Goal: Task Accomplishment & Management: Manage account settings

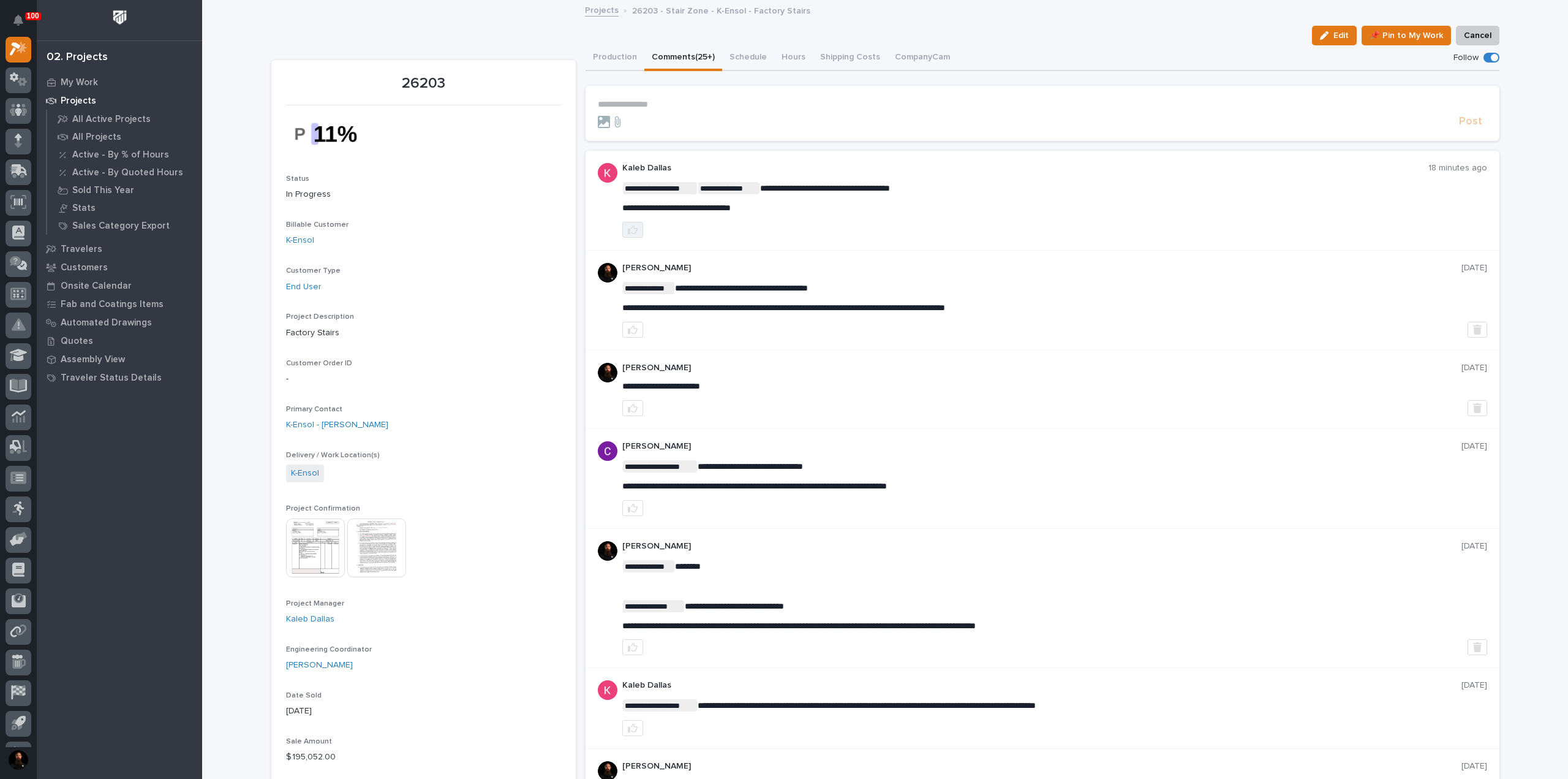
click at [628, 227] on icon "button" at bounding box center [633, 230] width 10 height 10
click at [773, 236] on div "1" at bounding box center [1054, 229] width 864 height 16
click at [614, 48] on button "Production" at bounding box center [614, 59] width 59 height 26
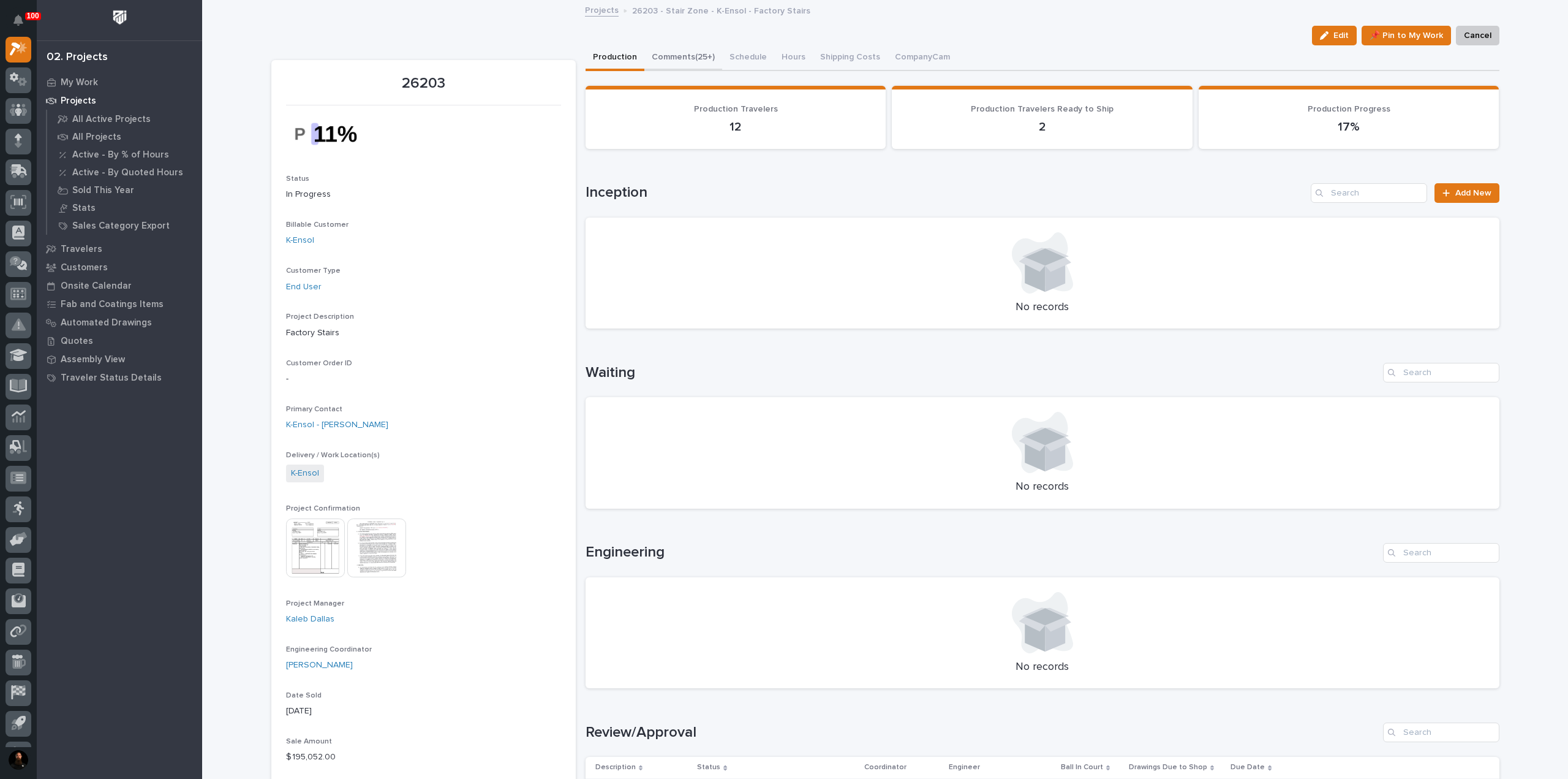
click at [686, 47] on button "Comments (25+)" at bounding box center [683, 59] width 78 height 26
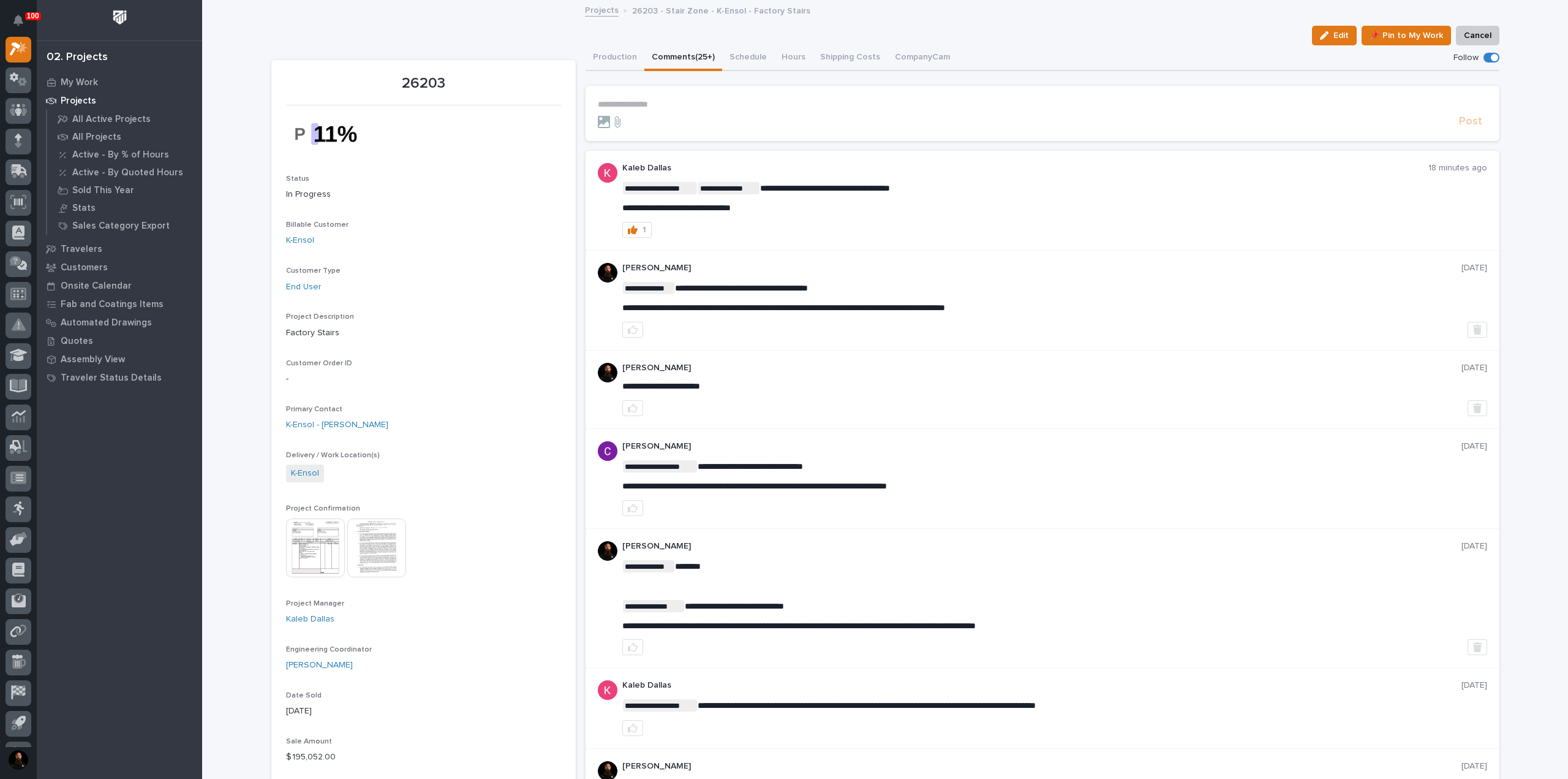
click at [651, 106] on p "**********" at bounding box center [1042, 104] width 890 height 10
click at [609, 63] on button "Production" at bounding box center [614, 59] width 59 height 26
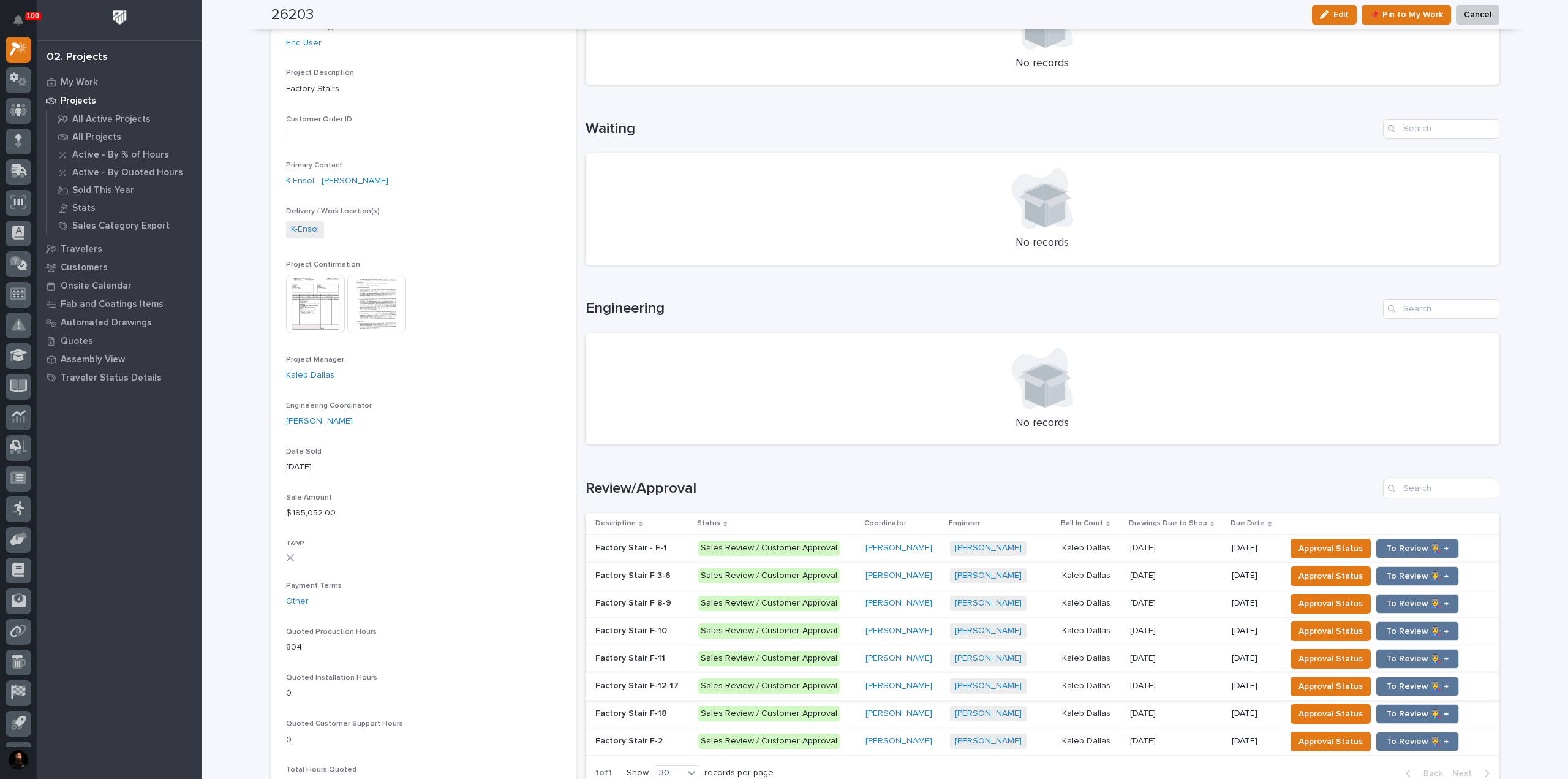
scroll to position [327, 0]
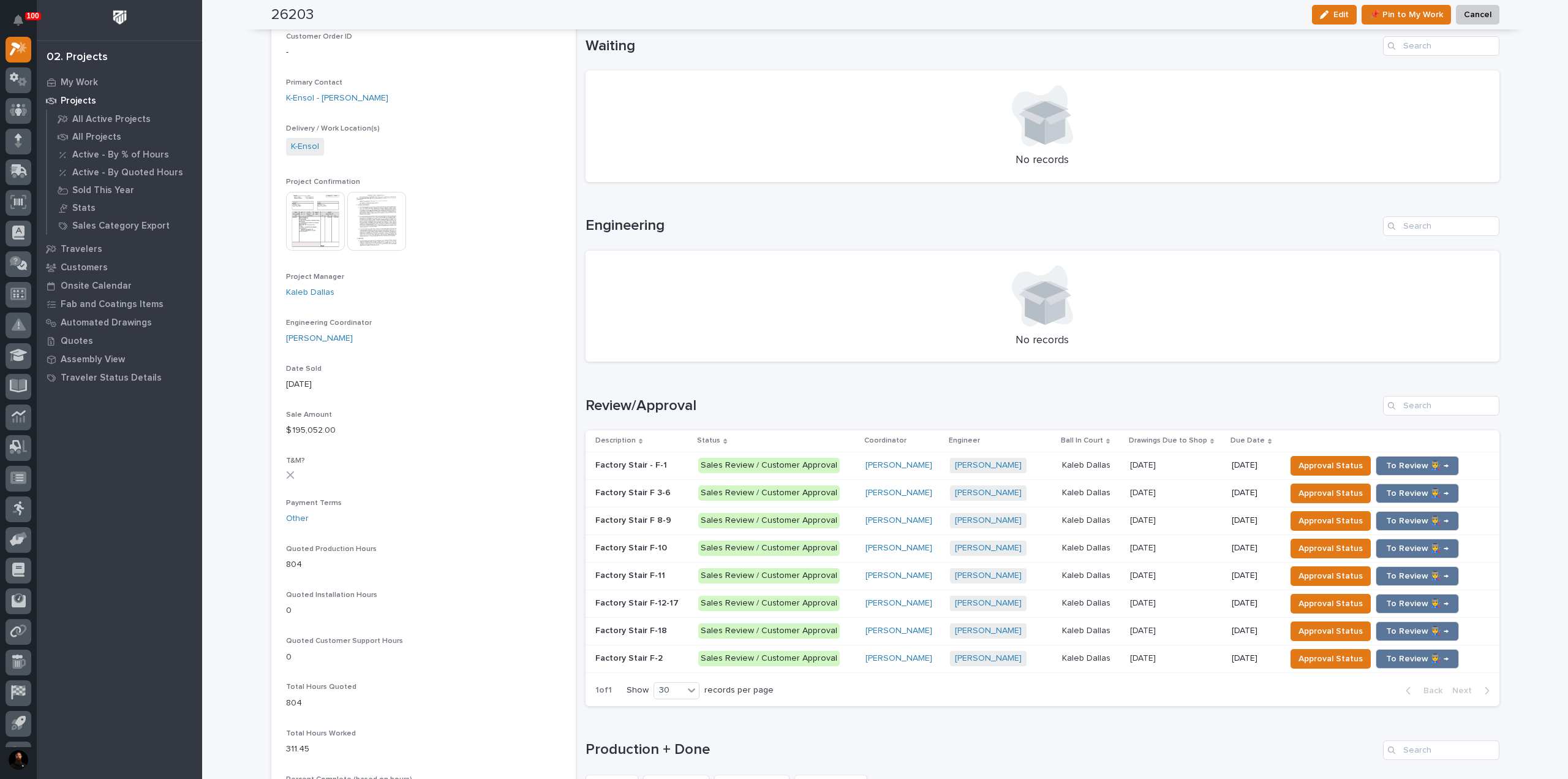
click at [644, 657] on p "Factory Stair F-2" at bounding box center [630, 657] width 70 height 13
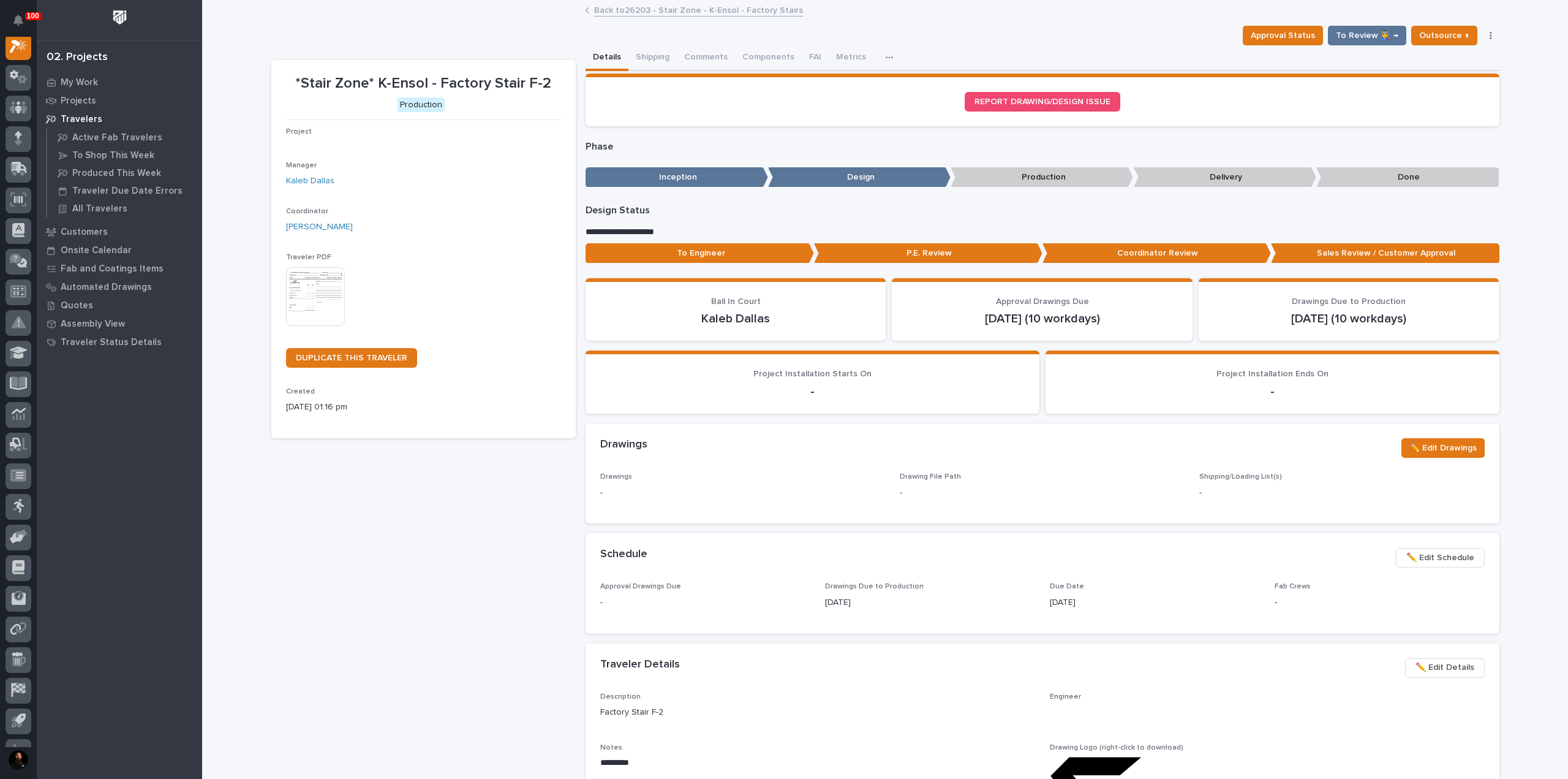
scroll to position [31, 0]
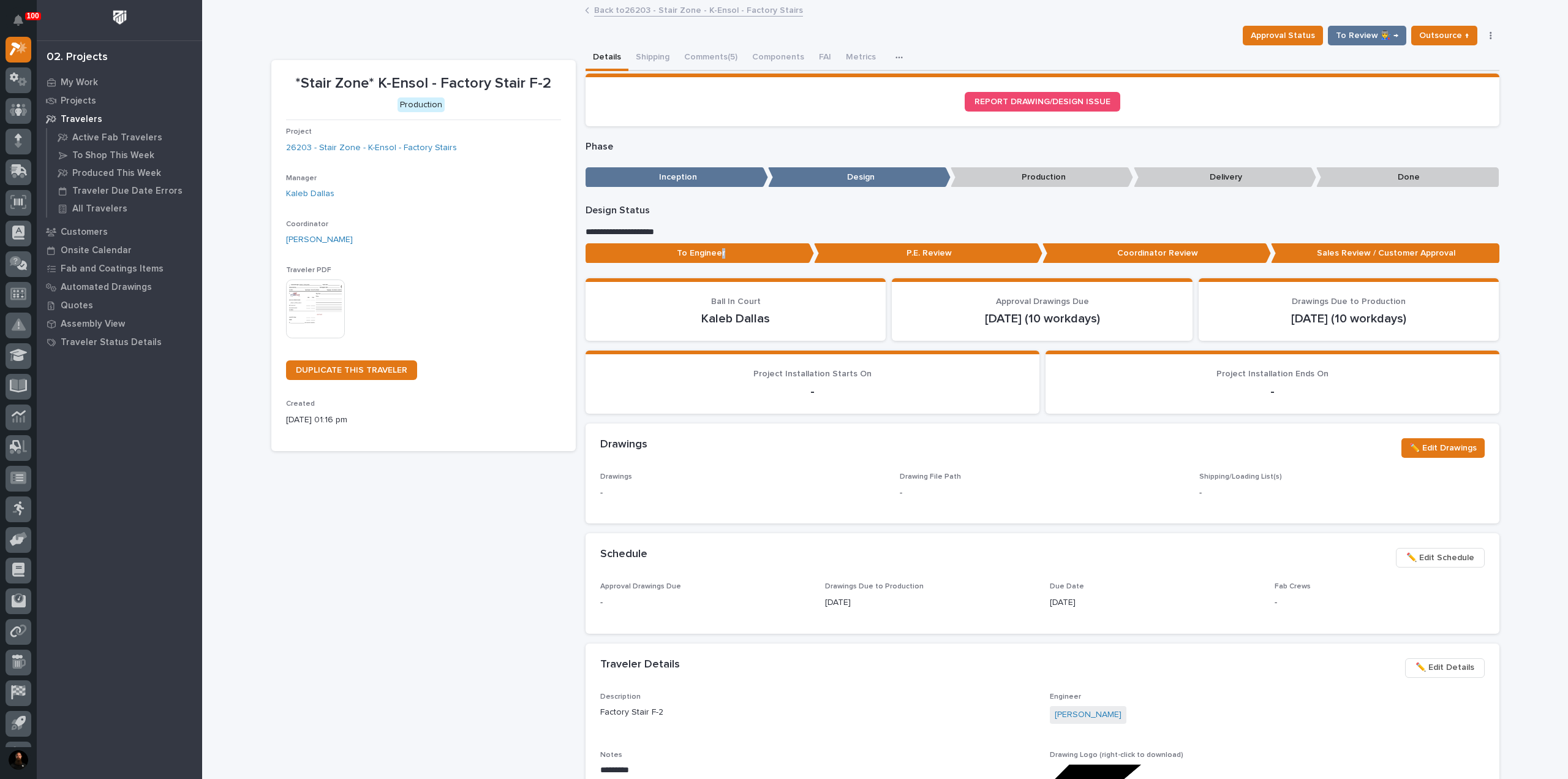
click at [716, 239] on div "**********" at bounding box center [1042, 236] width 914 height 63
click at [721, 254] on p "To Engineer" at bounding box center [700, 253] width 229 height 20
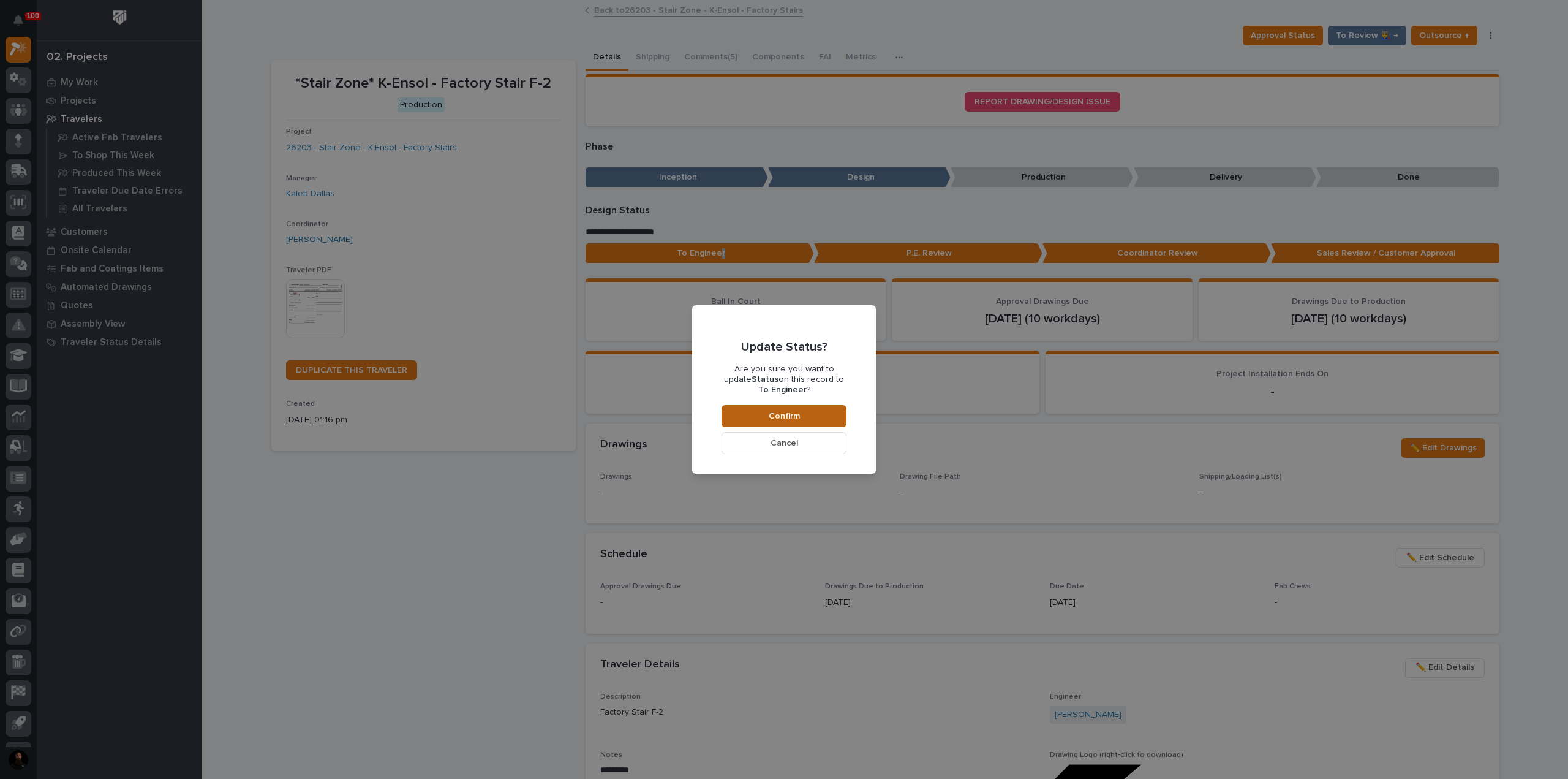
click at [759, 414] on button "Confirm" at bounding box center [784, 416] width 125 height 22
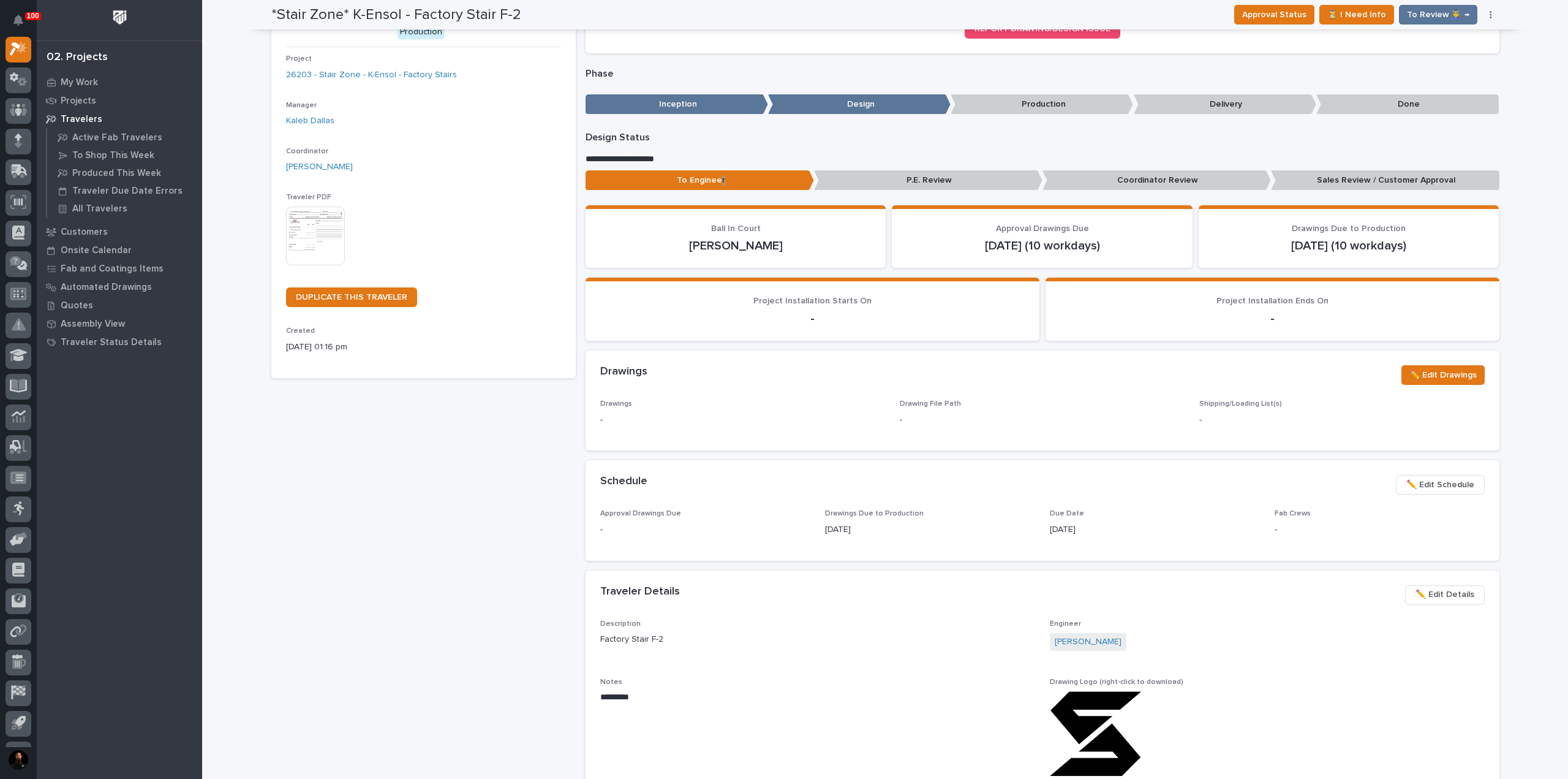
scroll to position [0, 0]
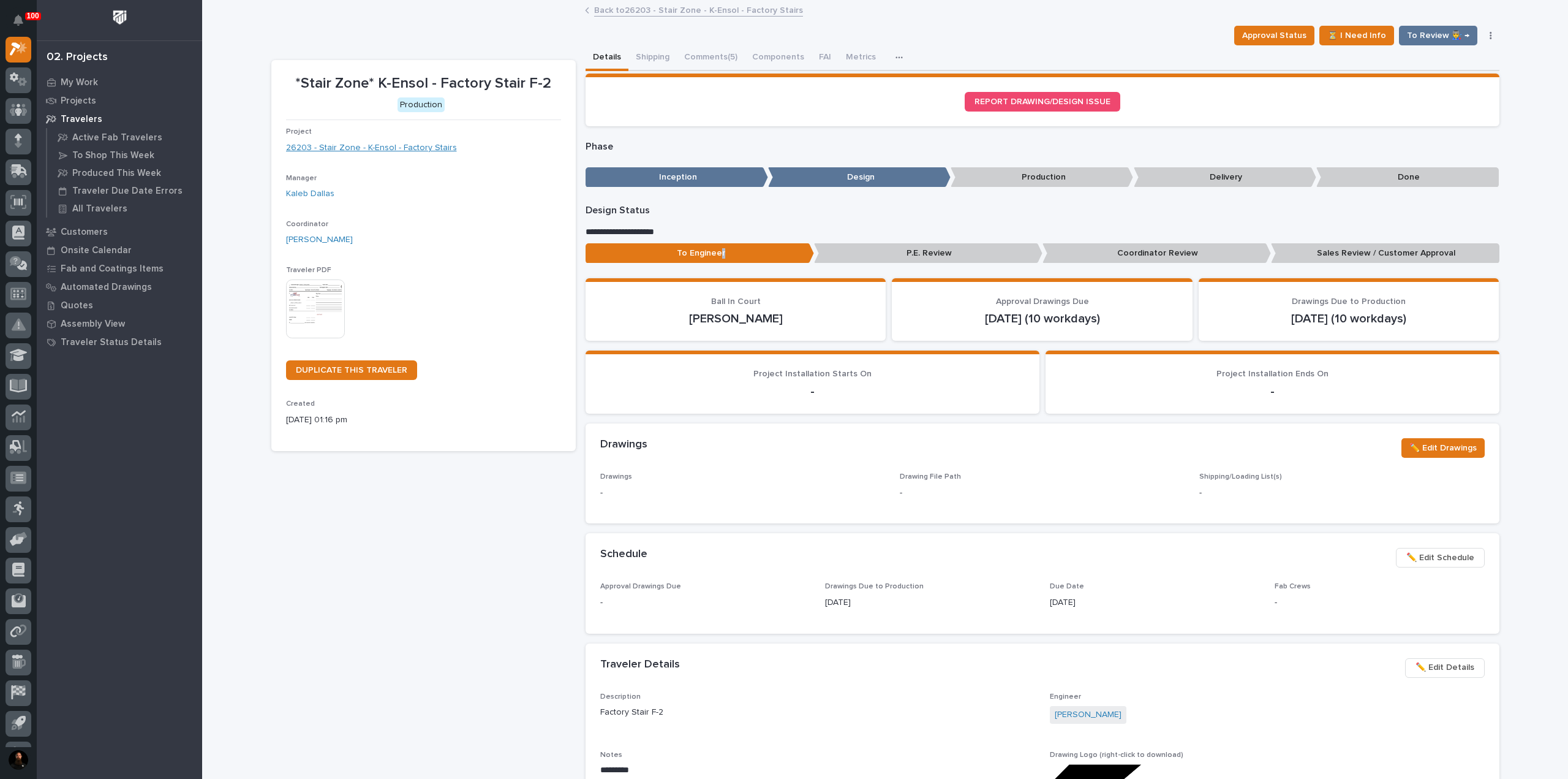
click at [382, 148] on link "26203 - Stair Zone - K-Ensol - Factory Stairs" at bounding box center [371, 148] width 171 height 13
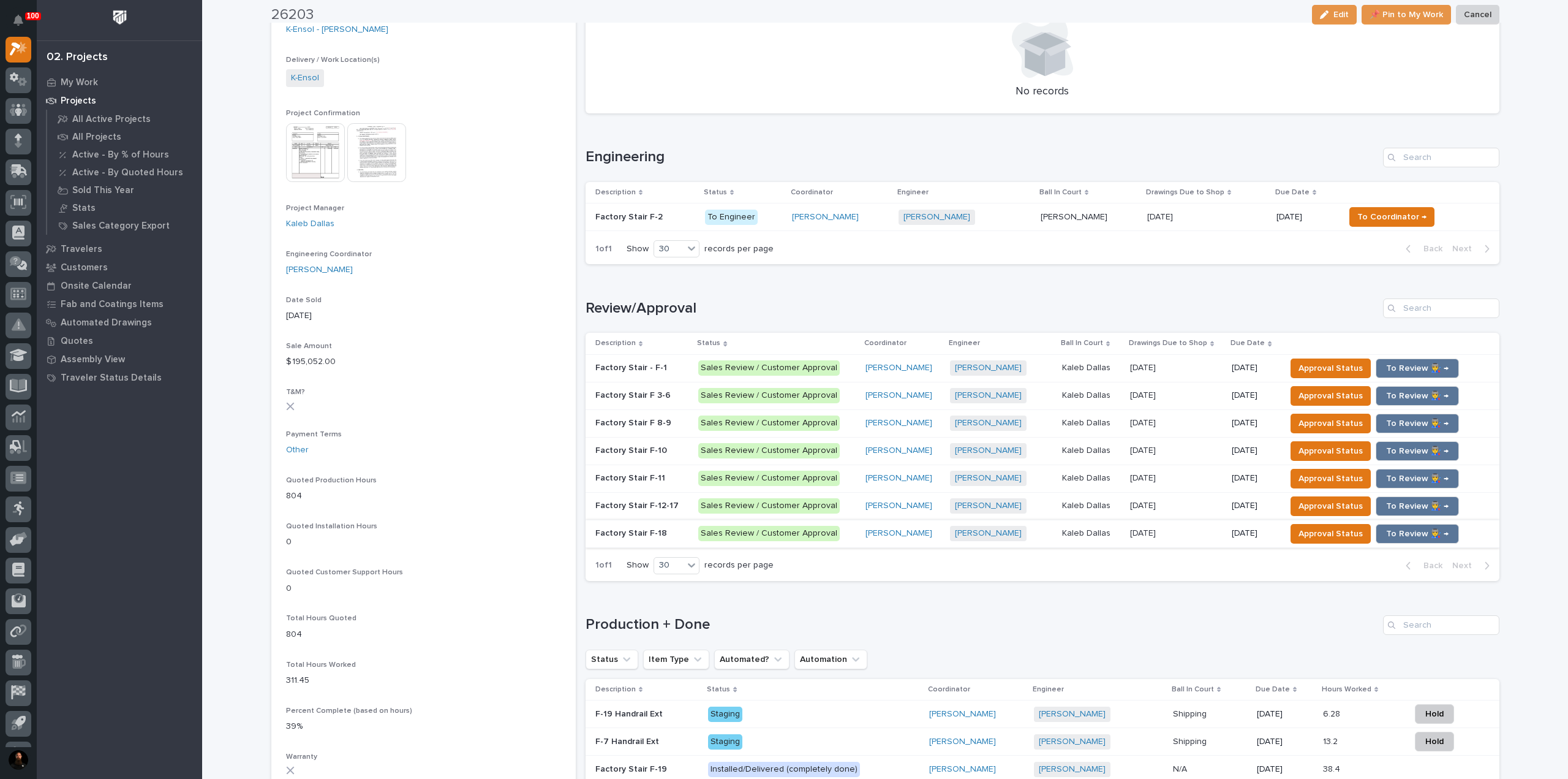
scroll to position [408, 0]
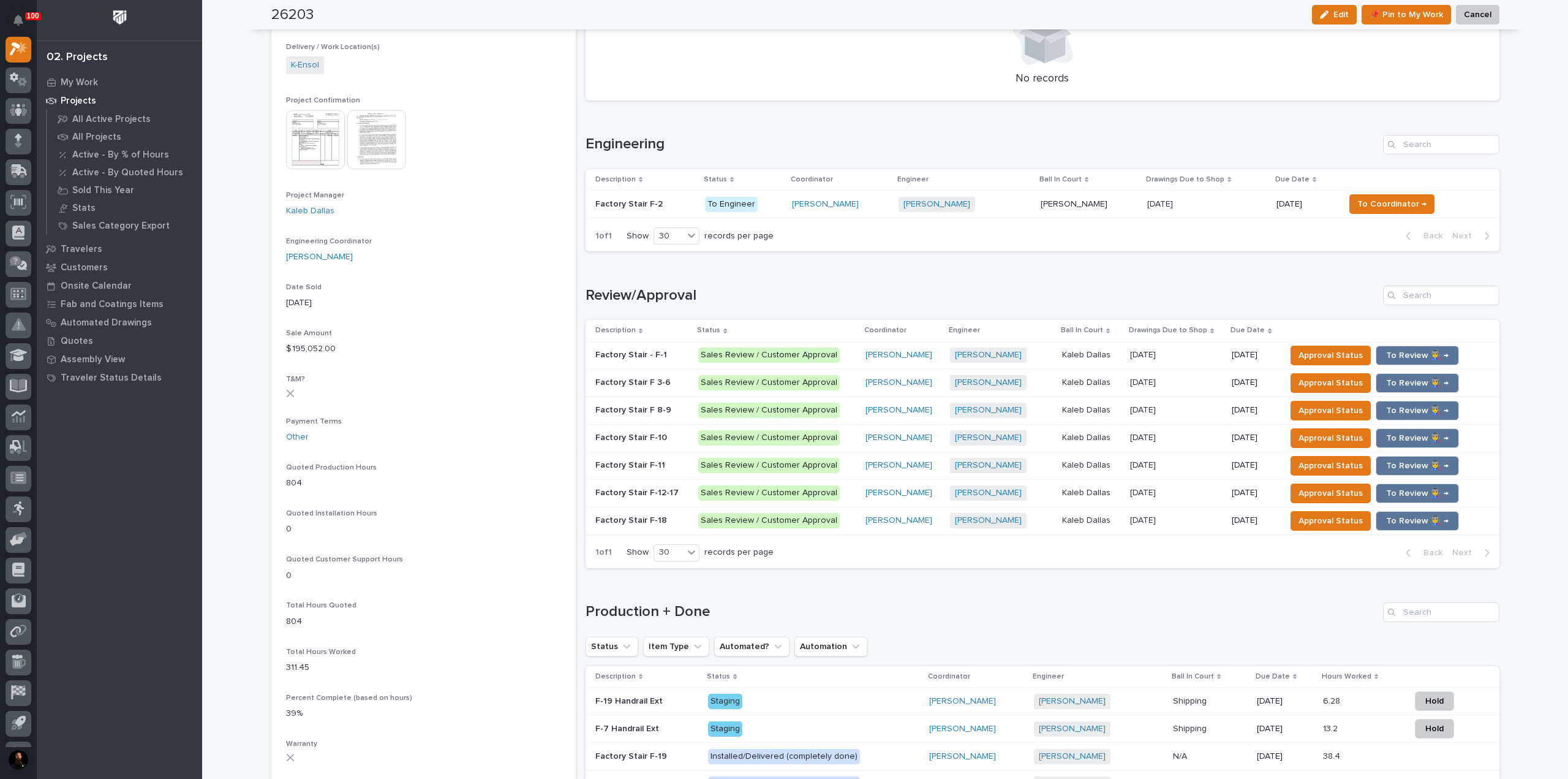
click at [666, 524] on div "Factory Stair F-18 Factory Stair F-18" at bounding box center [642, 520] width 94 height 20
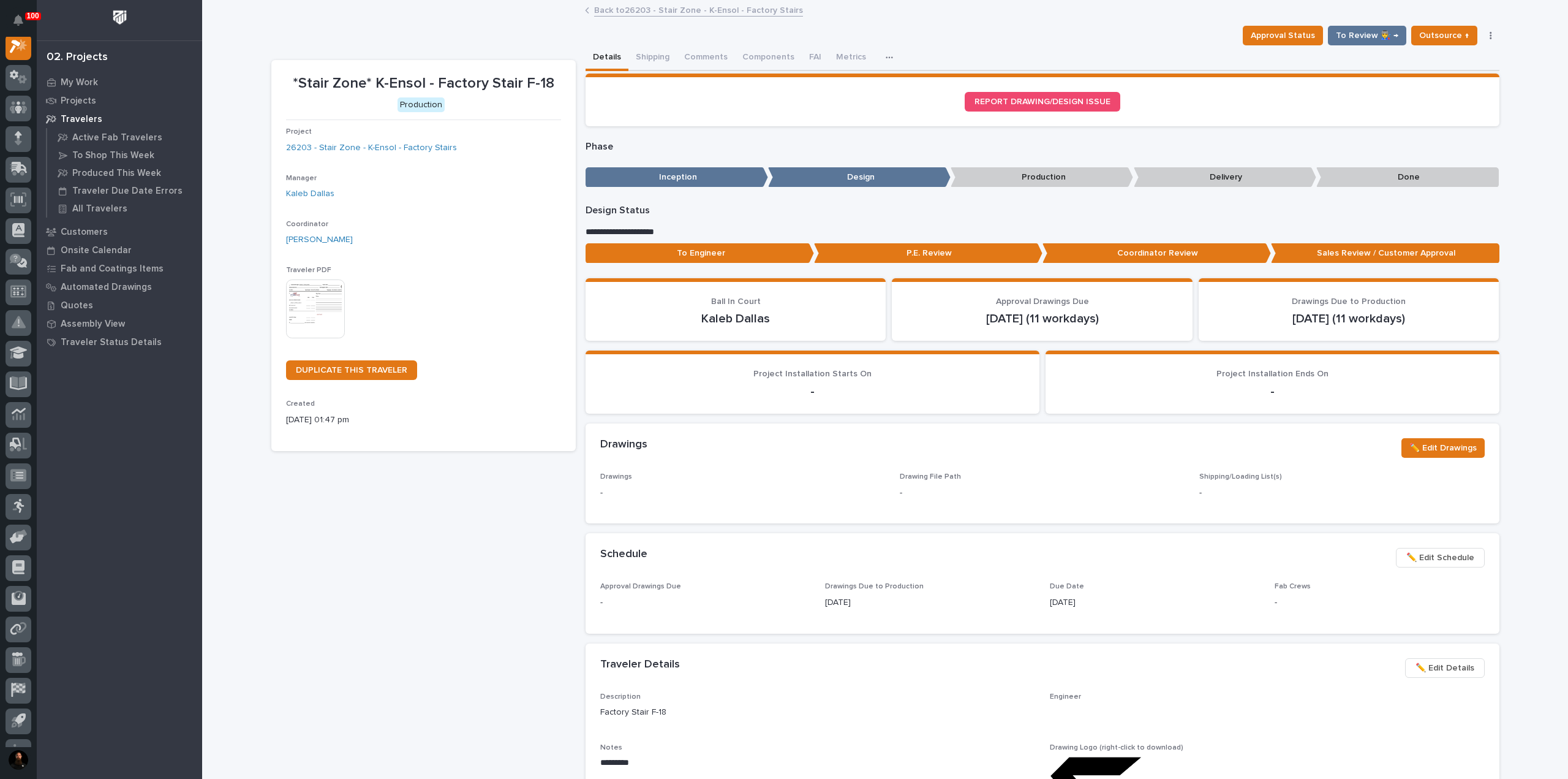
scroll to position [31, 0]
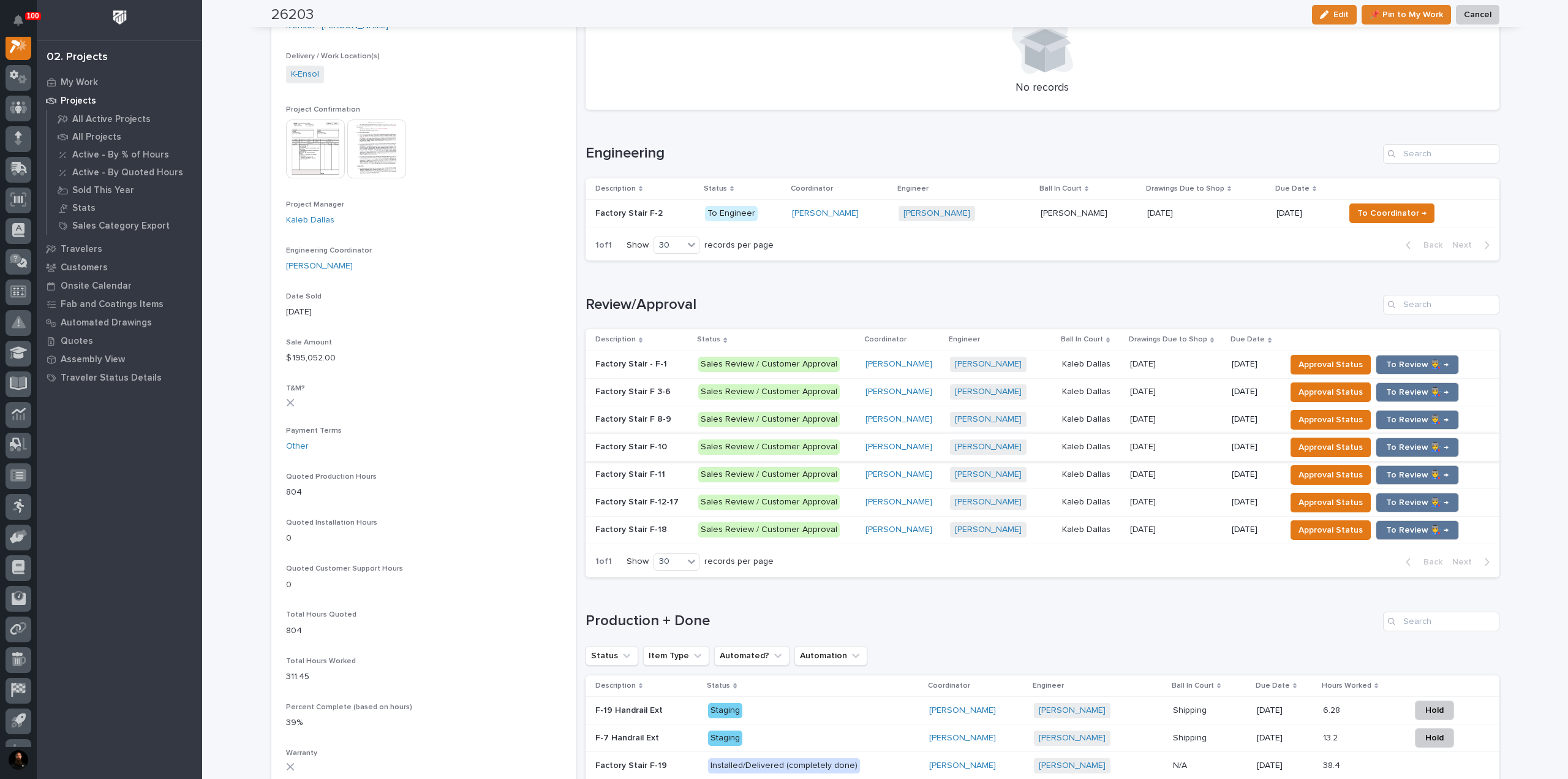
scroll to position [408, 0]
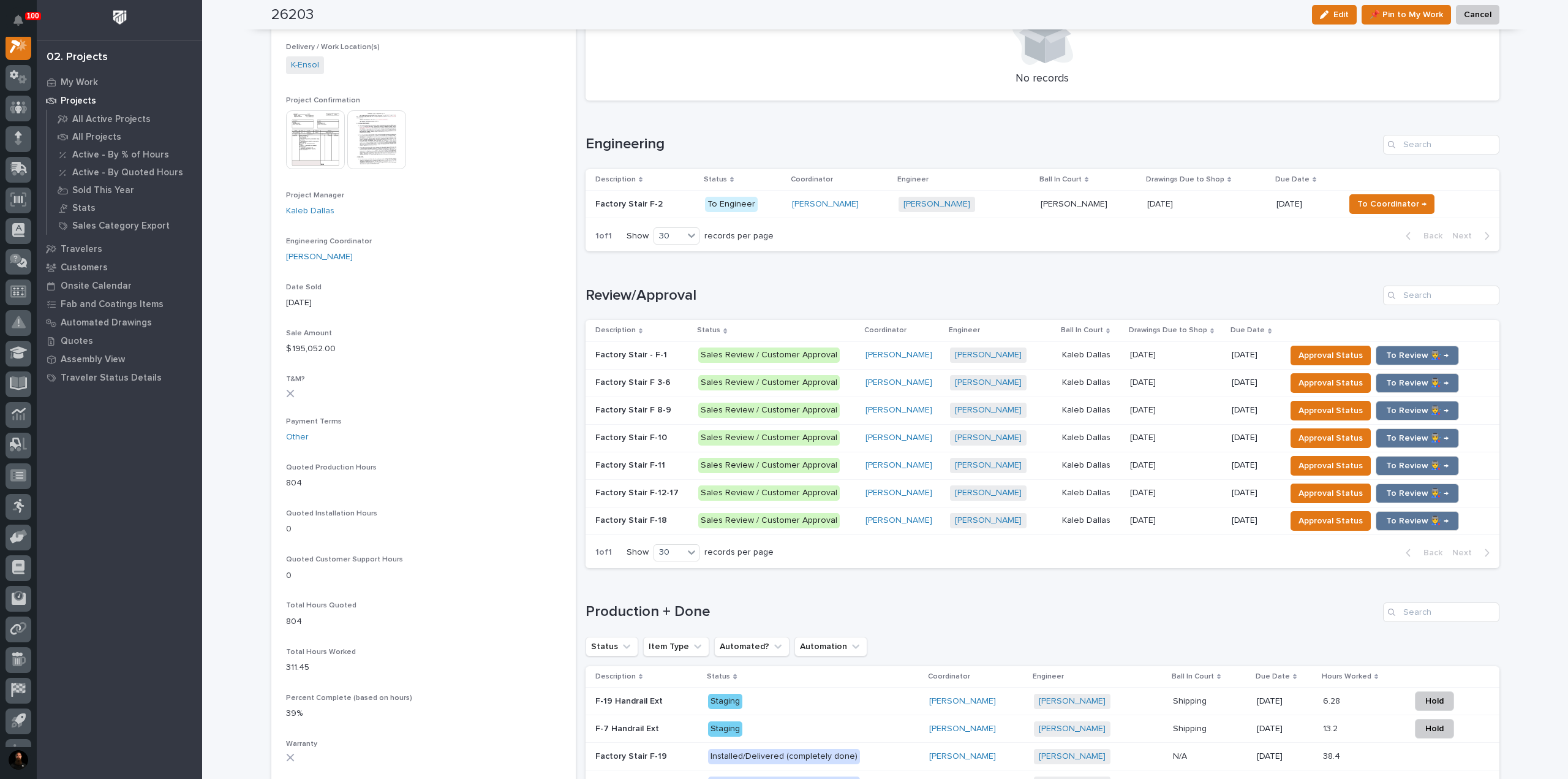
click at [650, 351] on p "Factory Stair - F-1" at bounding box center [633, 354] width 74 height 13
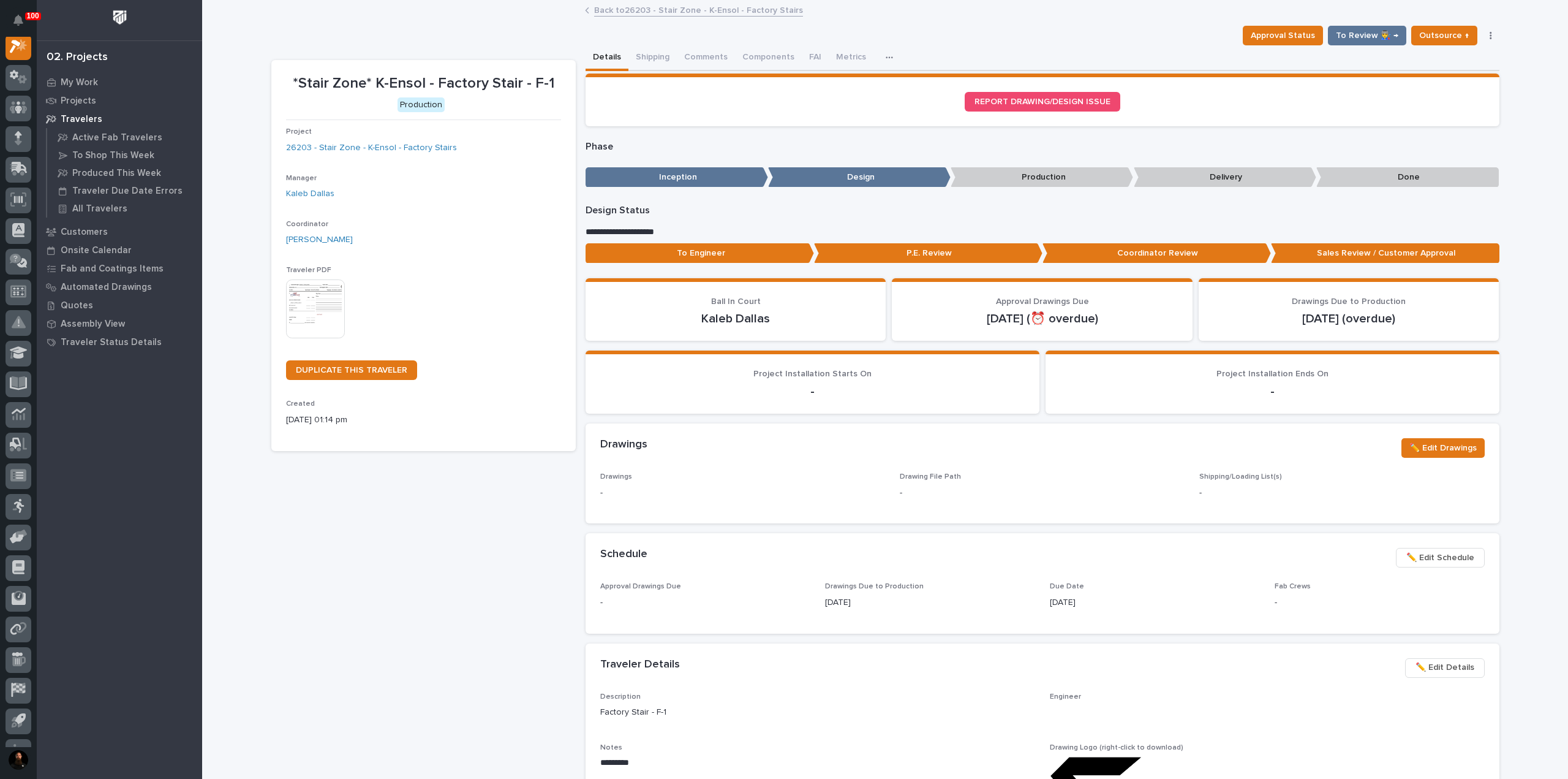
scroll to position [31, 0]
drag, startPoint x: 743, startPoint y: 266, endPoint x: 738, endPoint y: 262, distance: 6.4
click at [741, 264] on div "To Engineer P.E. Review Coordinator Review Sales Review / Customer Approval" at bounding box center [1042, 255] width 914 height 25
click at [732, 254] on p "To Engineer" at bounding box center [700, 253] width 229 height 20
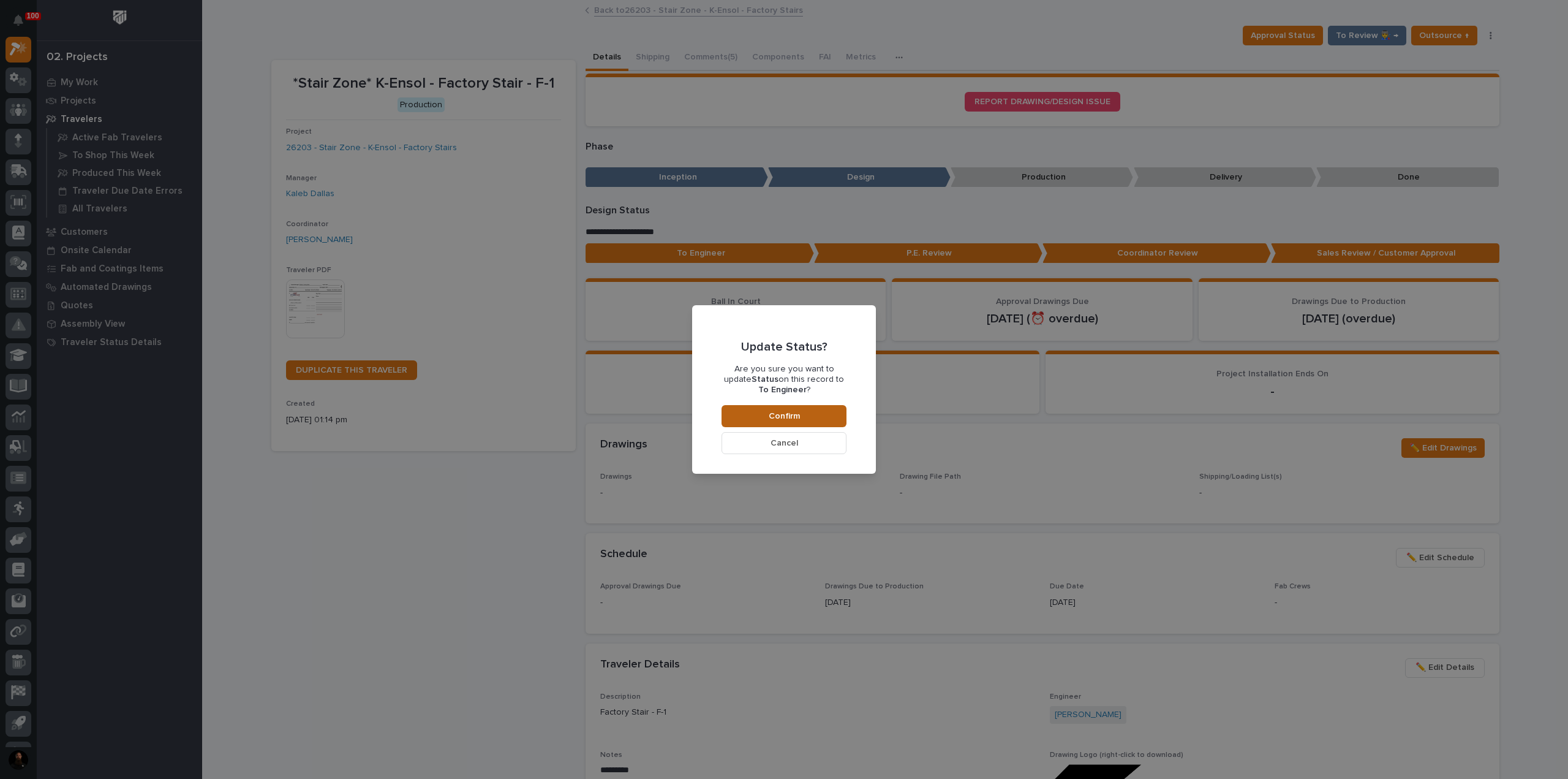
click at [771, 406] on button "Confirm" at bounding box center [784, 416] width 125 height 22
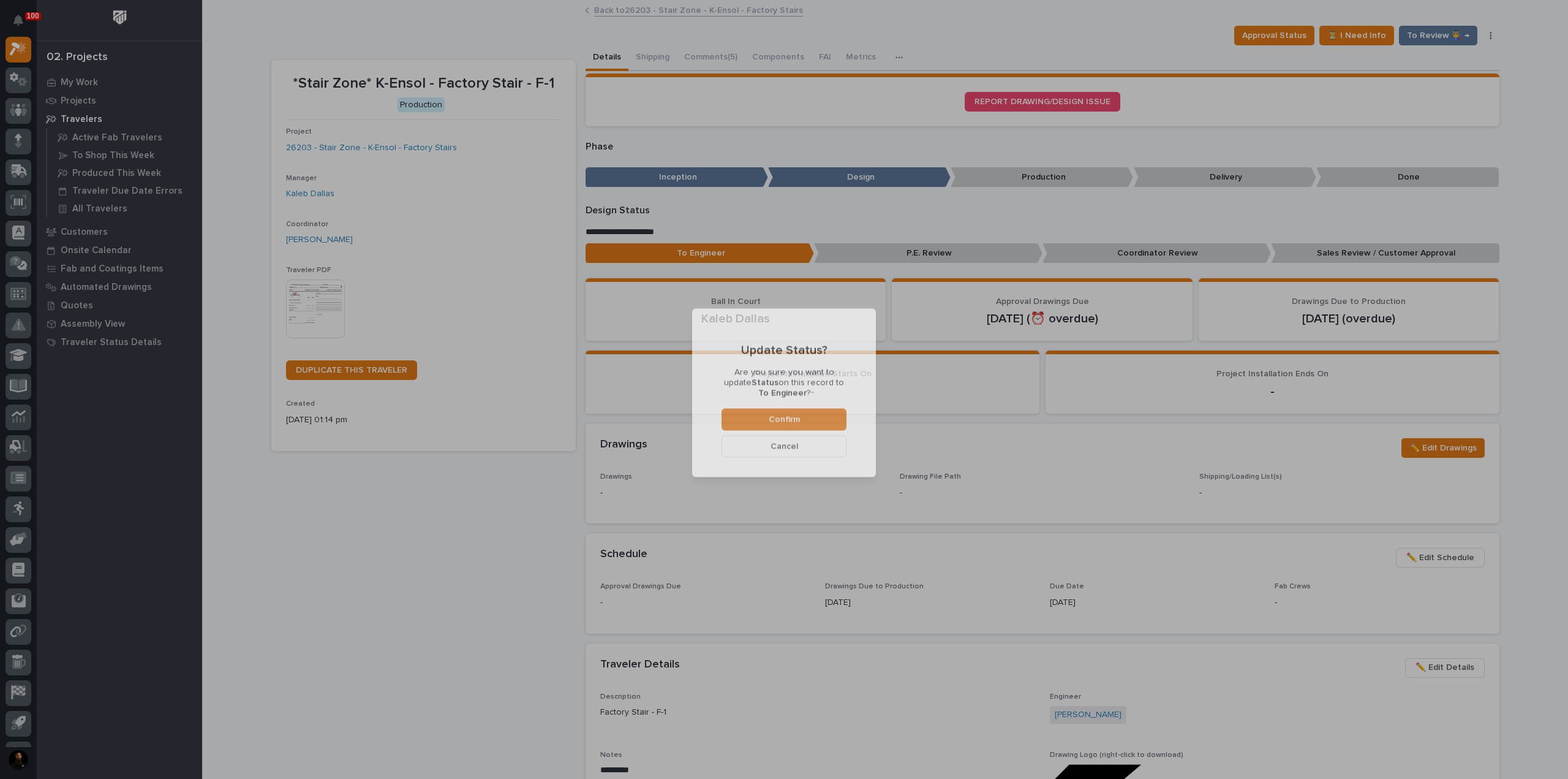
scroll to position [73, 0]
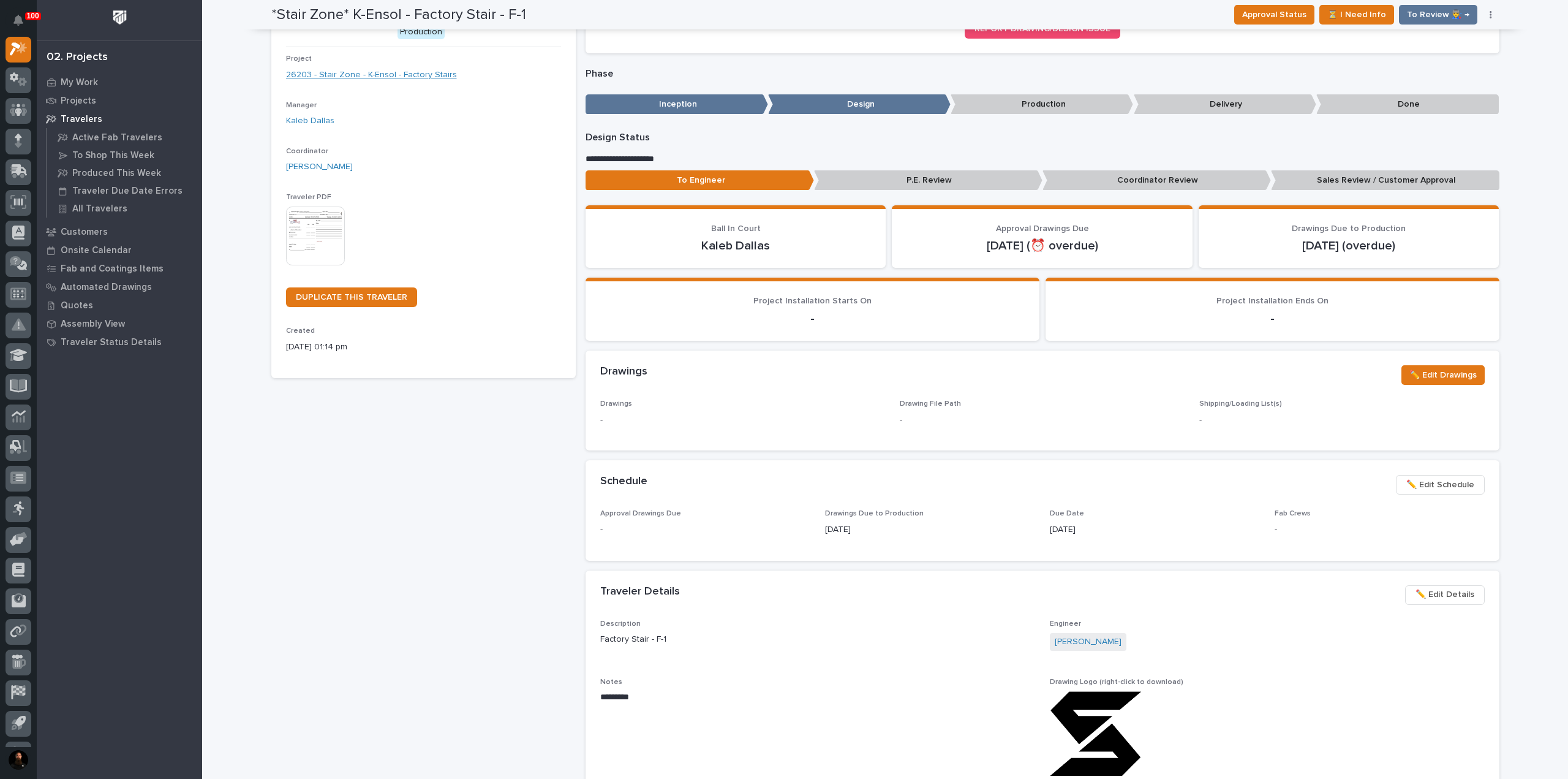
click at [381, 72] on link "26203 - Stair Zone - K-Ensol - Factory Stairs" at bounding box center [371, 75] width 171 height 13
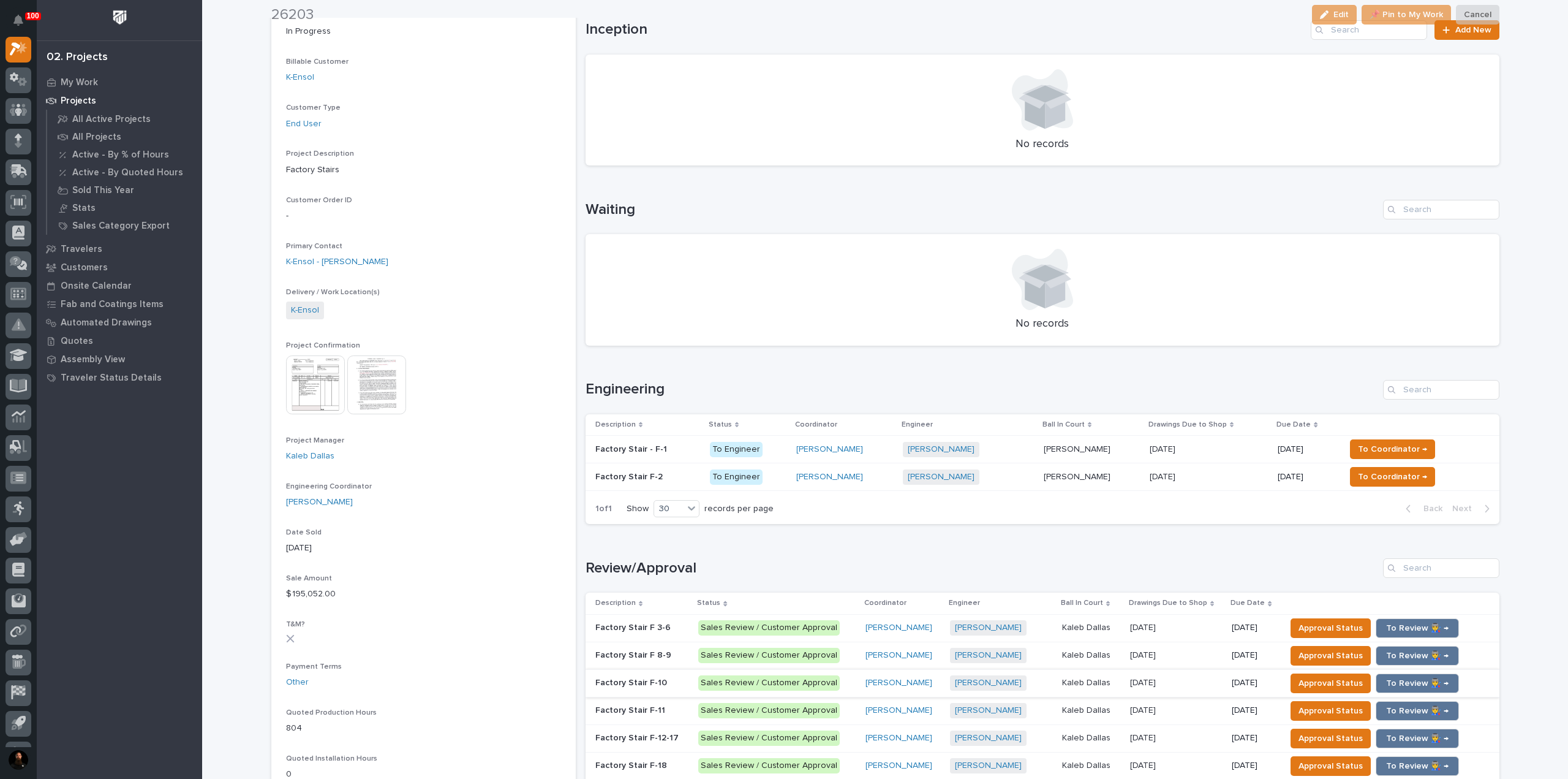
scroll to position [163, 0]
click at [663, 622] on p "Factory Stair F 3-6" at bounding box center [635, 626] width 78 height 13
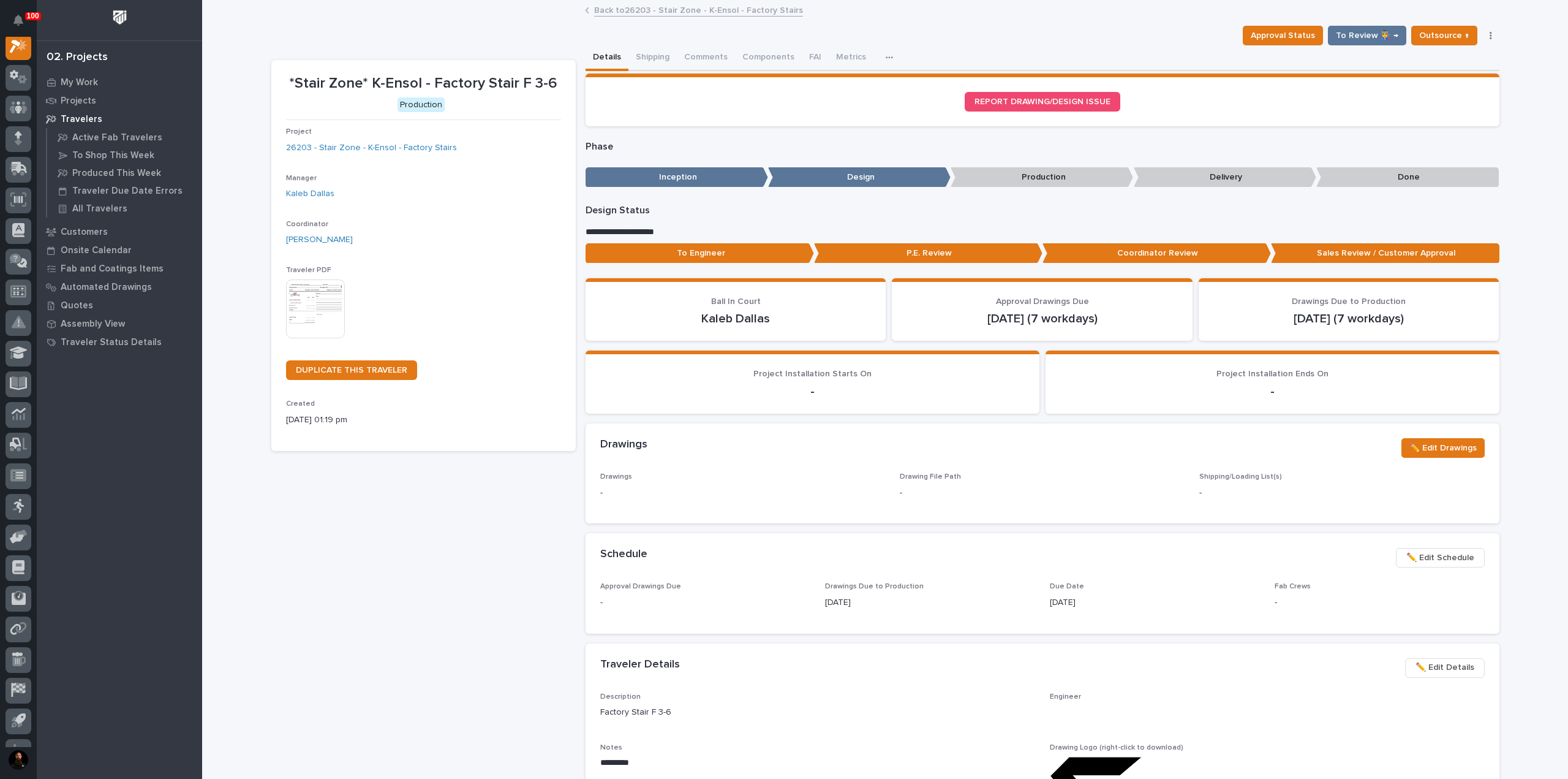
scroll to position [31, 0]
click at [752, 262] on p "To Engineer" at bounding box center [700, 253] width 229 height 20
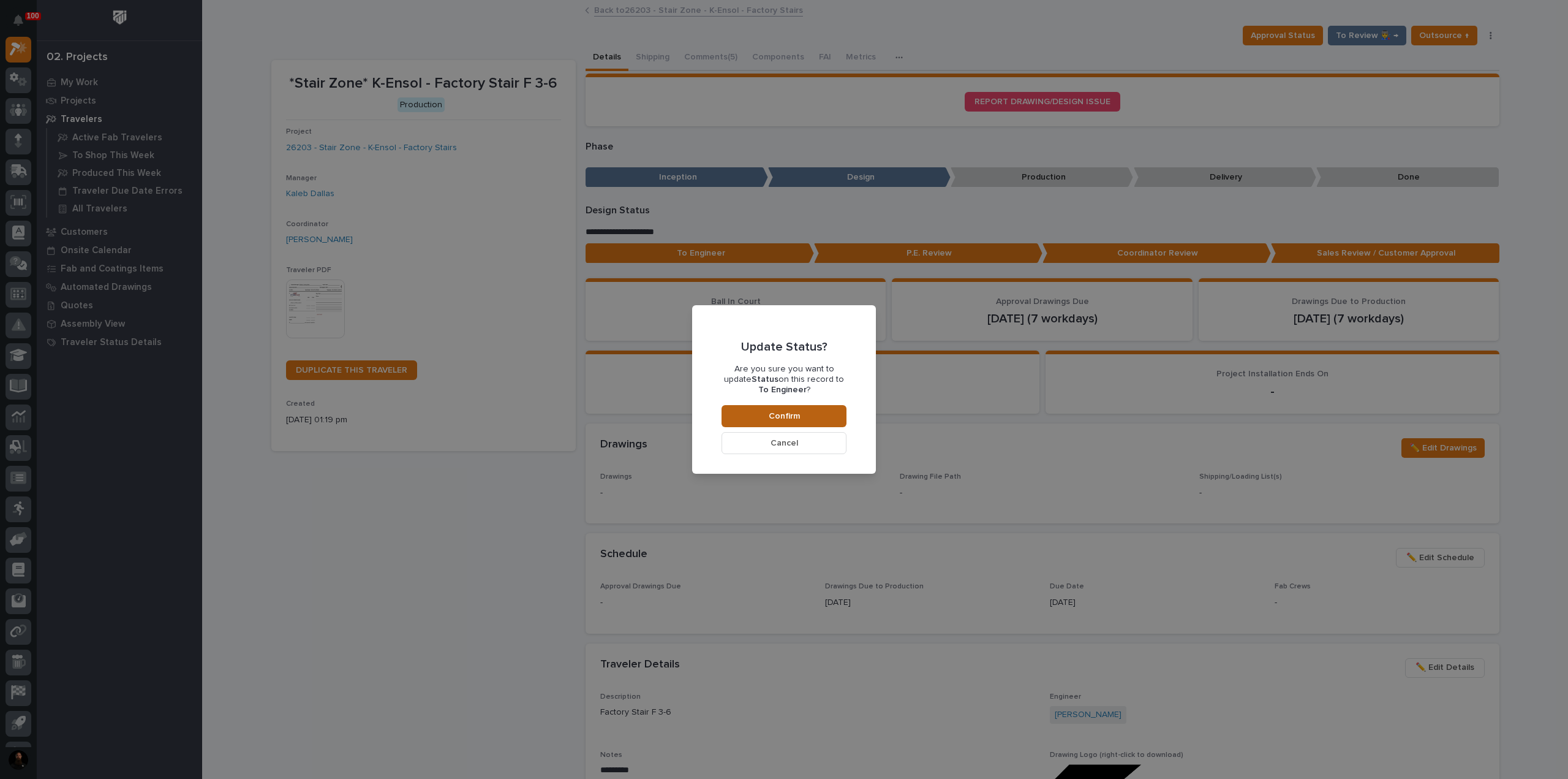
drag, startPoint x: 784, startPoint y: 412, endPoint x: 761, endPoint y: 415, distance: 23.2
click at [784, 413] on span "Confirm" at bounding box center [784, 416] width 32 height 11
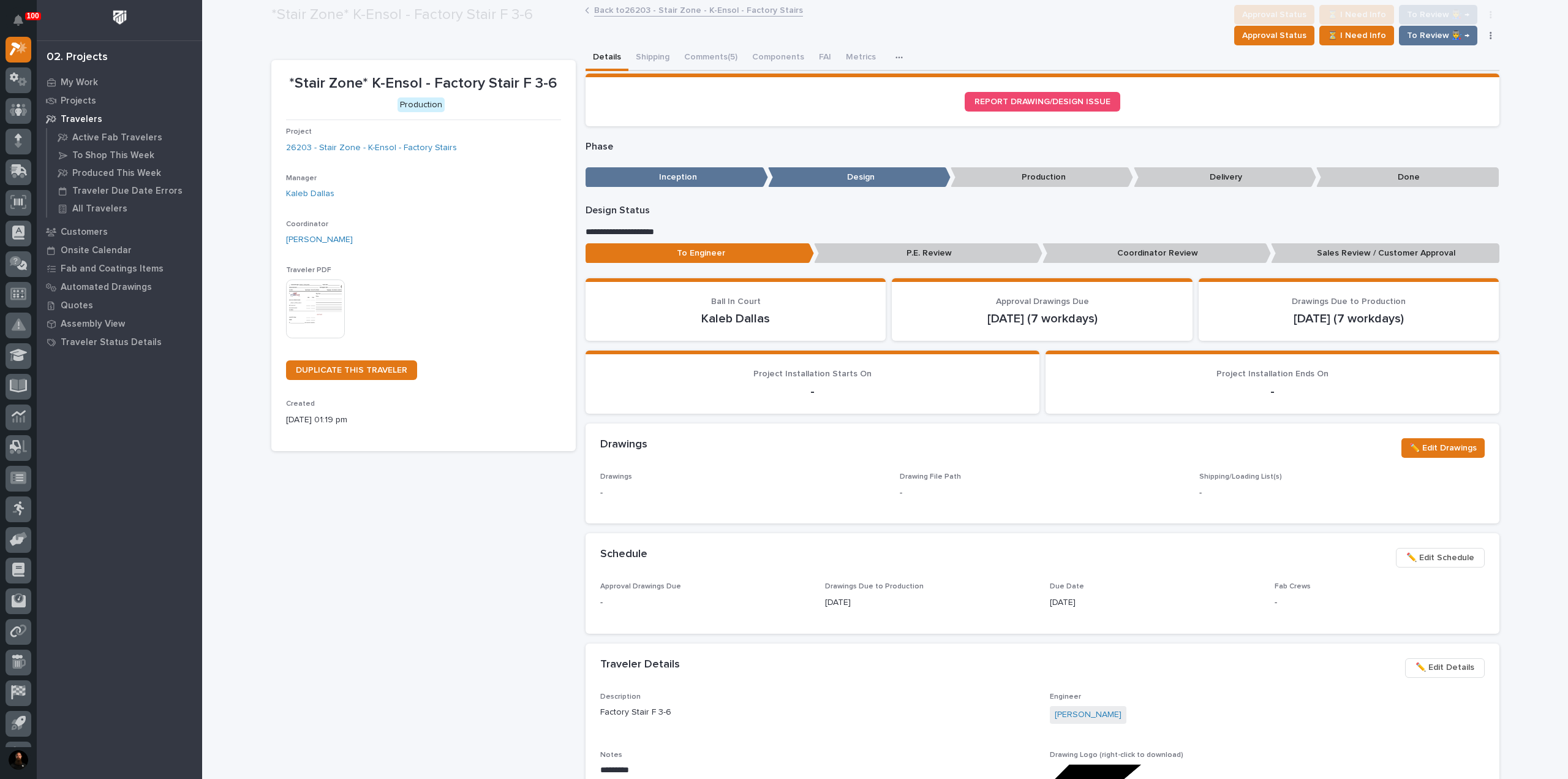
scroll to position [73, 0]
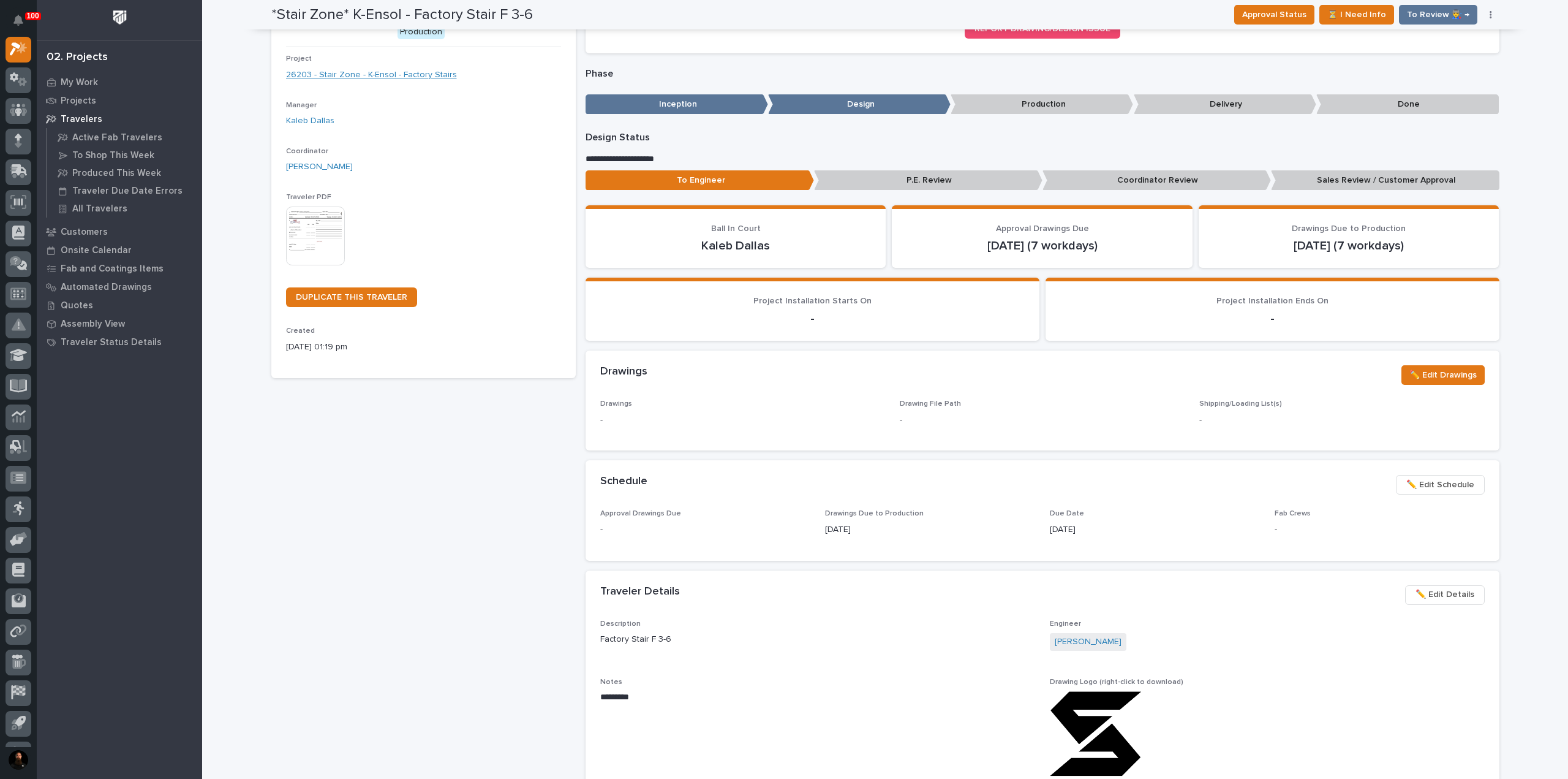
click at [391, 77] on link "26203 - Stair Zone - K-Ensol - Factory Stairs" at bounding box center [371, 75] width 171 height 13
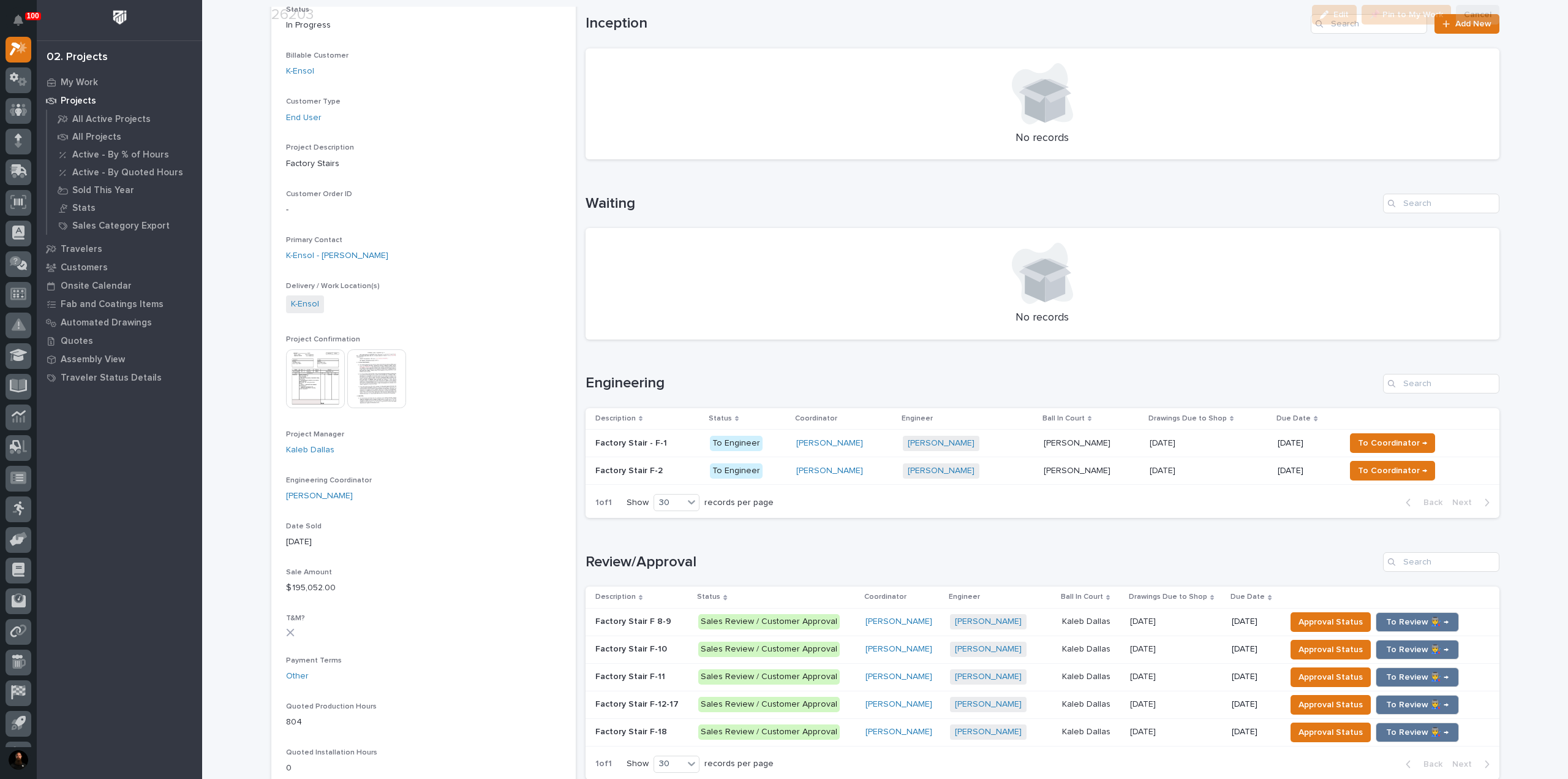
scroll to position [245, 0]
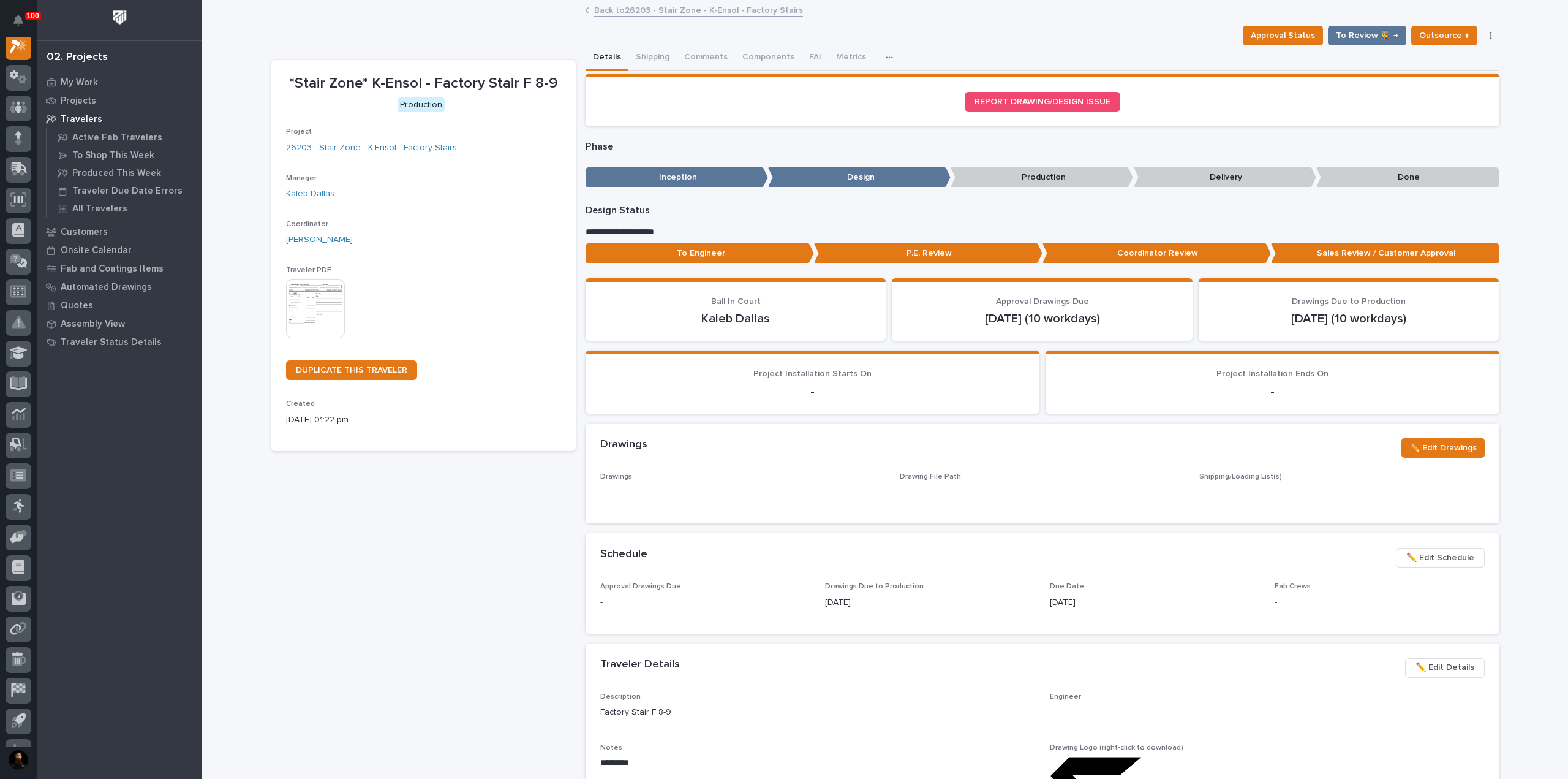
scroll to position [31, 0]
click at [746, 256] on p "To Engineer" at bounding box center [700, 253] width 229 height 20
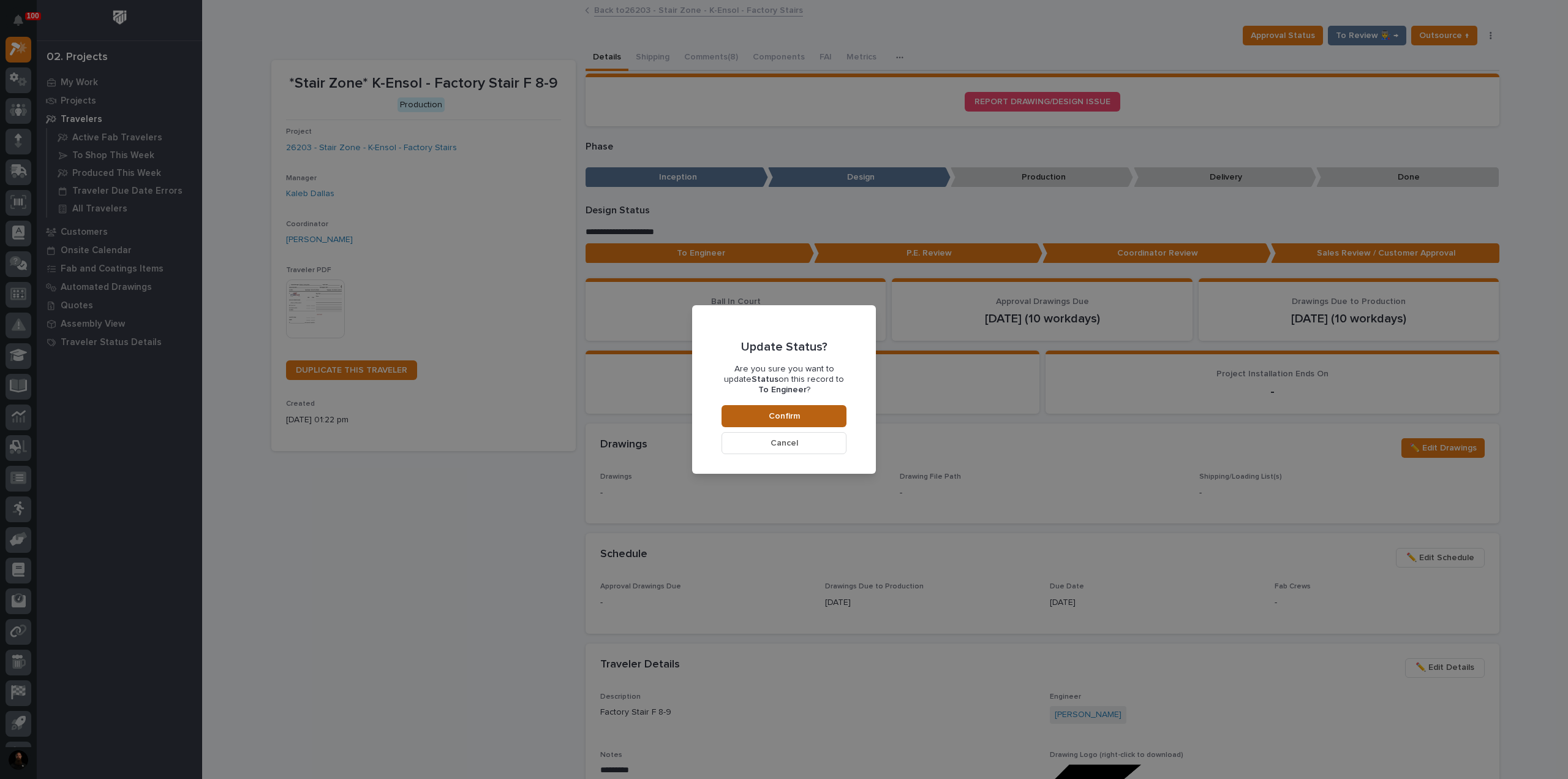
click at [767, 416] on button "Confirm" at bounding box center [784, 416] width 125 height 22
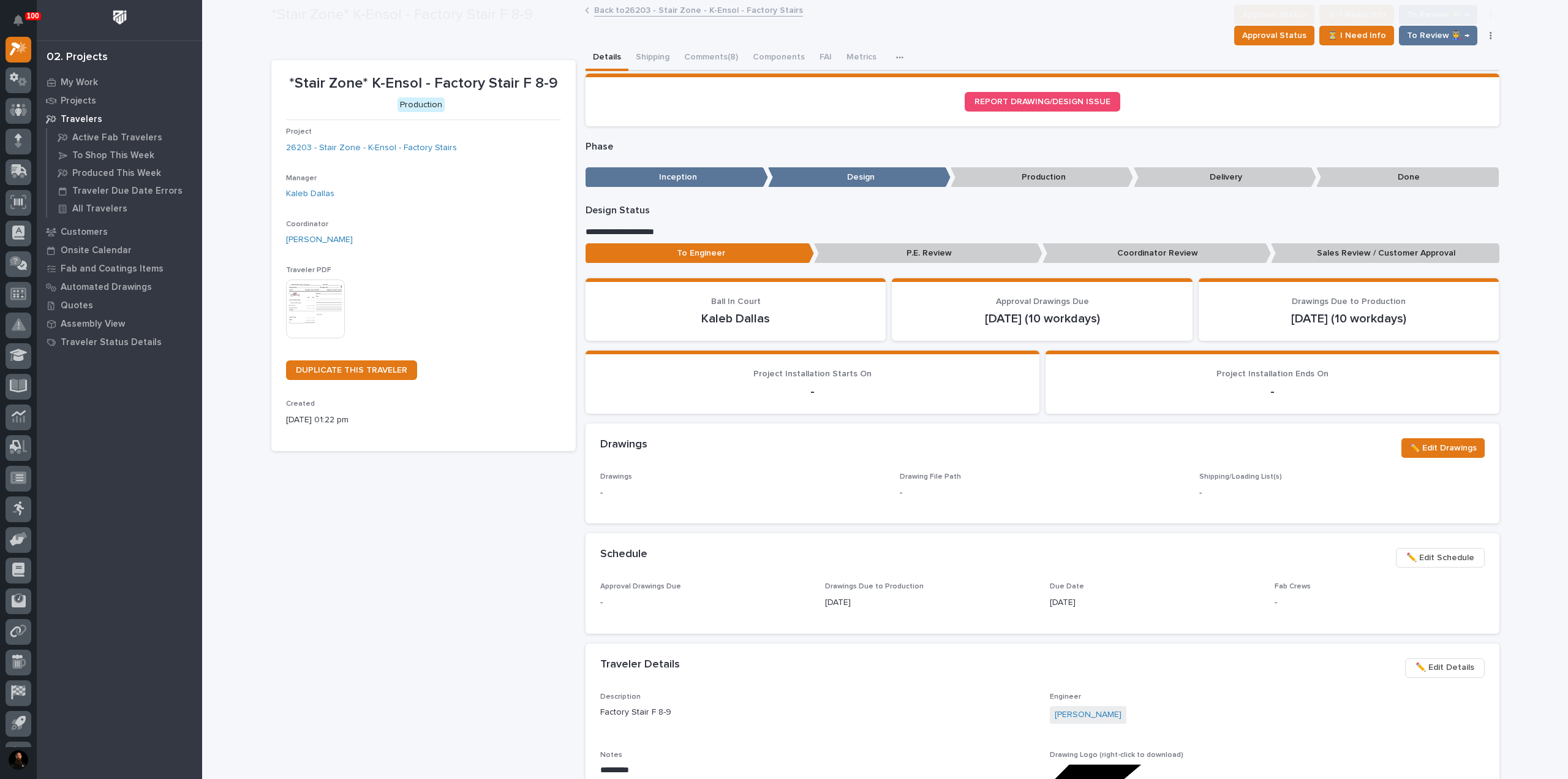
scroll to position [73, 0]
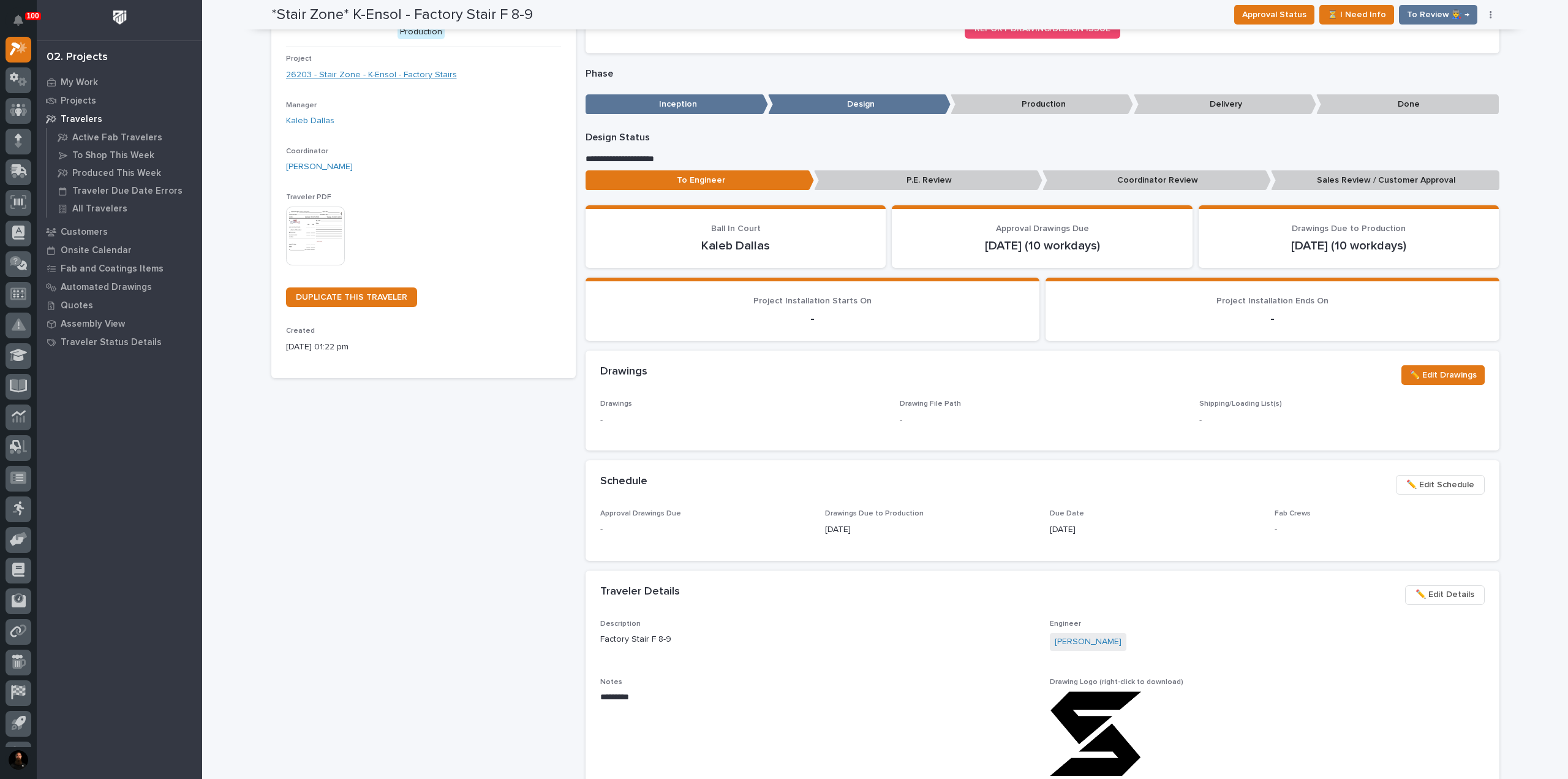
click at [400, 80] on link "26203 - Stair Zone - K-Ensol - Factory Stairs" at bounding box center [371, 75] width 171 height 13
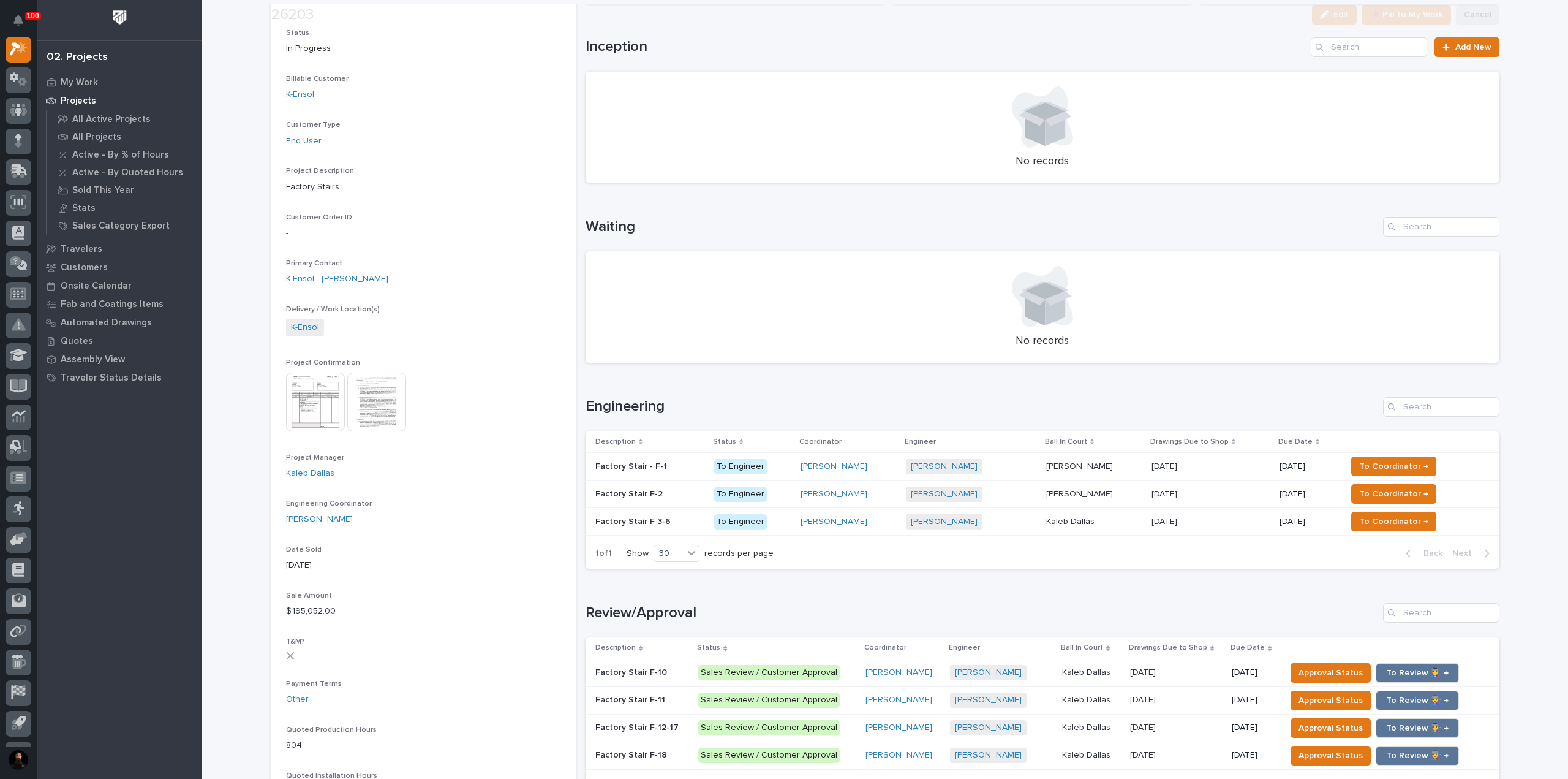
scroll to position [327, 0]
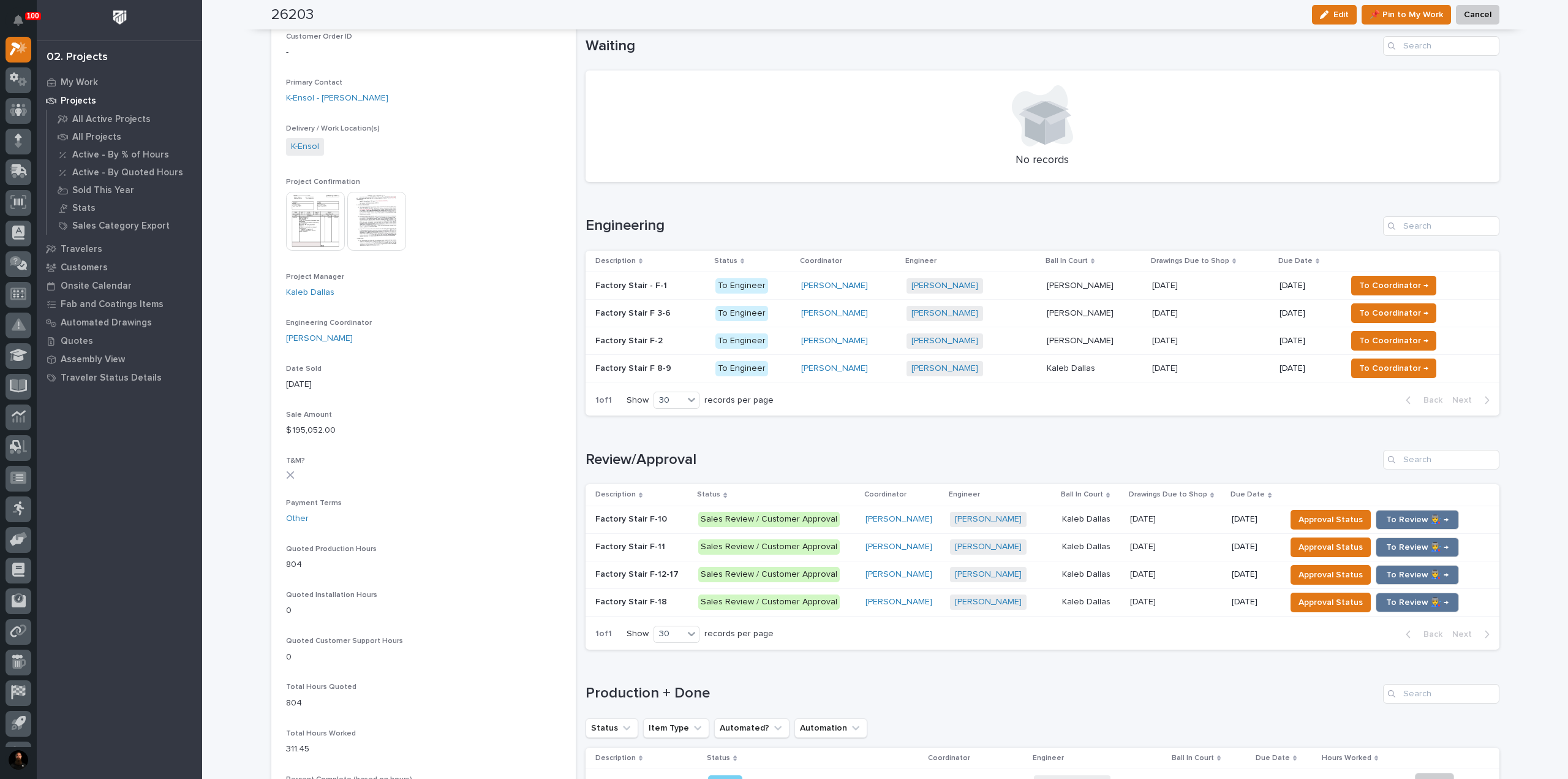
click at [648, 508] on td "Factory Stair F-10 Factory Stair F-10" at bounding box center [639, 519] width 109 height 28
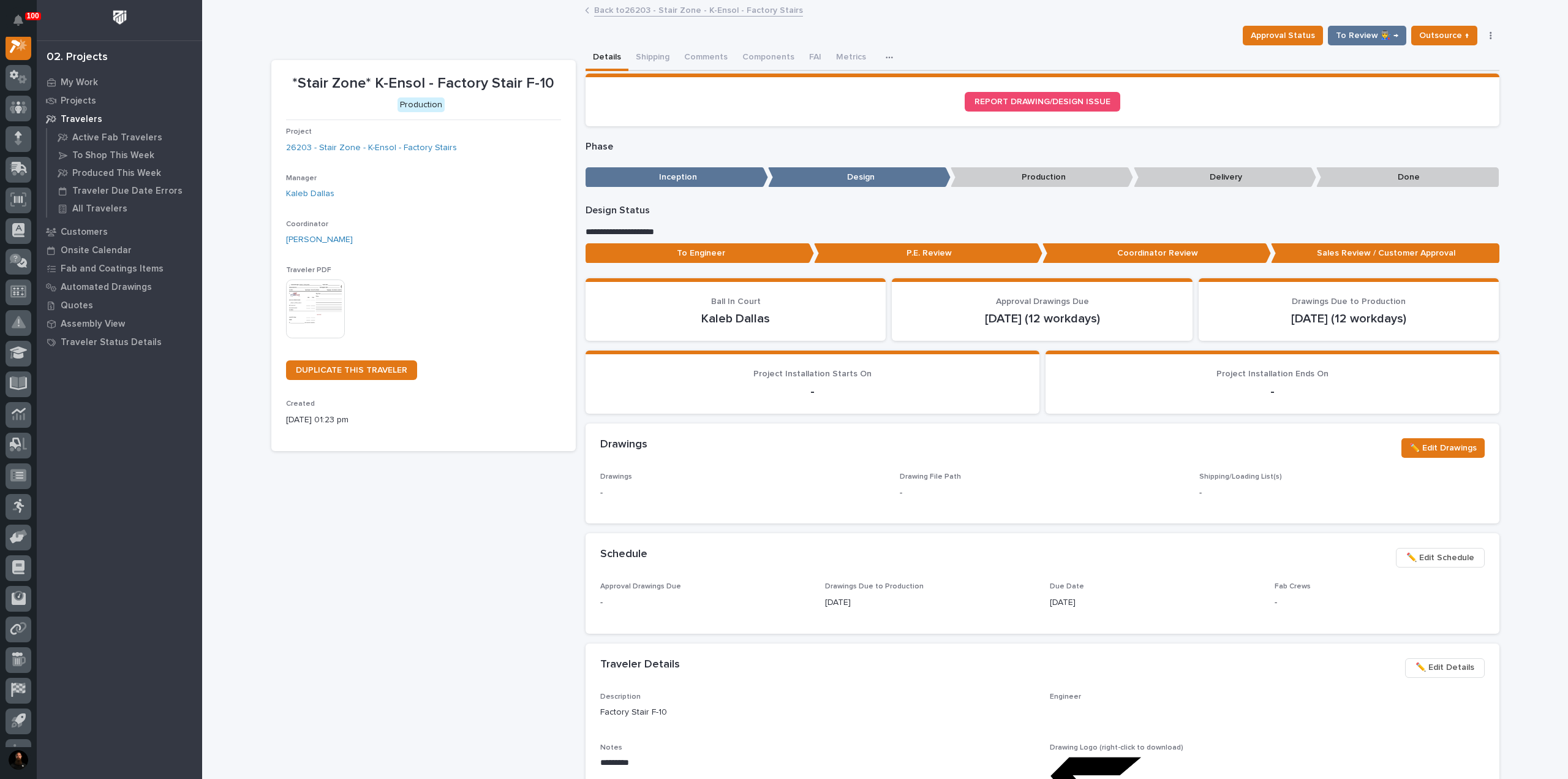
scroll to position [31, 0]
click at [729, 258] on p "To Engineer" at bounding box center [700, 253] width 229 height 20
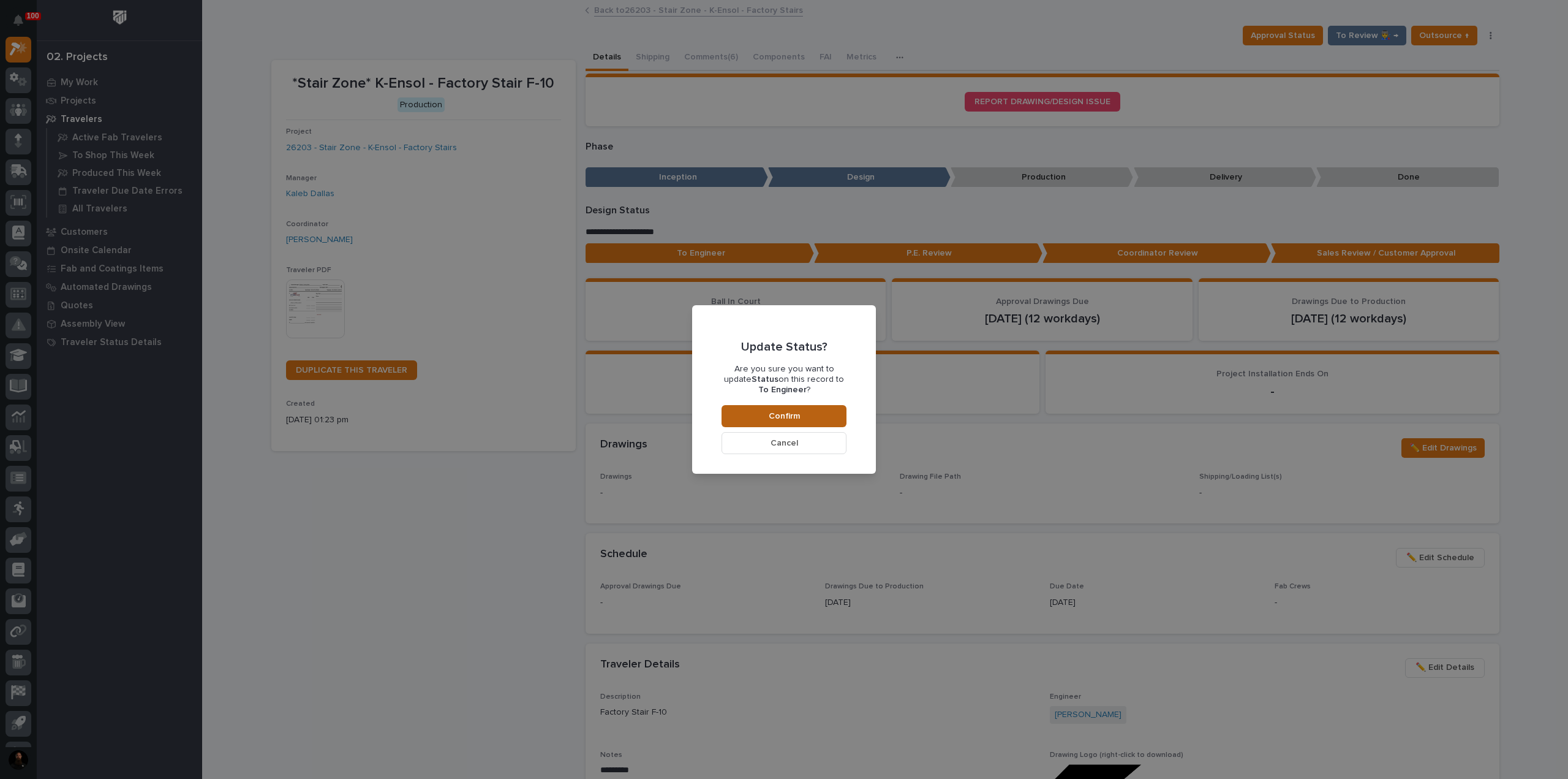
click at [770, 413] on span "Confirm" at bounding box center [784, 416] width 32 height 11
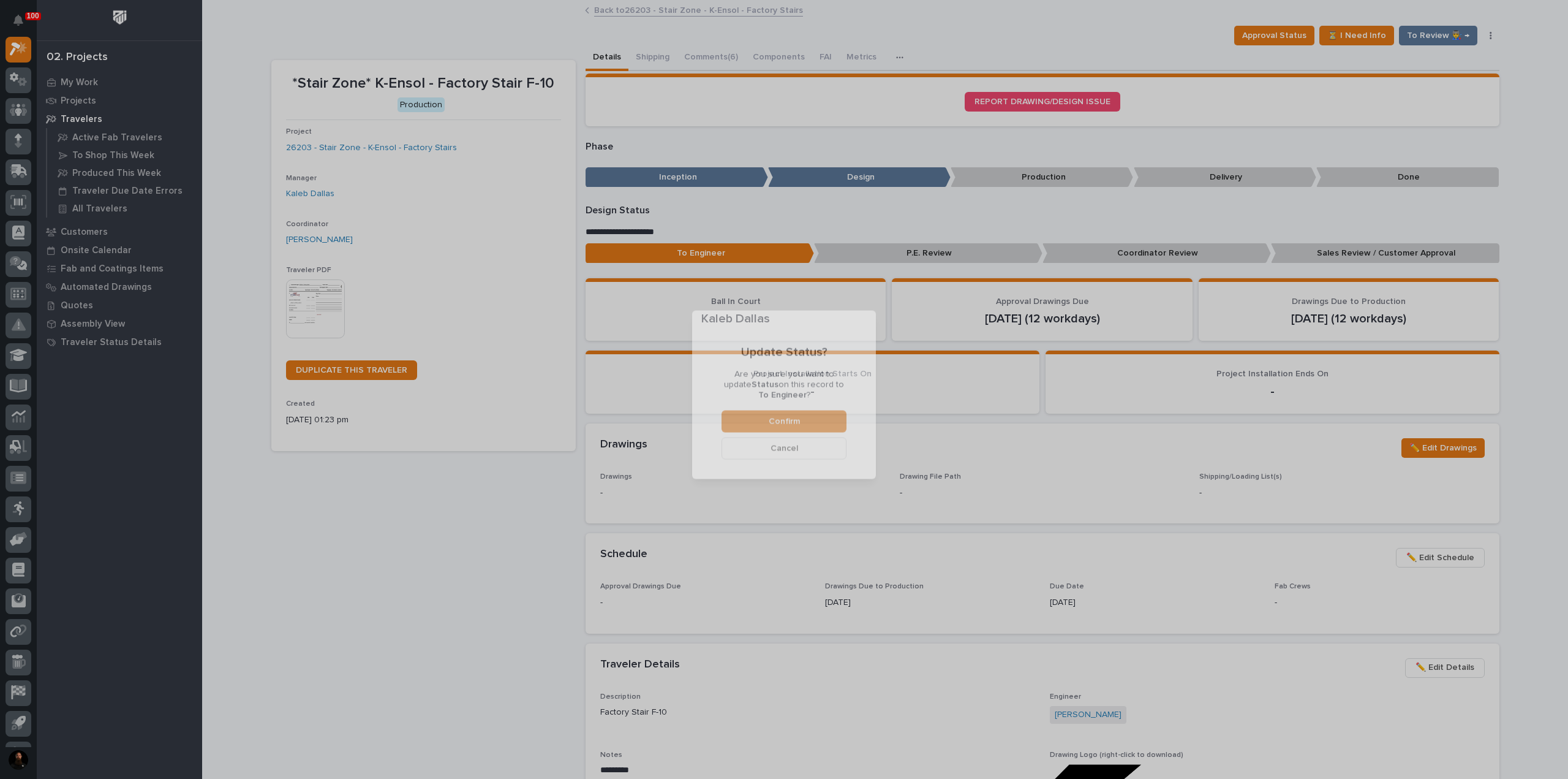
scroll to position [73, 0]
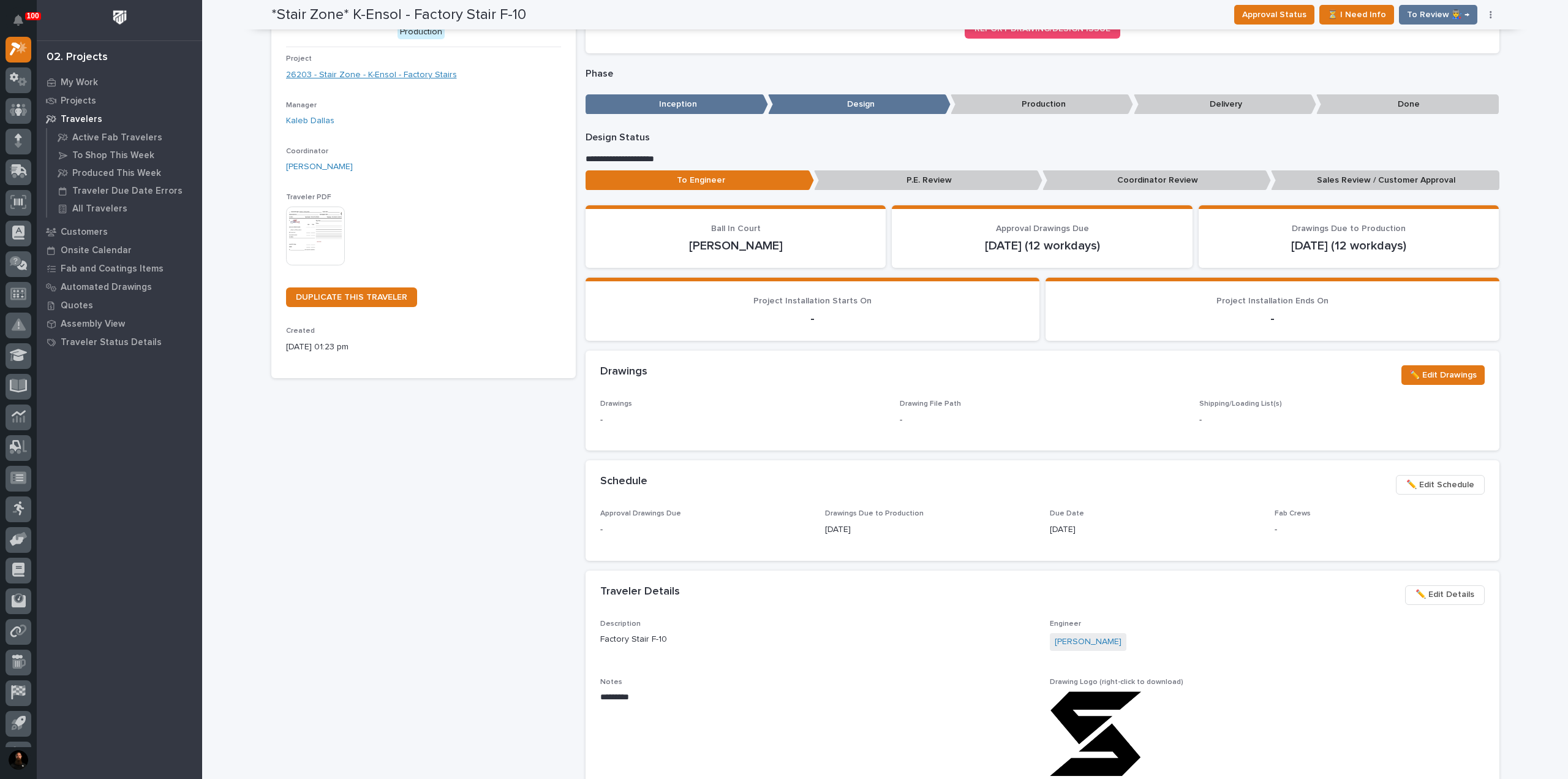
click at [374, 69] on link "26203 - Stair Zone - K-Ensol - Factory Stairs" at bounding box center [371, 75] width 171 height 13
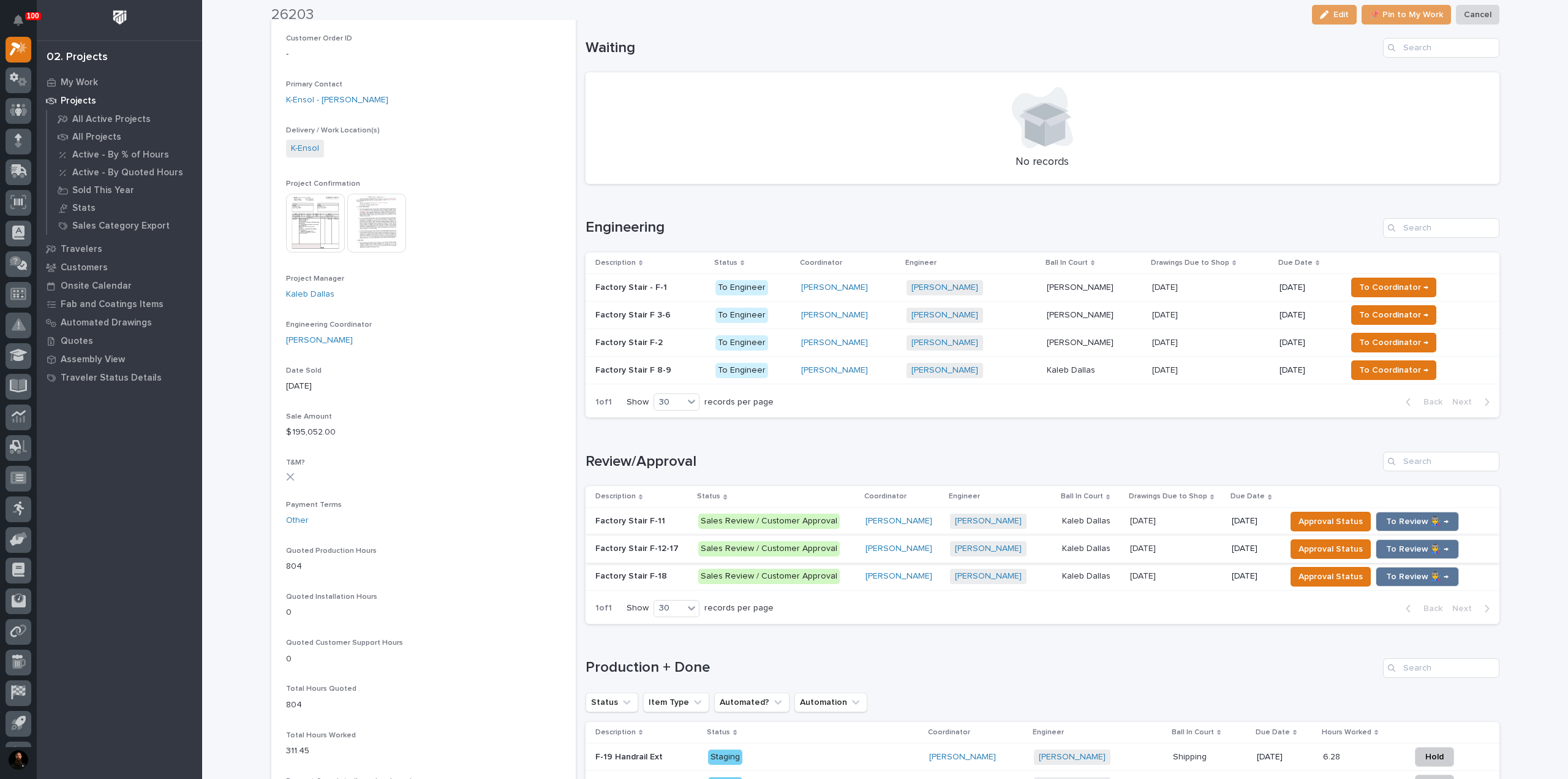
scroll to position [327, 0]
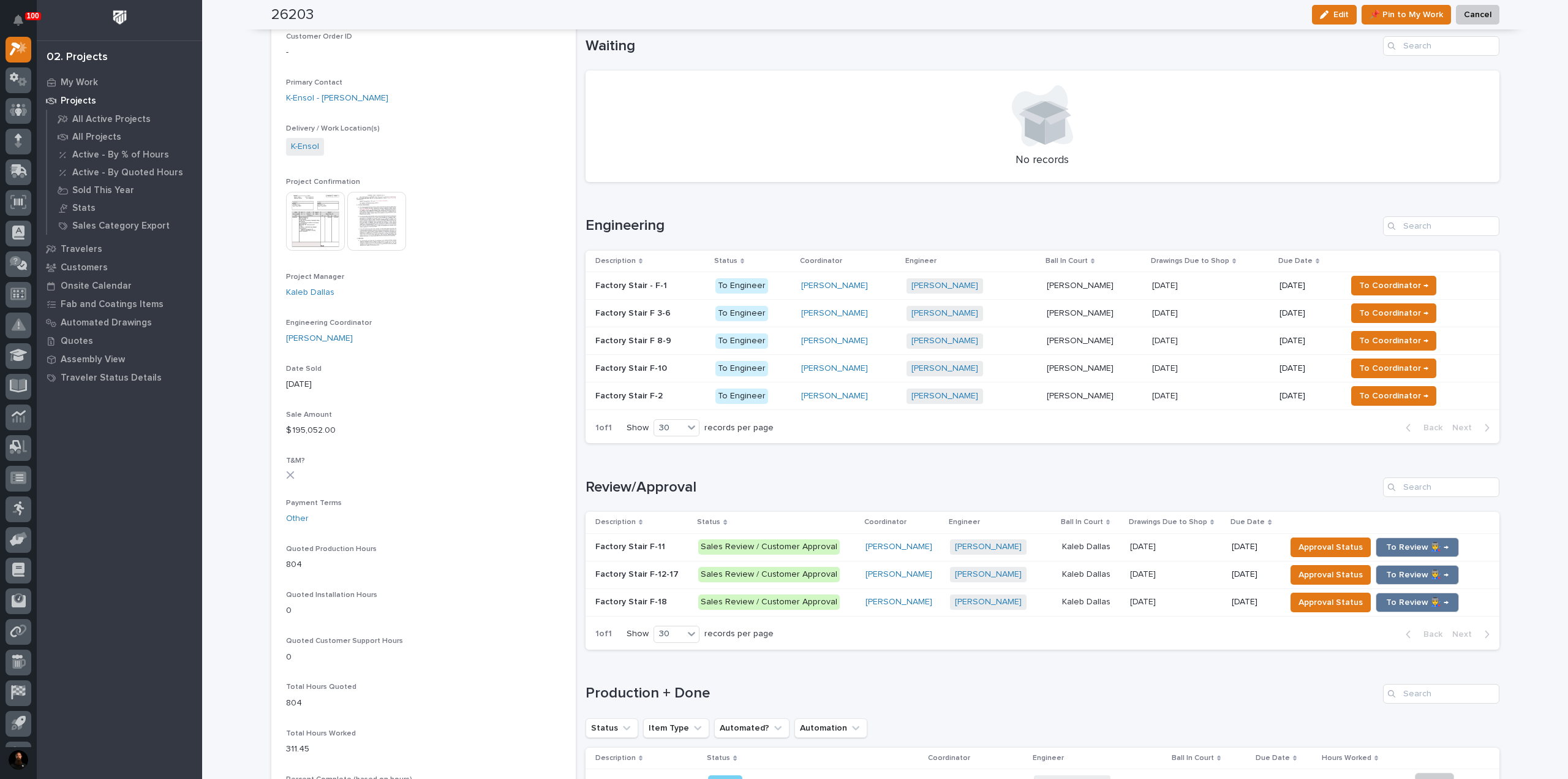
click at [647, 523] on div "Description" at bounding box center [643, 522] width 95 height 13
click at [638, 544] on p "Factory Stair F-11" at bounding box center [632, 545] width 73 height 13
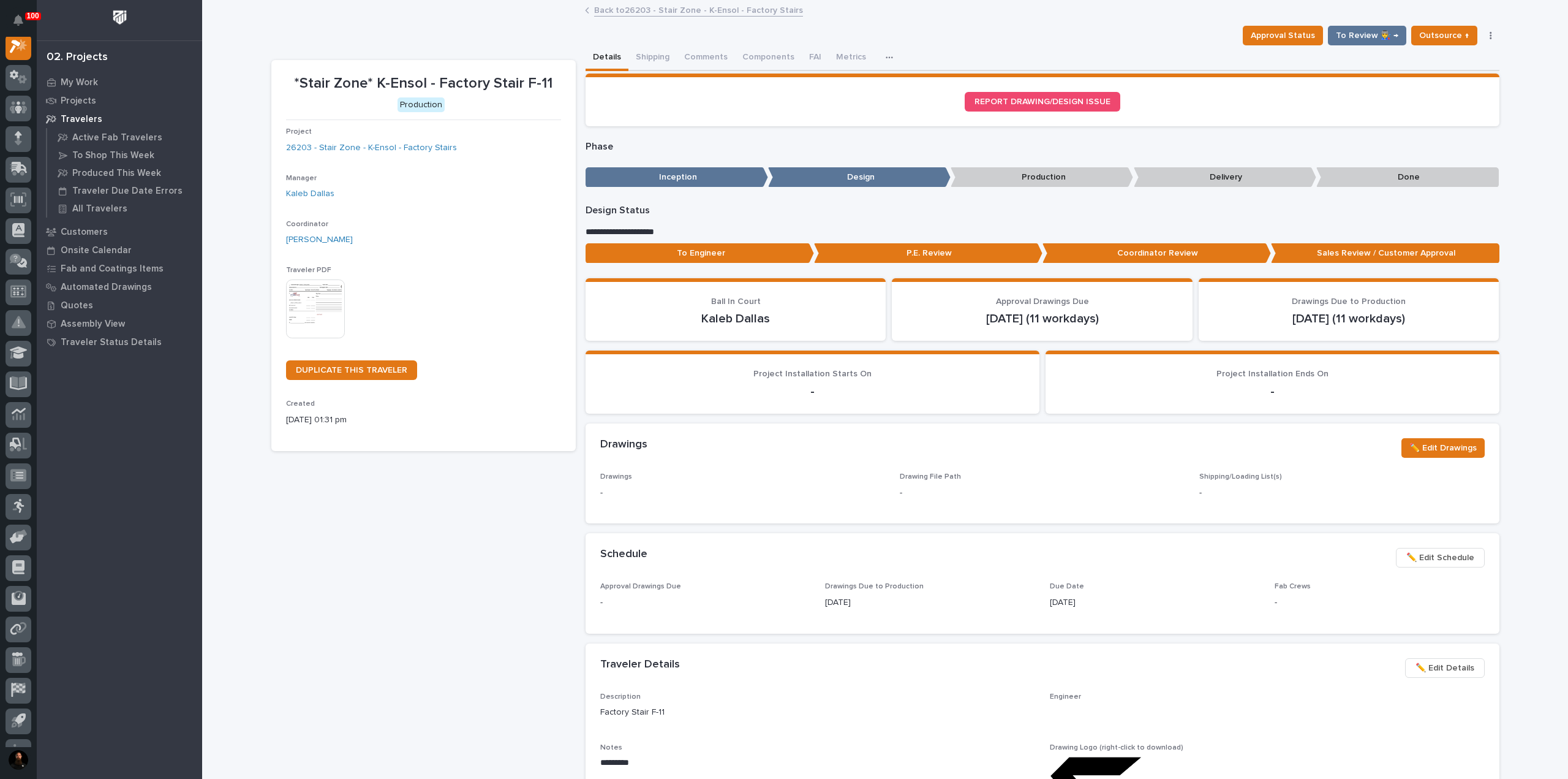
scroll to position [31, 0]
click at [739, 265] on div "To Engineer P.E. Review Coordinator Review Sales Review / Customer Approval" at bounding box center [1042, 255] width 914 height 25
click at [733, 259] on p "To Engineer" at bounding box center [700, 253] width 229 height 20
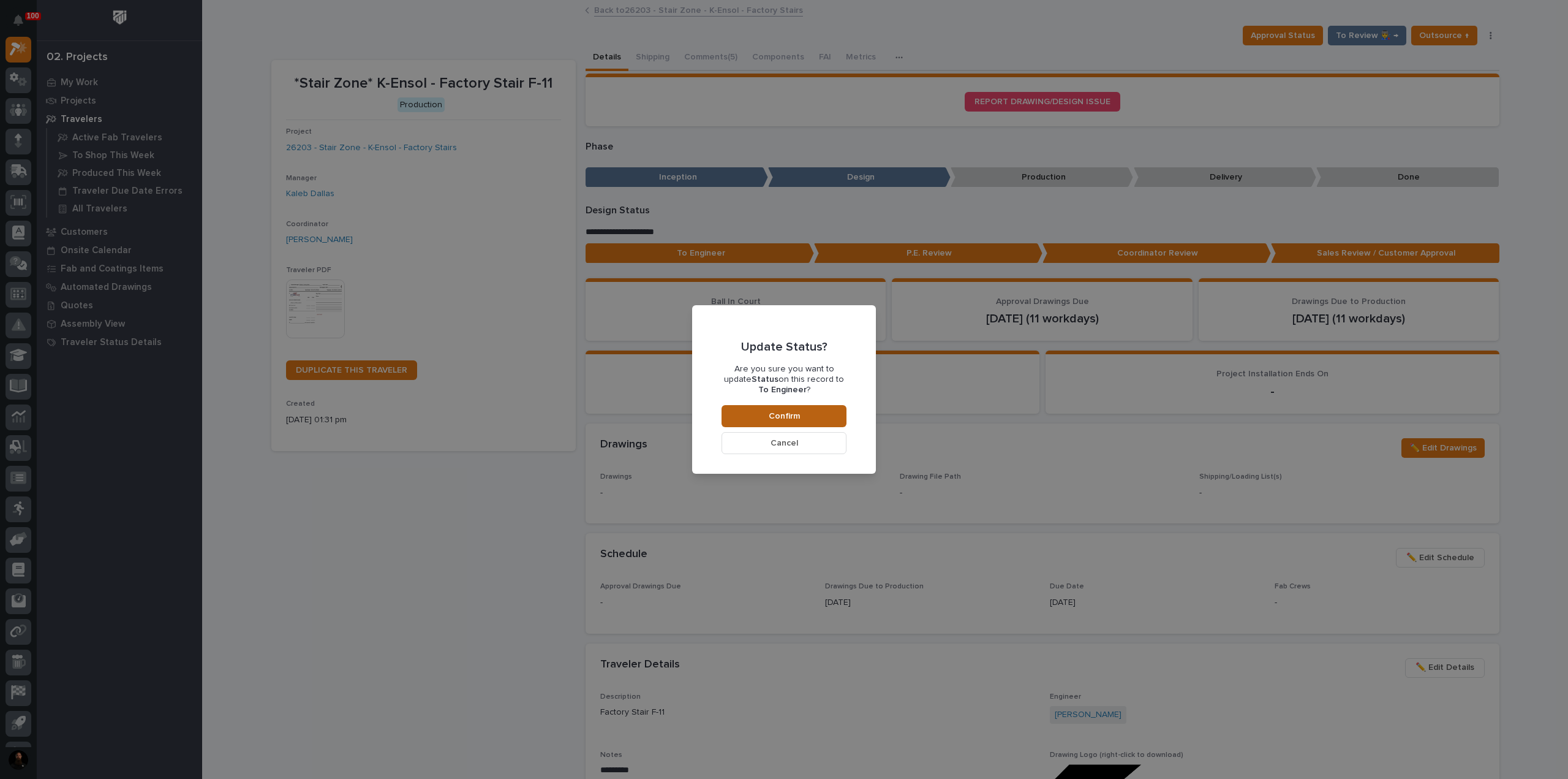
click at [779, 414] on span "Confirm" at bounding box center [784, 416] width 32 height 11
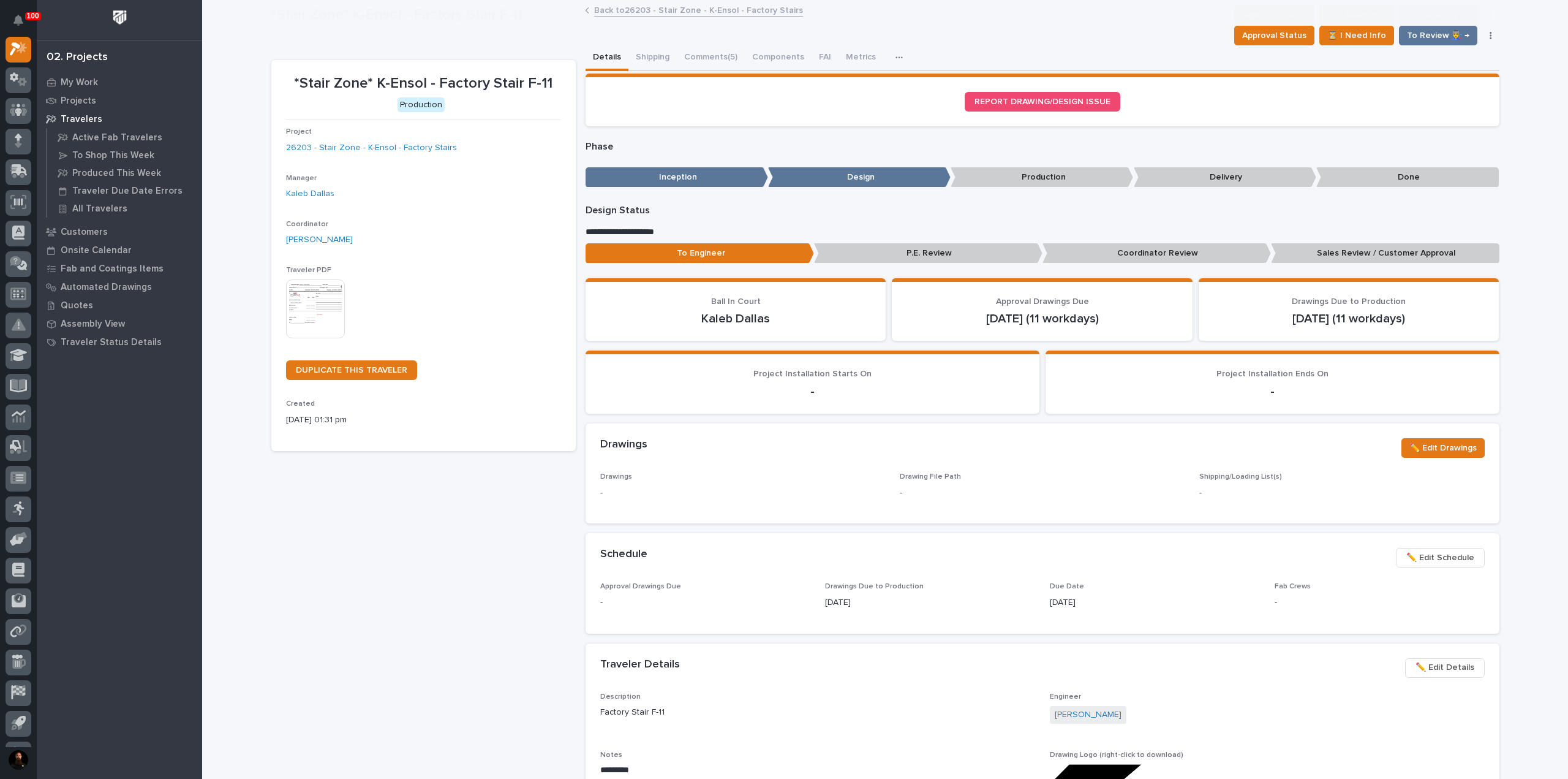
scroll to position [73, 0]
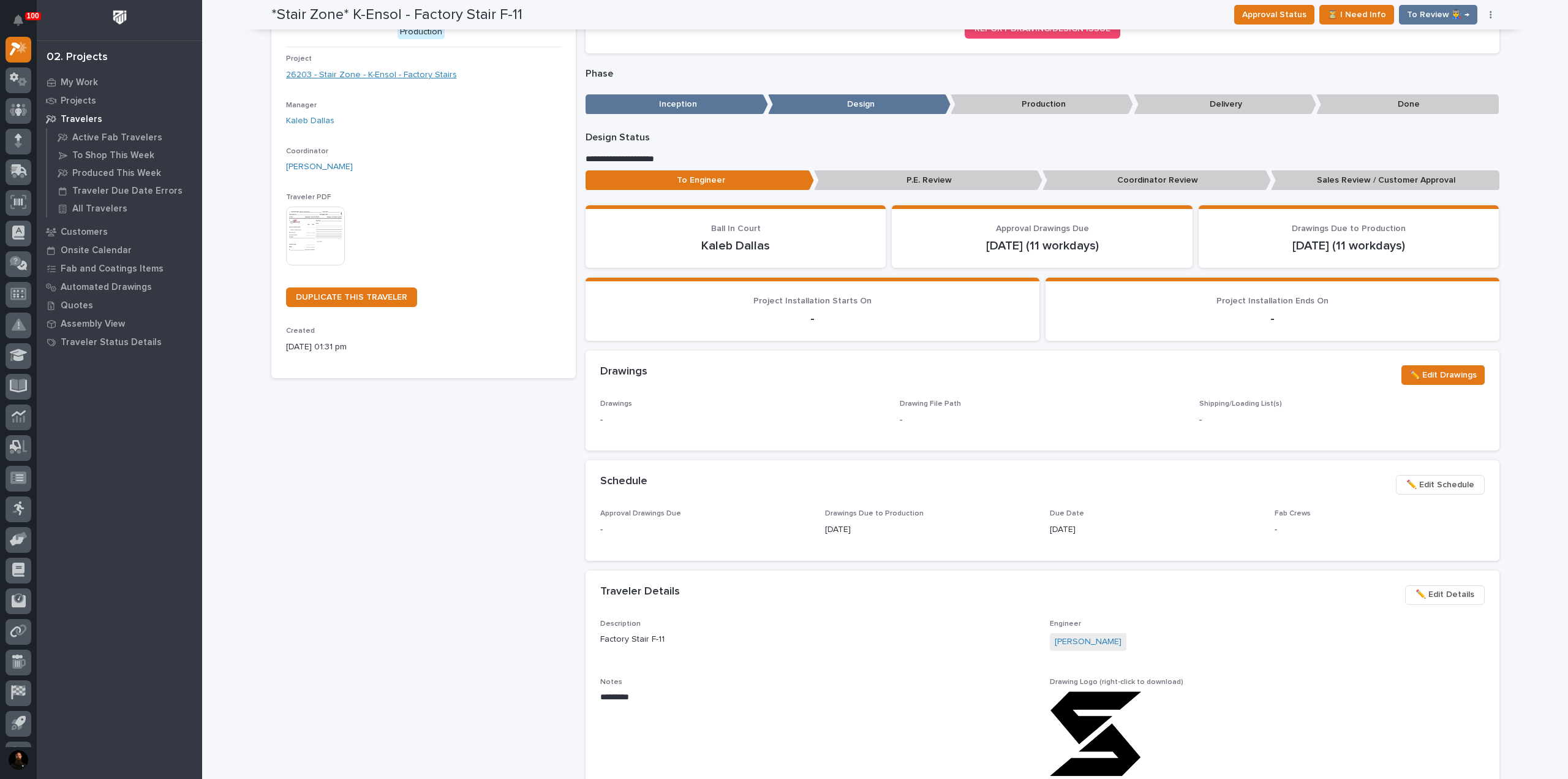
click at [397, 78] on link "26203 - Stair Zone - K-Ensol - Factory Stairs" at bounding box center [371, 75] width 171 height 13
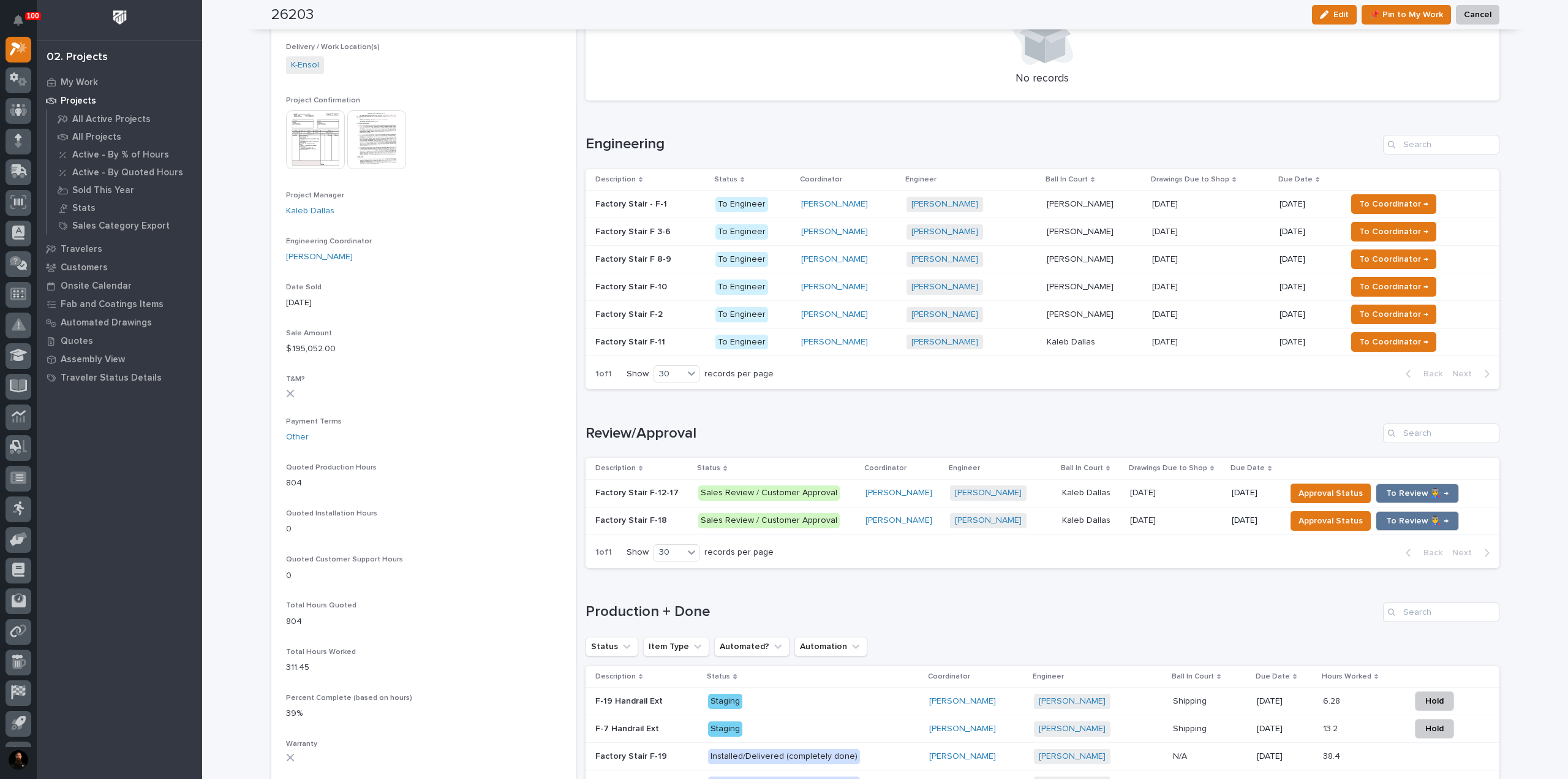
click at [623, 490] on p "Factory Stair F-12-17" at bounding box center [638, 491] width 86 height 13
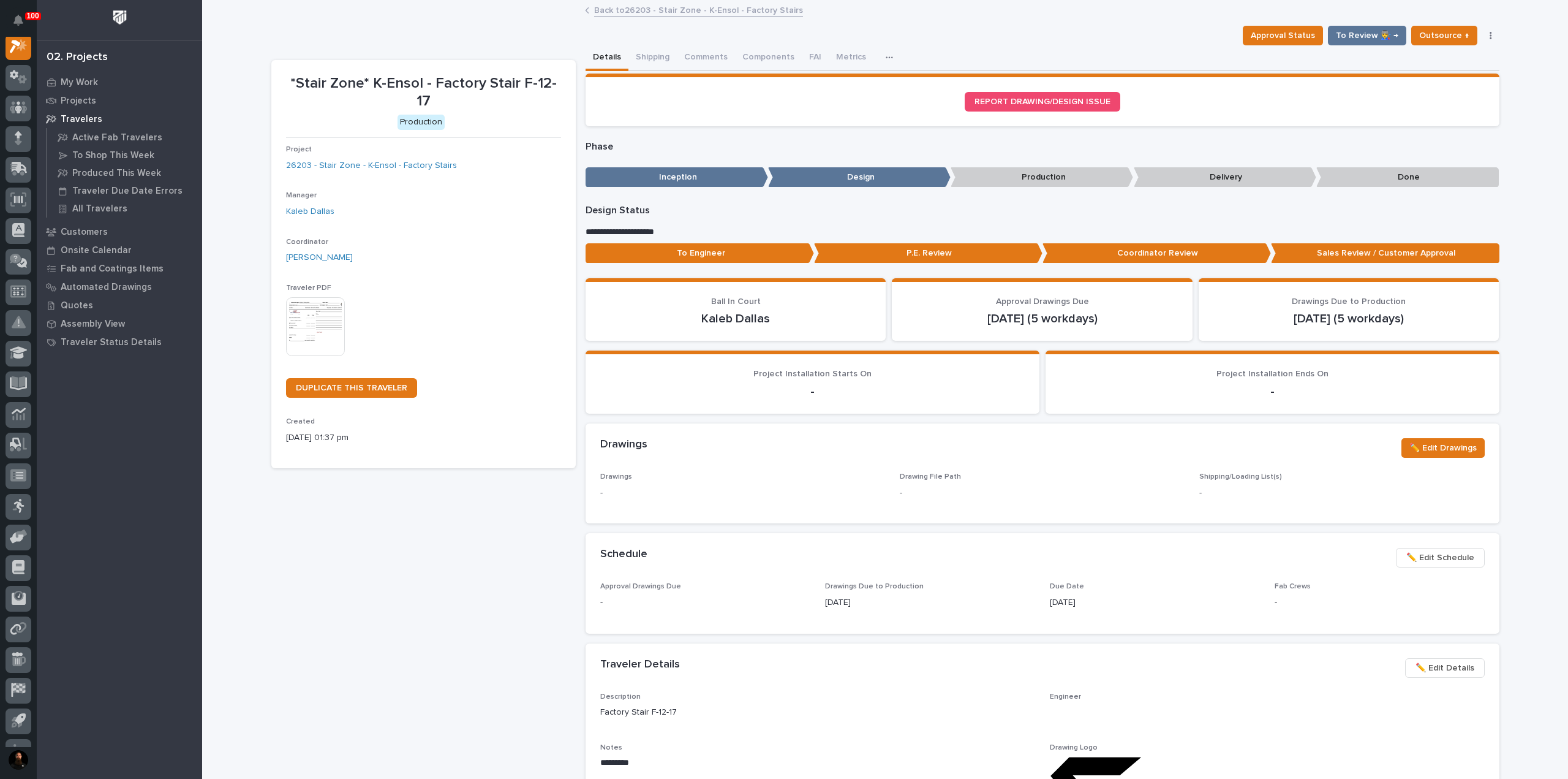
scroll to position [31, 0]
click at [763, 247] on p "To Engineer" at bounding box center [700, 253] width 229 height 20
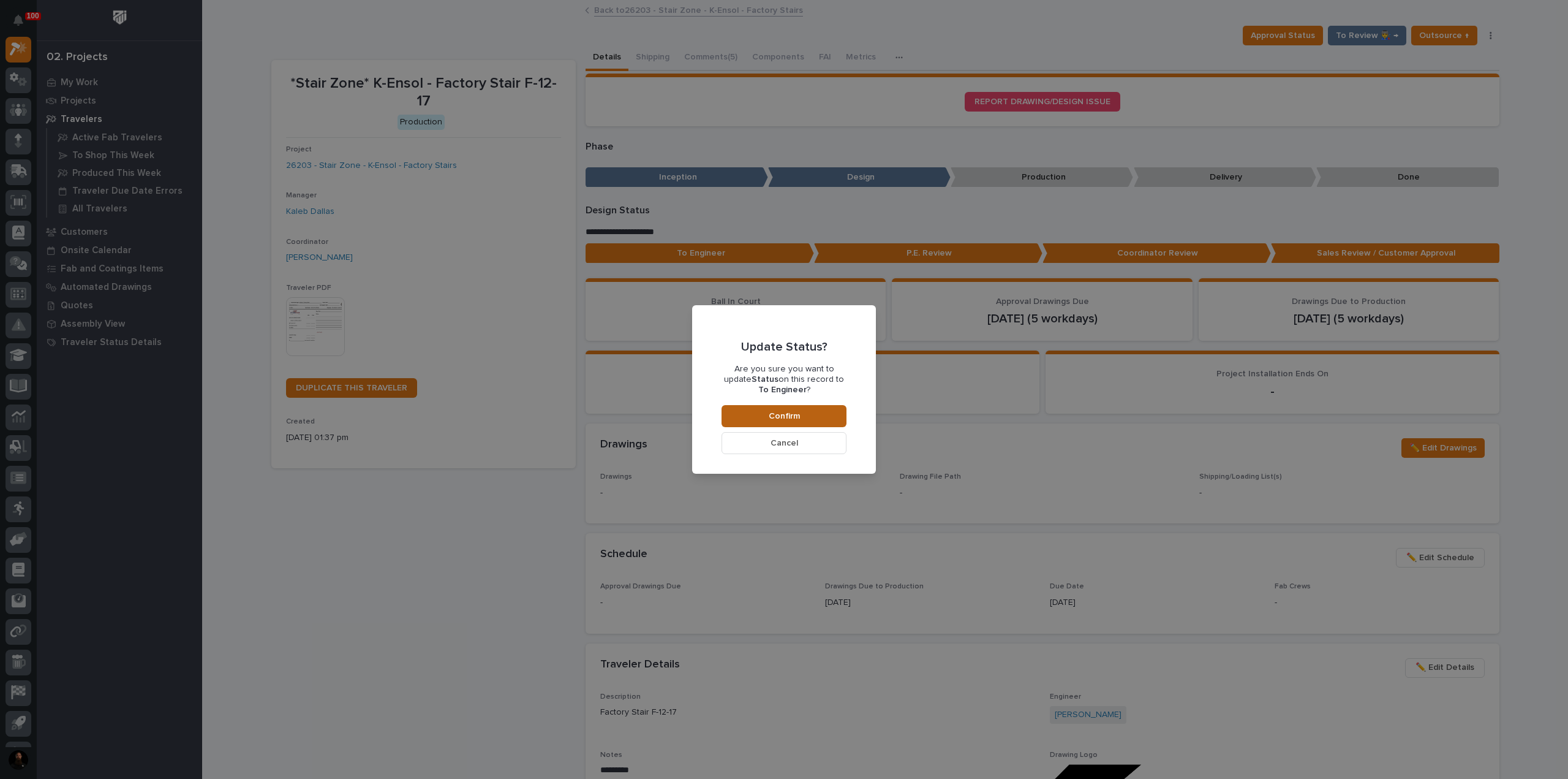
click at [743, 415] on button "Confirm" at bounding box center [784, 416] width 125 height 22
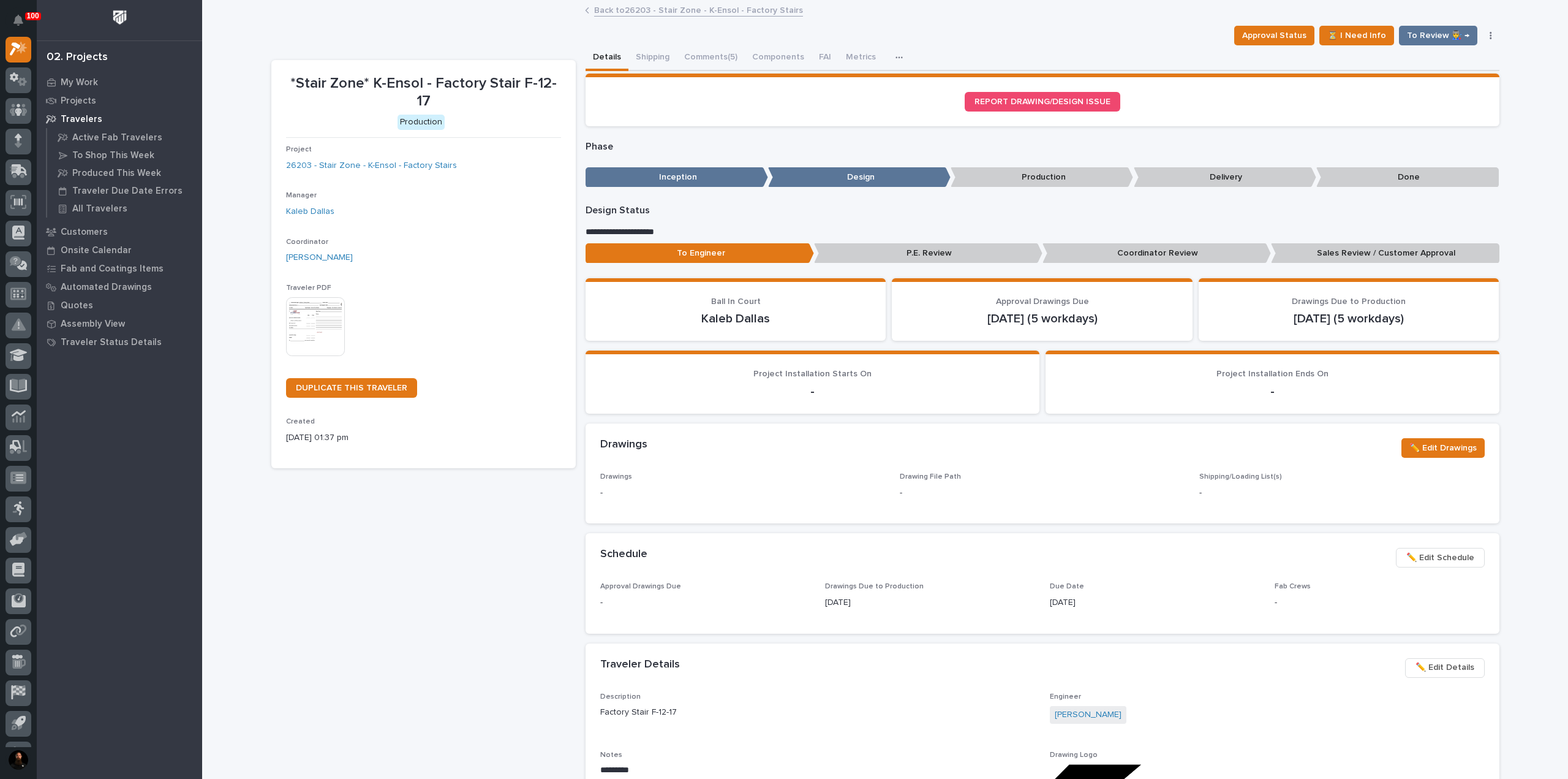
scroll to position [73, 0]
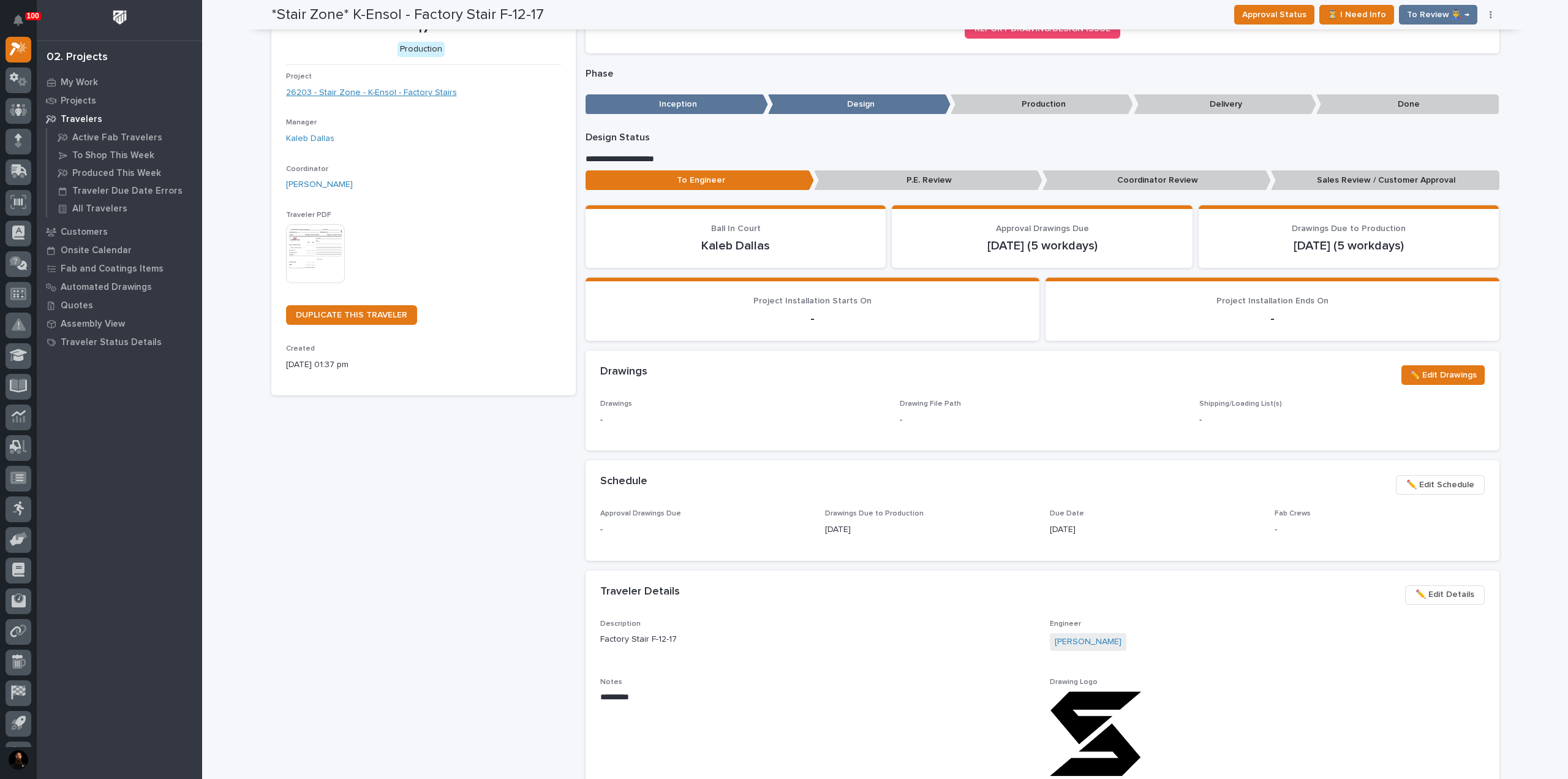
click at [426, 87] on link "26203 - Stair Zone - K-Ensol - Factory Stairs" at bounding box center [371, 93] width 171 height 13
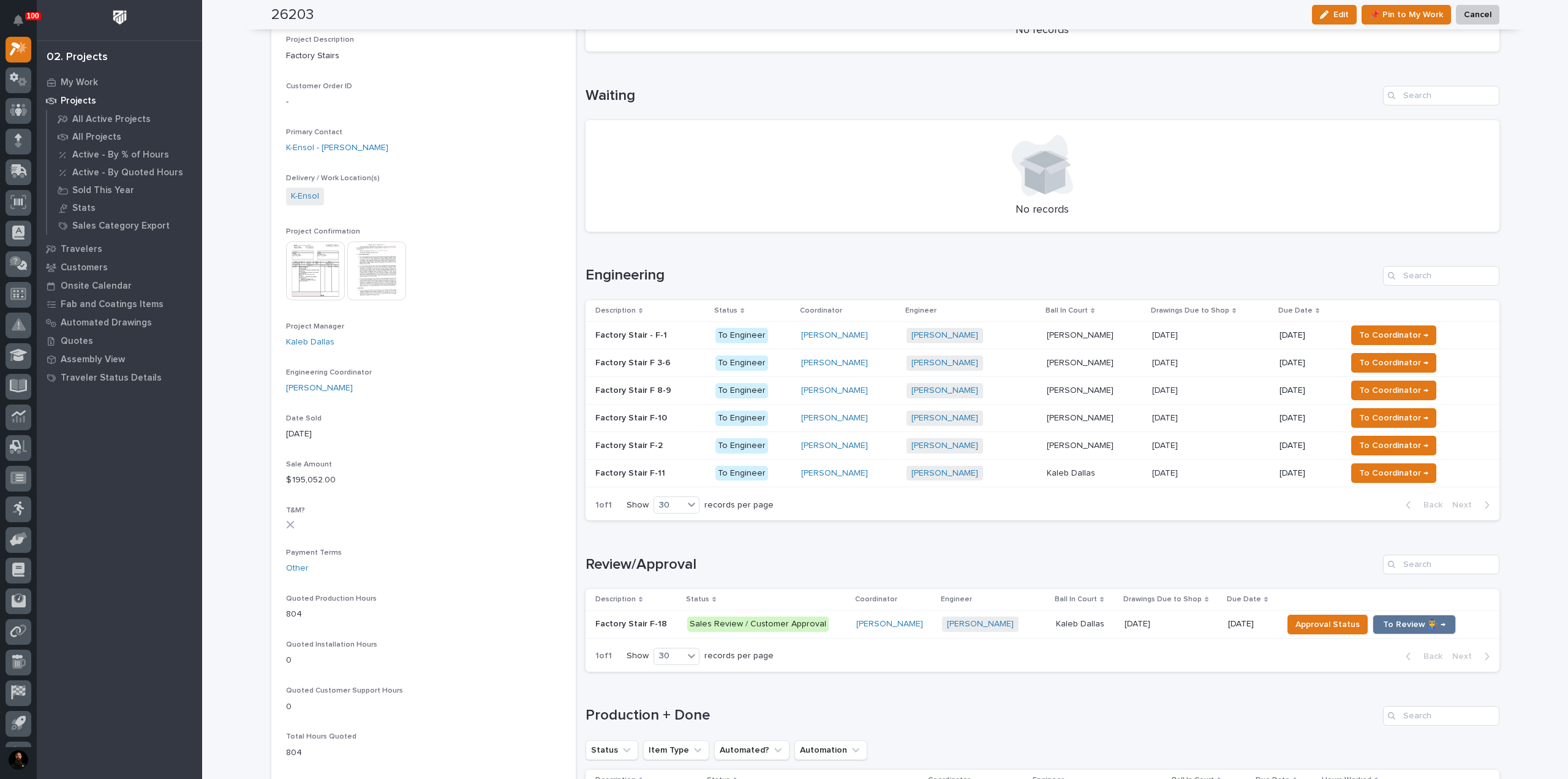
scroll to position [327, 0]
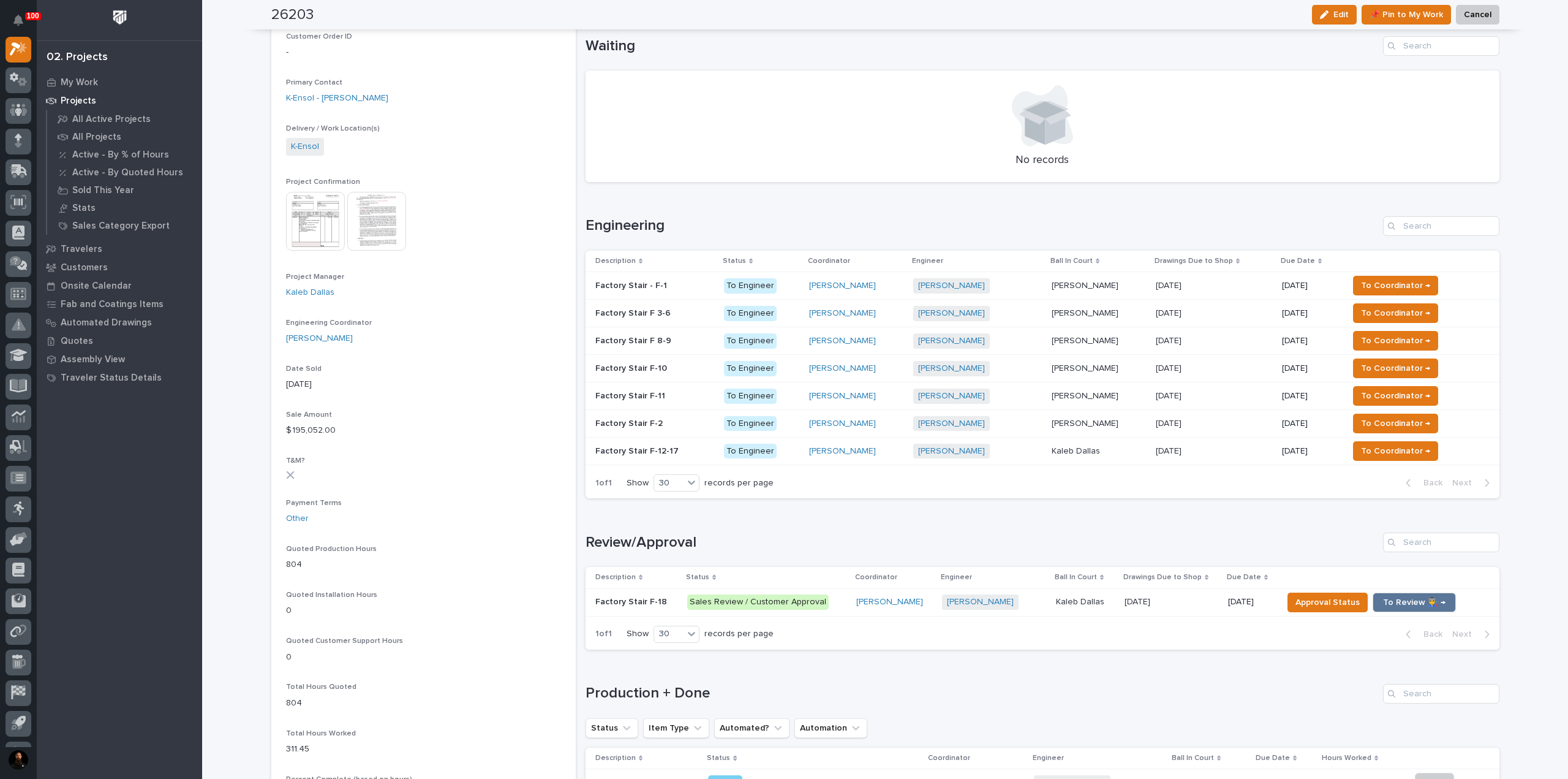
click at [630, 599] on p "Factory Stair F-18" at bounding box center [633, 600] width 74 height 13
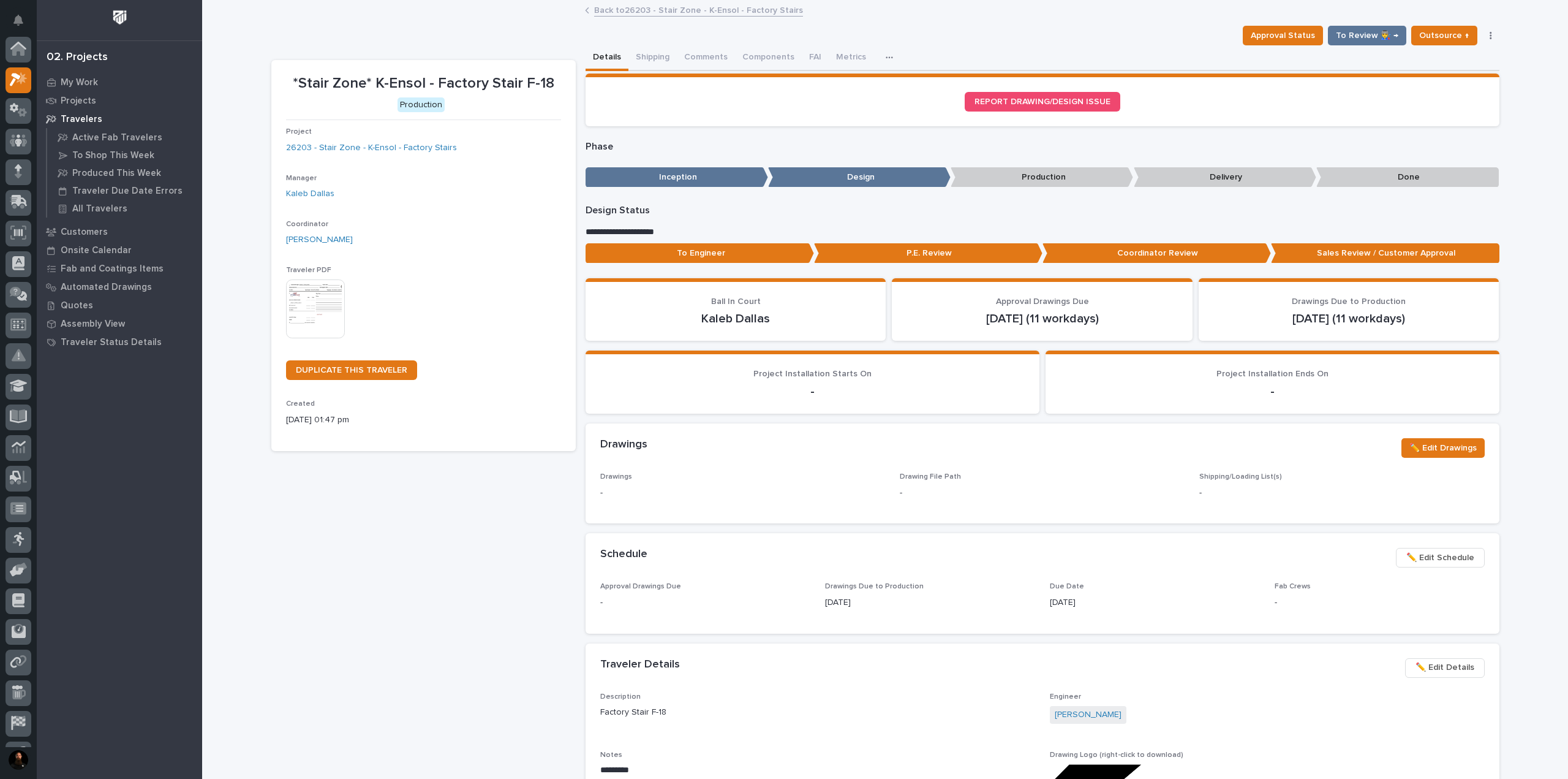
scroll to position [31, 0]
click at [760, 258] on p "To Engineer" at bounding box center [700, 253] width 229 height 20
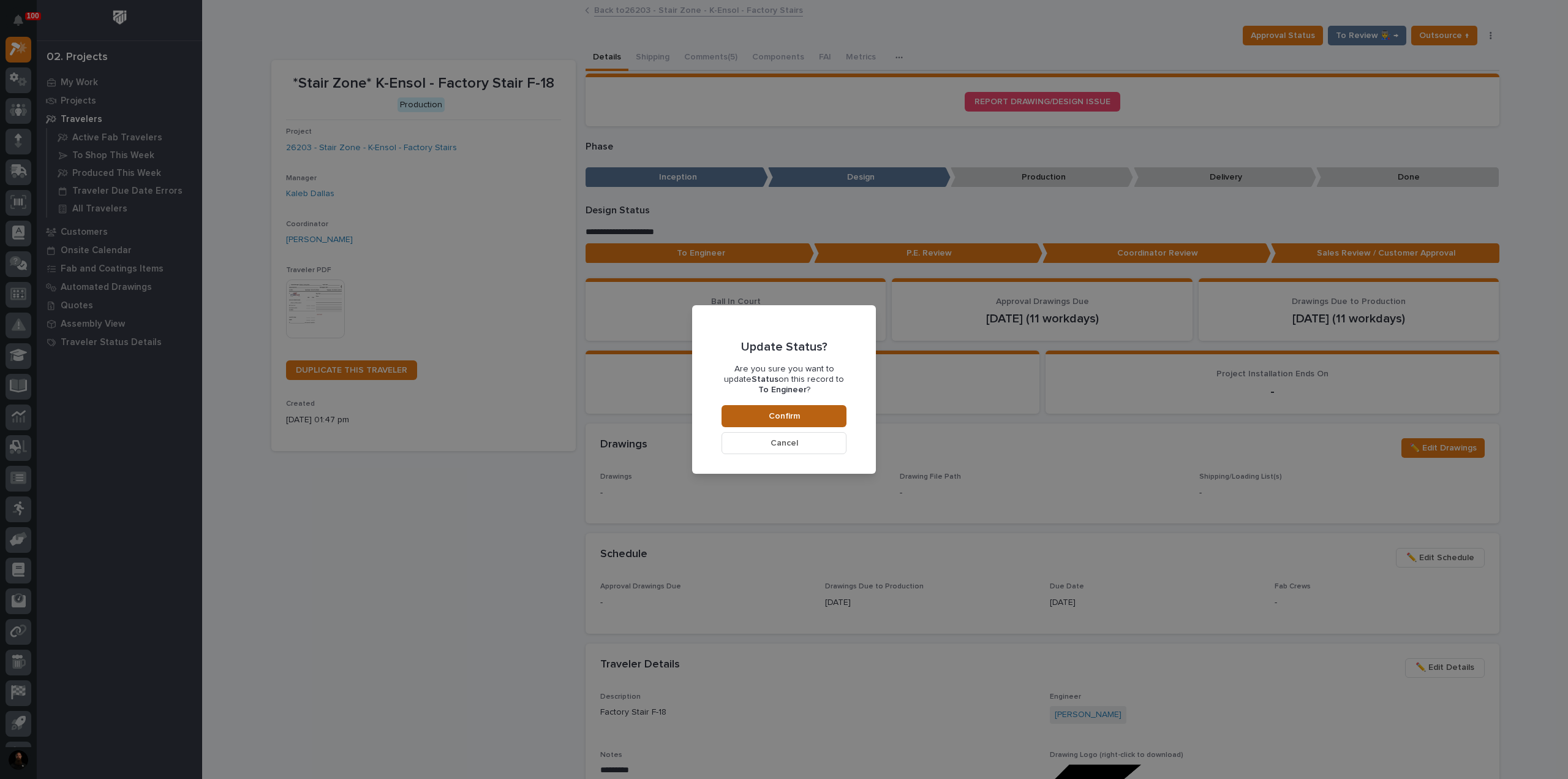
click at [773, 418] on span "Confirm" at bounding box center [784, 416] width 32 height 11
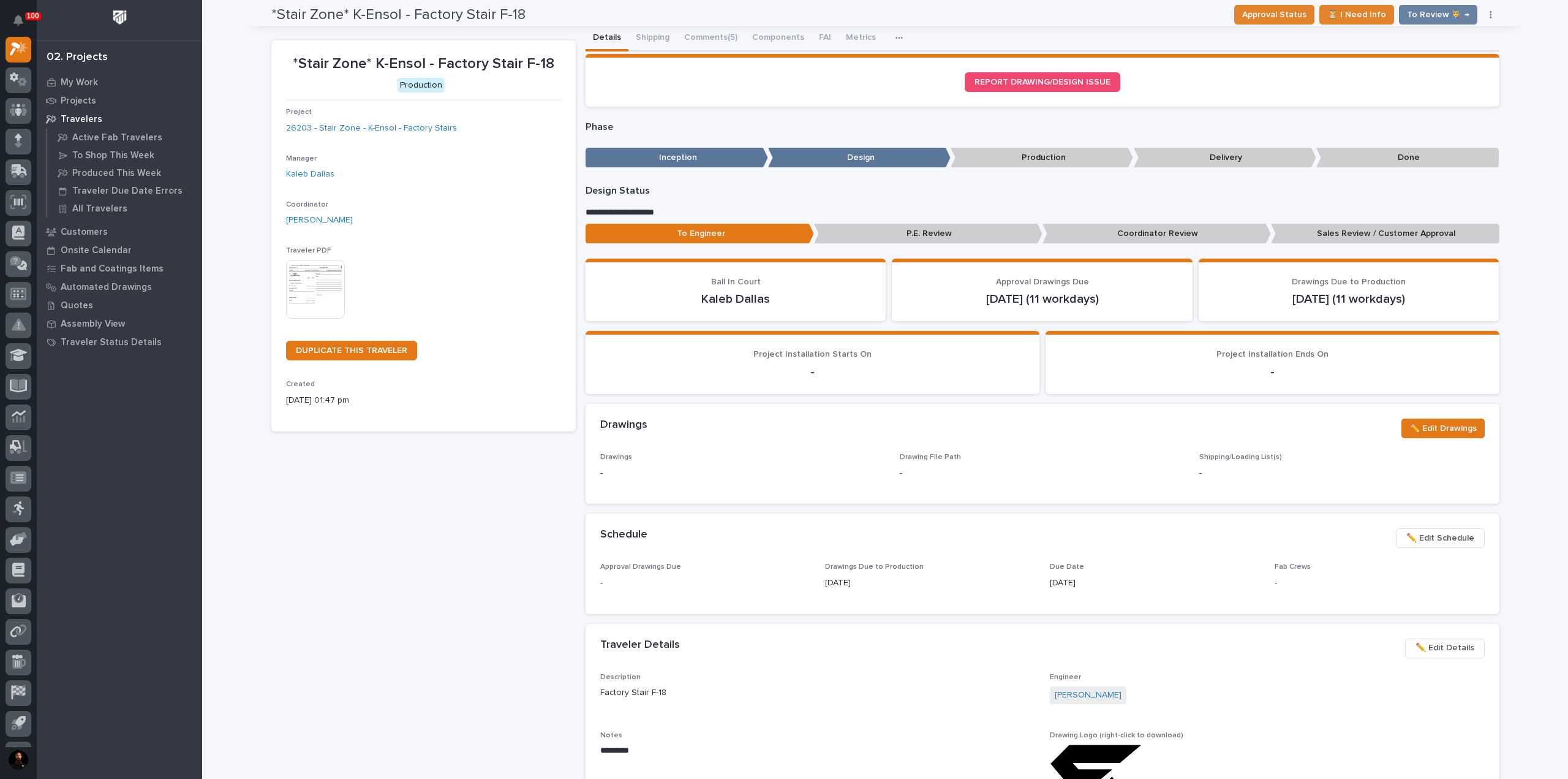
scroll to position [0, 0]
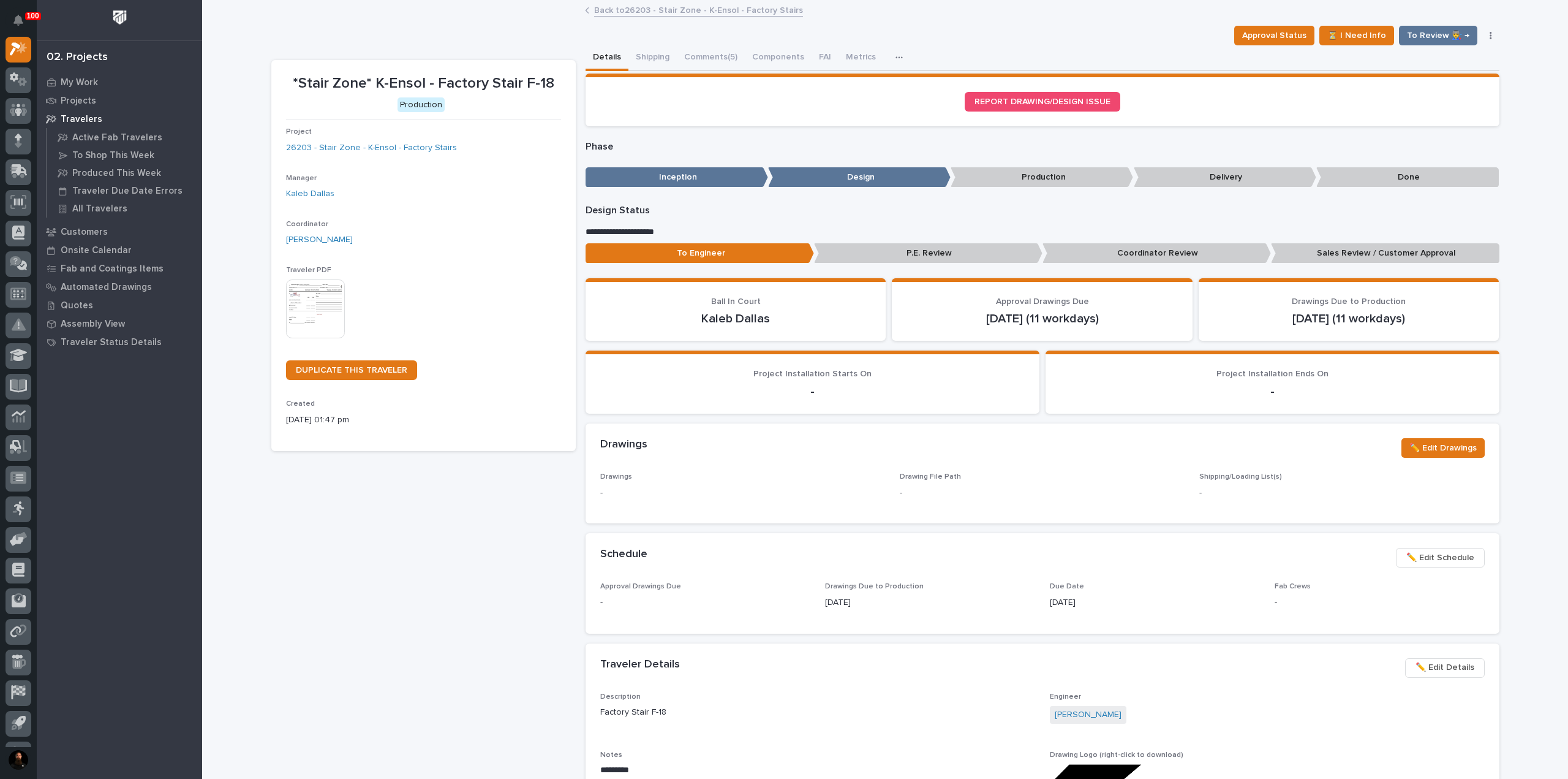
click at [408, 154] on div "Project 26203 - Stair Zone - K-Ensol - Factory Stairs" at bounding box center [423, 145] width 275 height 36
click at [409, 150] on link "26203 - Stair Zone - K-Ensol - Factory Stairs" at bounding box center [371, 148] width 171 height 13
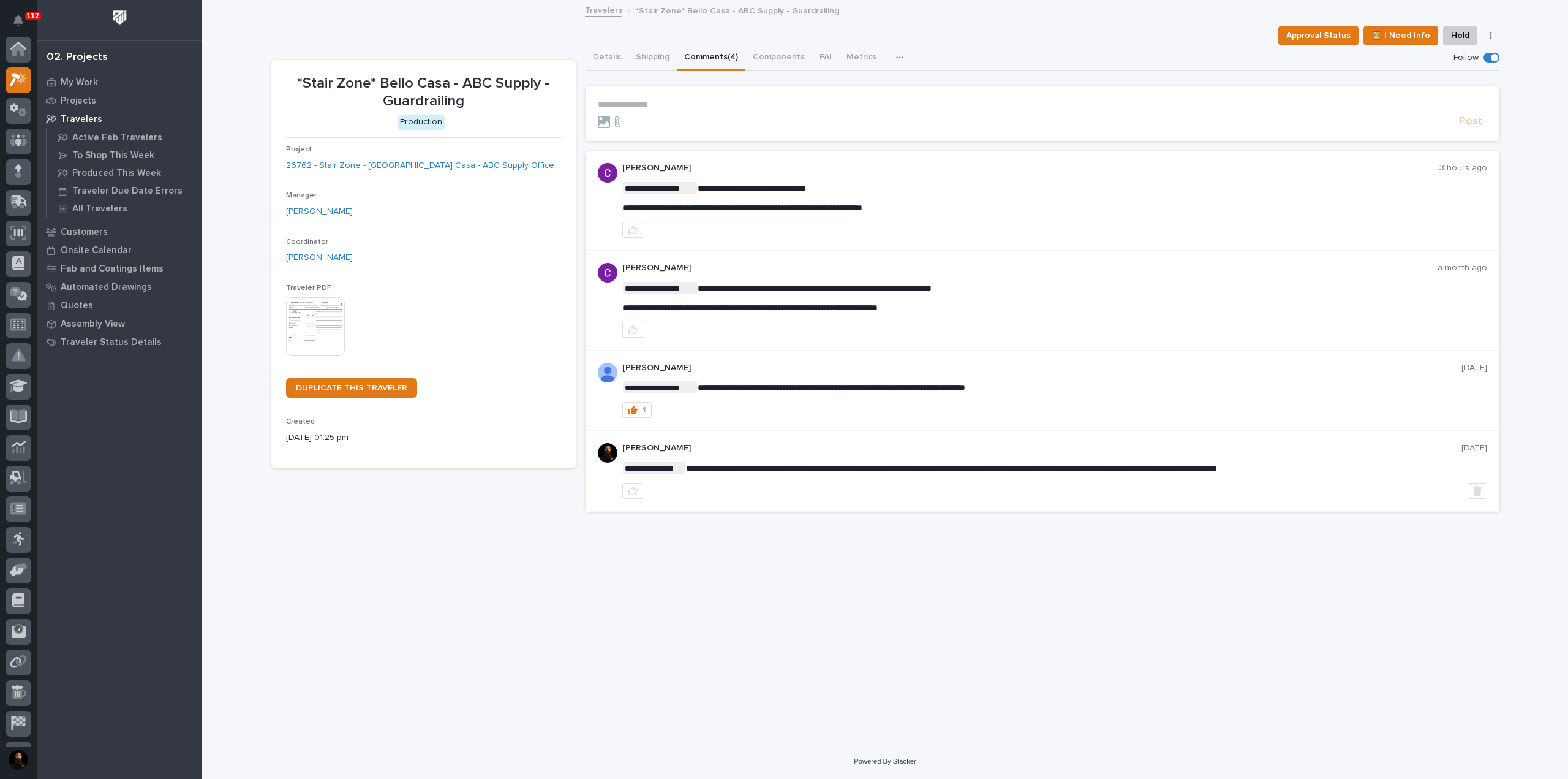
scroll to position [31, 0]
click at [759, 210] on span "**********" at bounding box center [743, 208] width 240 height 8
click at [895, 187] on p "**********" at bounding box center [1054, 187] width 864 height 12
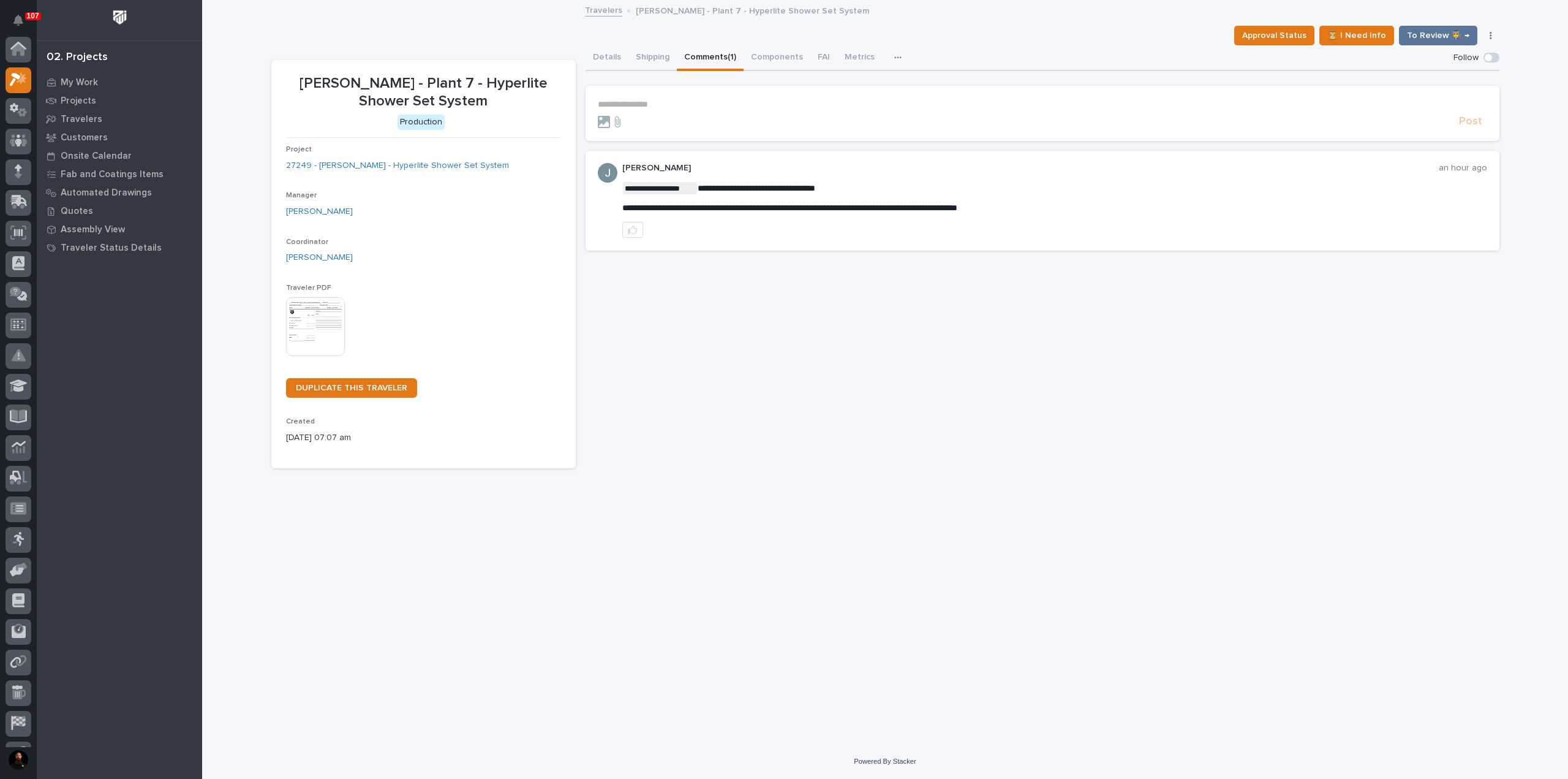
scroll to position [31, 0]
click at [729, 416] on div "**********" at bounding box center [1042, 257] width 914 height 423
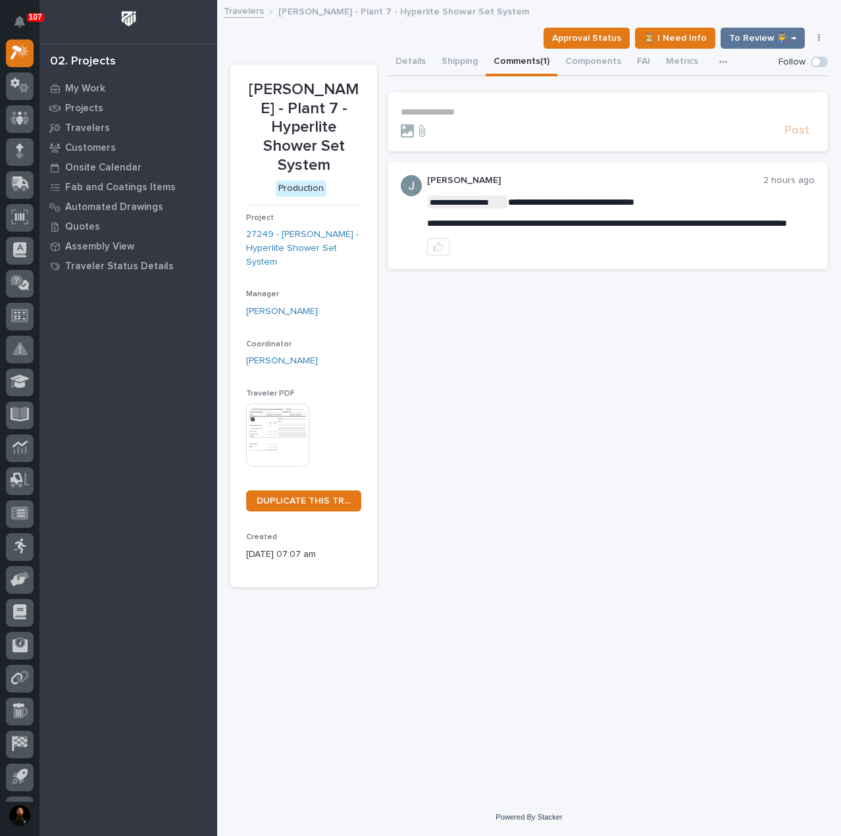
click at [544, 367] on div "**********" at bounding box center [608, 318] width 440 height 539
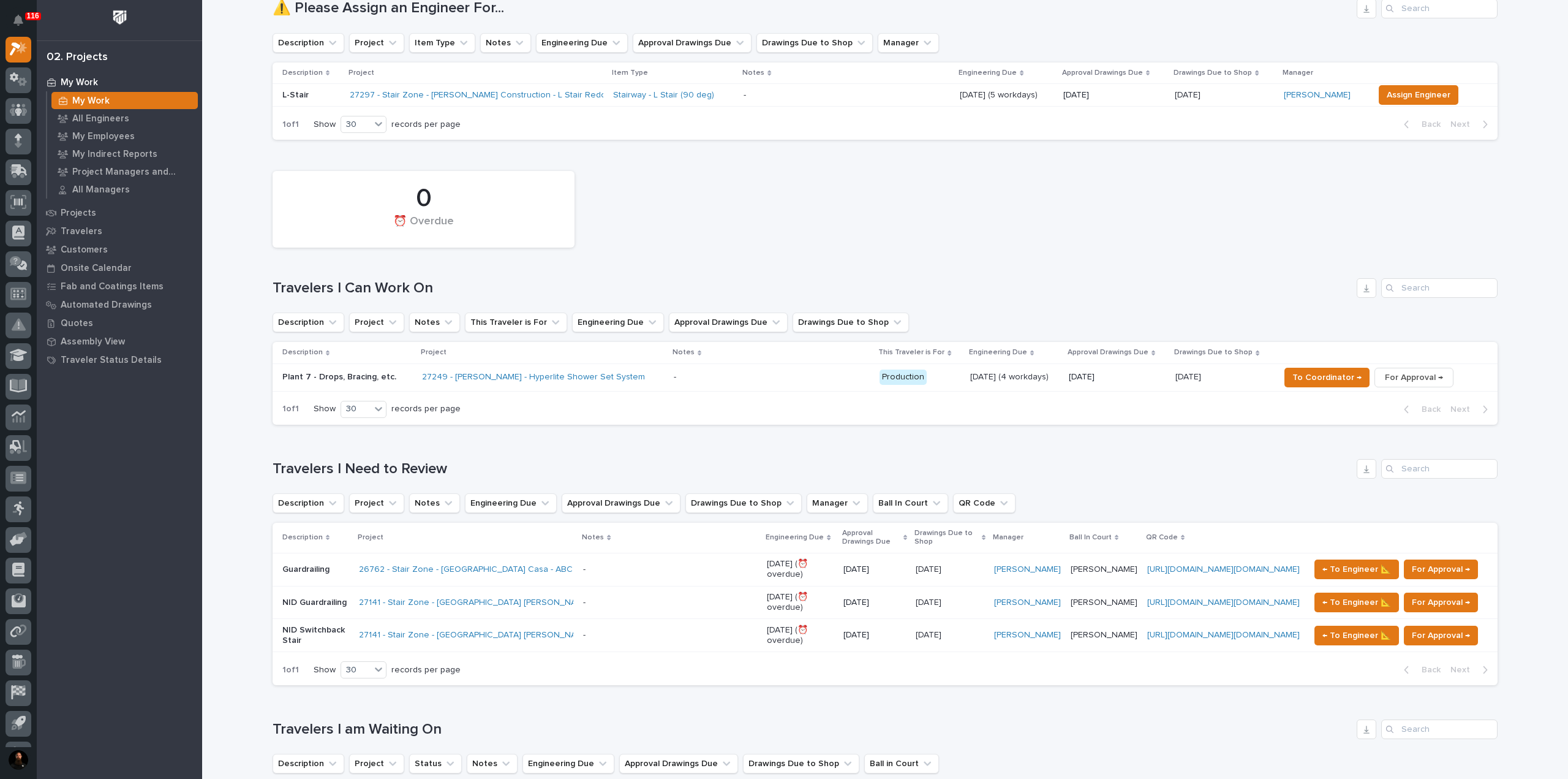
scroll to position [245, 0]
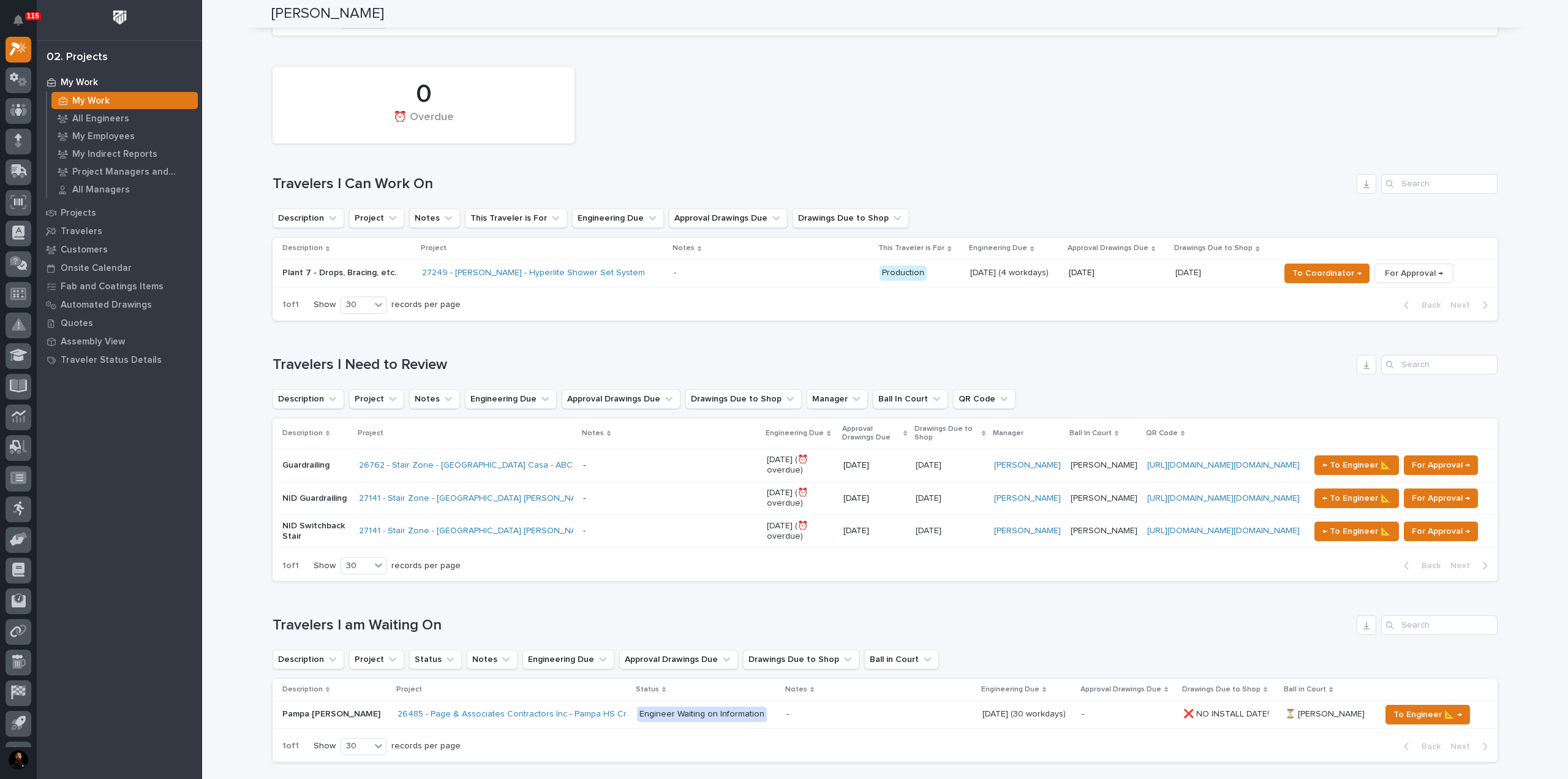
click at [320, 502] on p "NID Guardrailing" at bounding box center [315, 498] width 67 height 10
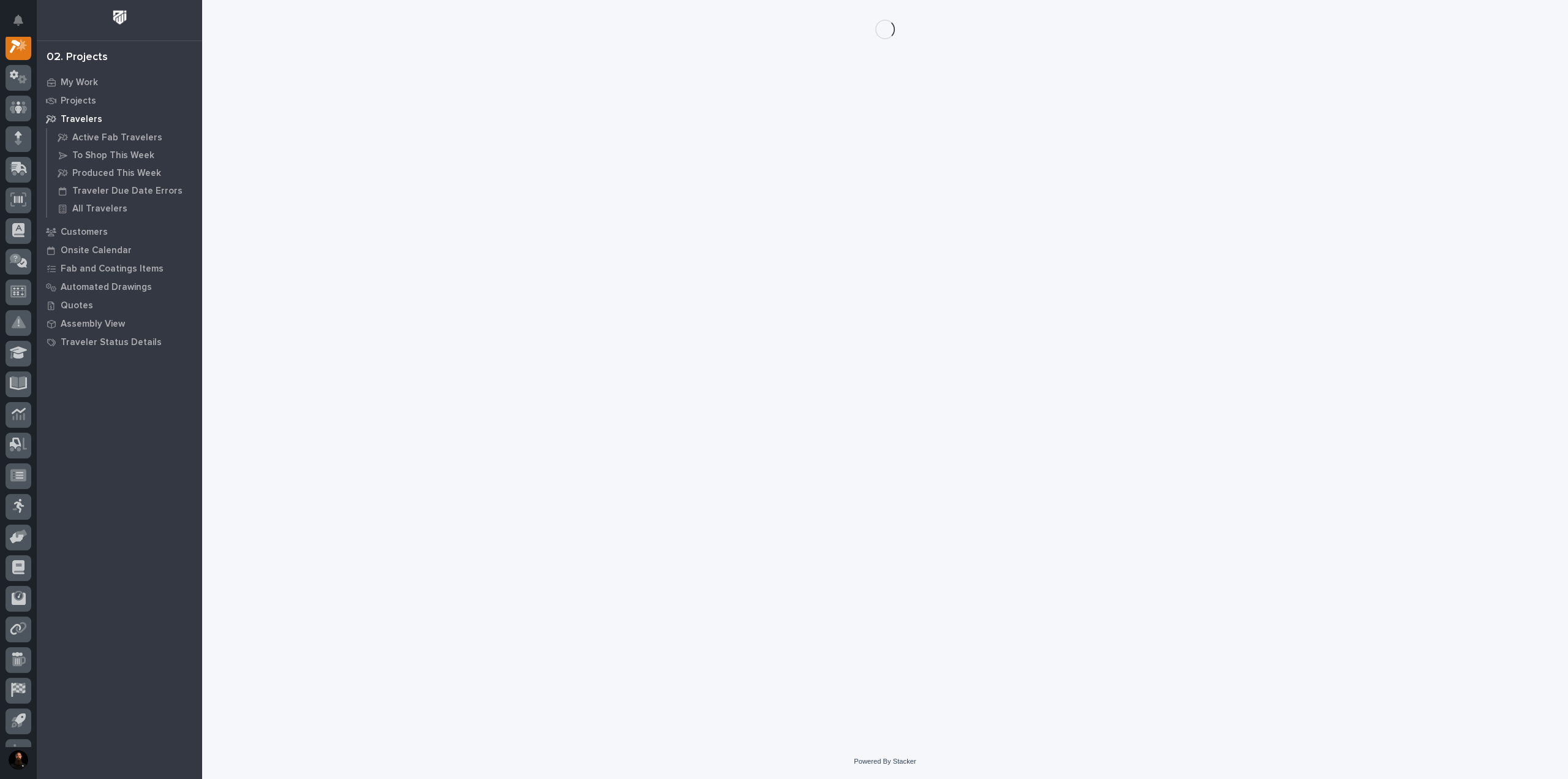
scroll to position [31, 0]
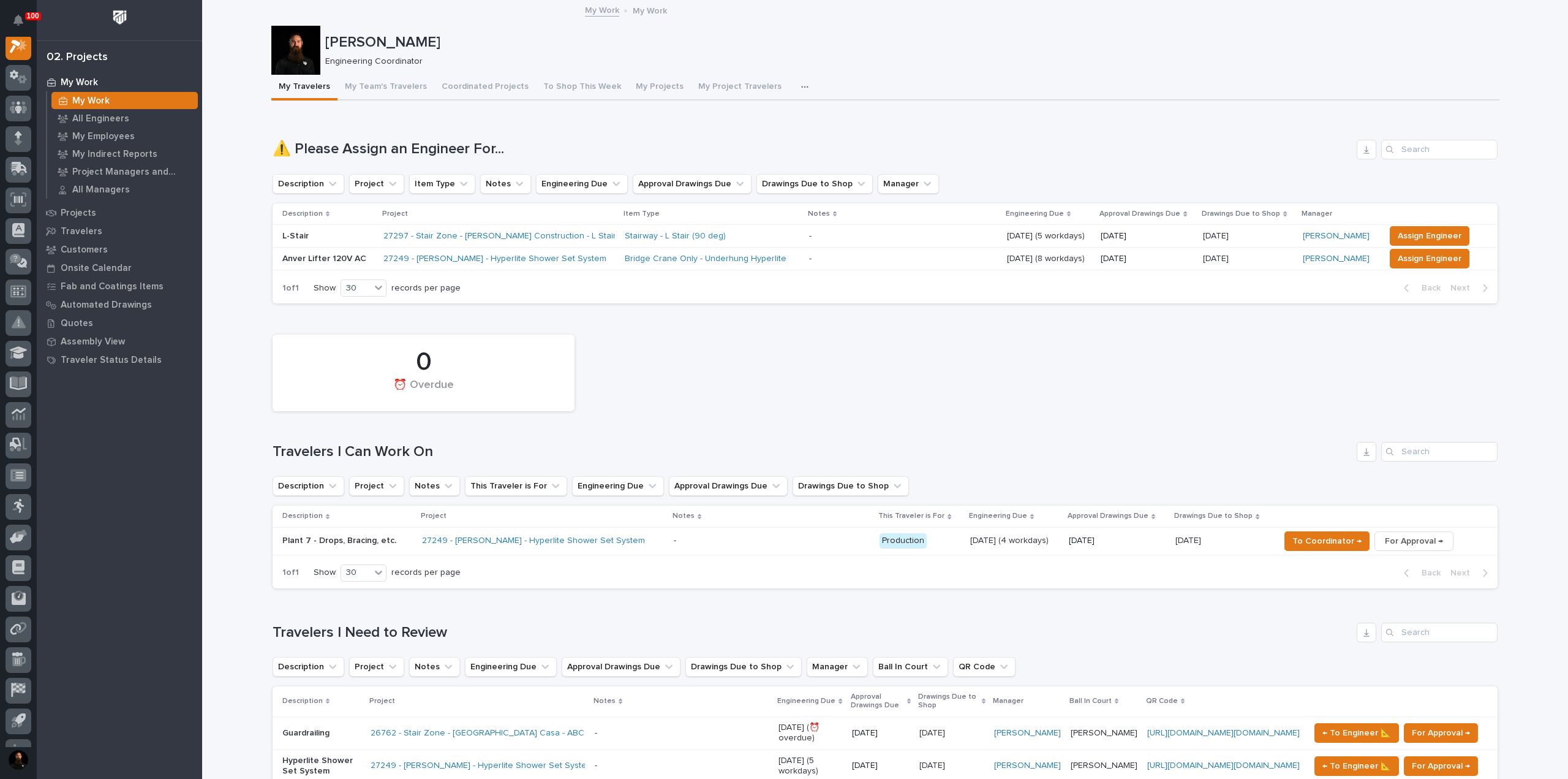
click at [413, 456] on h1 "Travelers I Can Work On" at bounding box center [812, 451] width 1079 height 18
drag, startPoint x: 413, startPoint y: 456, endPoint x: 470, endPoint y: 444, distance: 58.2
click at [413, 456] on h1 "Travelers I Can Work On" at bounding box center [812, 451] width 1079 height 18
click at [470, 444] on h1 "Travelers I Can Work On" at bounding box center [812, 451] width 1079 height 18
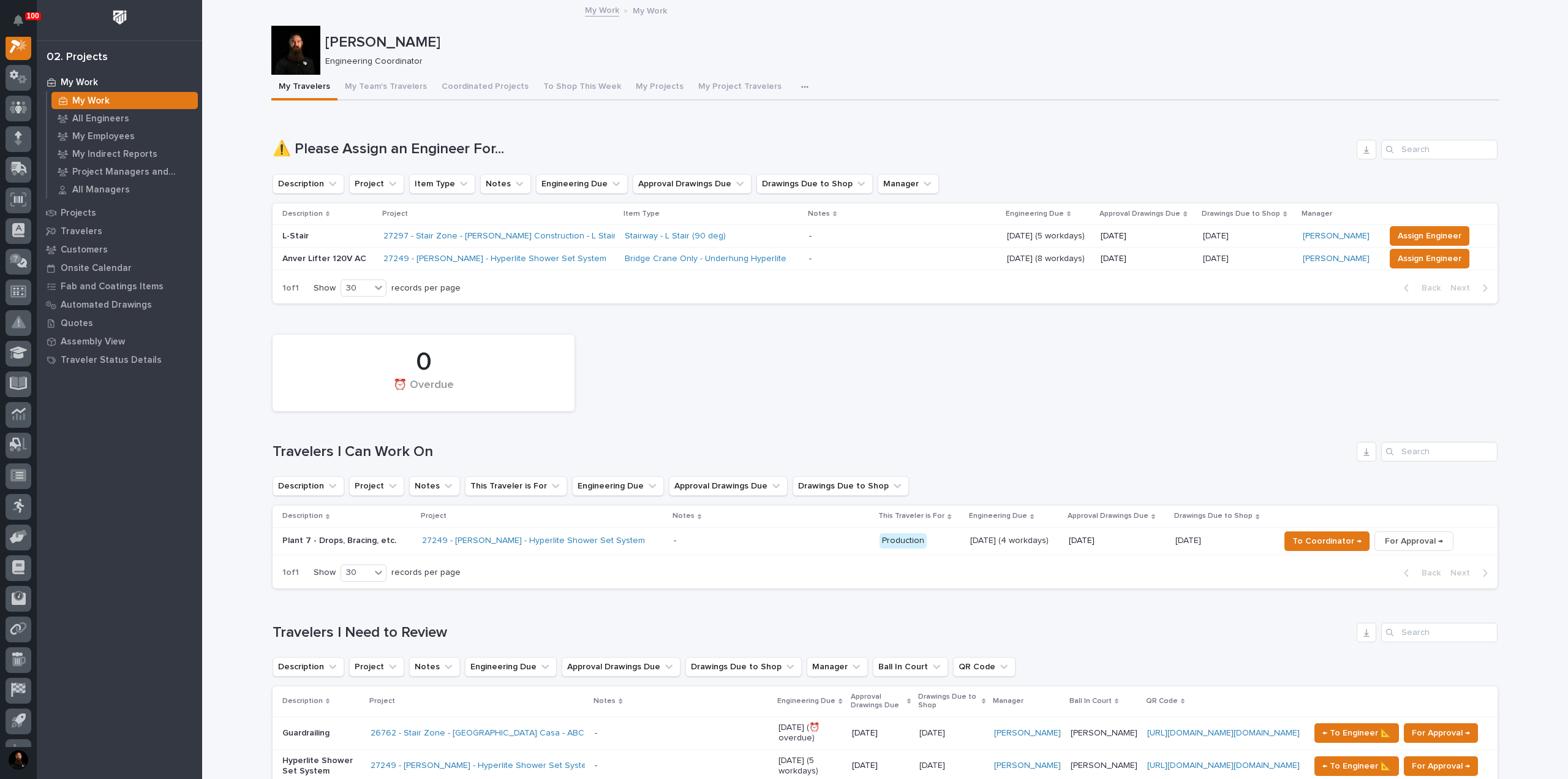
click at [792, 437] on div "0 ⏰ Overdue Travelers I Can Work On Description Project Notes This Traveler is …" at bounding box center [885, 458] width 1225 height 260
click at [418, 52] on div "Wynne Hochstetler Engineering Coordinator" at bounding box center [910, 50] width 1170 height 34
click at [422, 47] on p "[PERSON_NAME]" at bounding box center [910, 42] width 1170 height 18
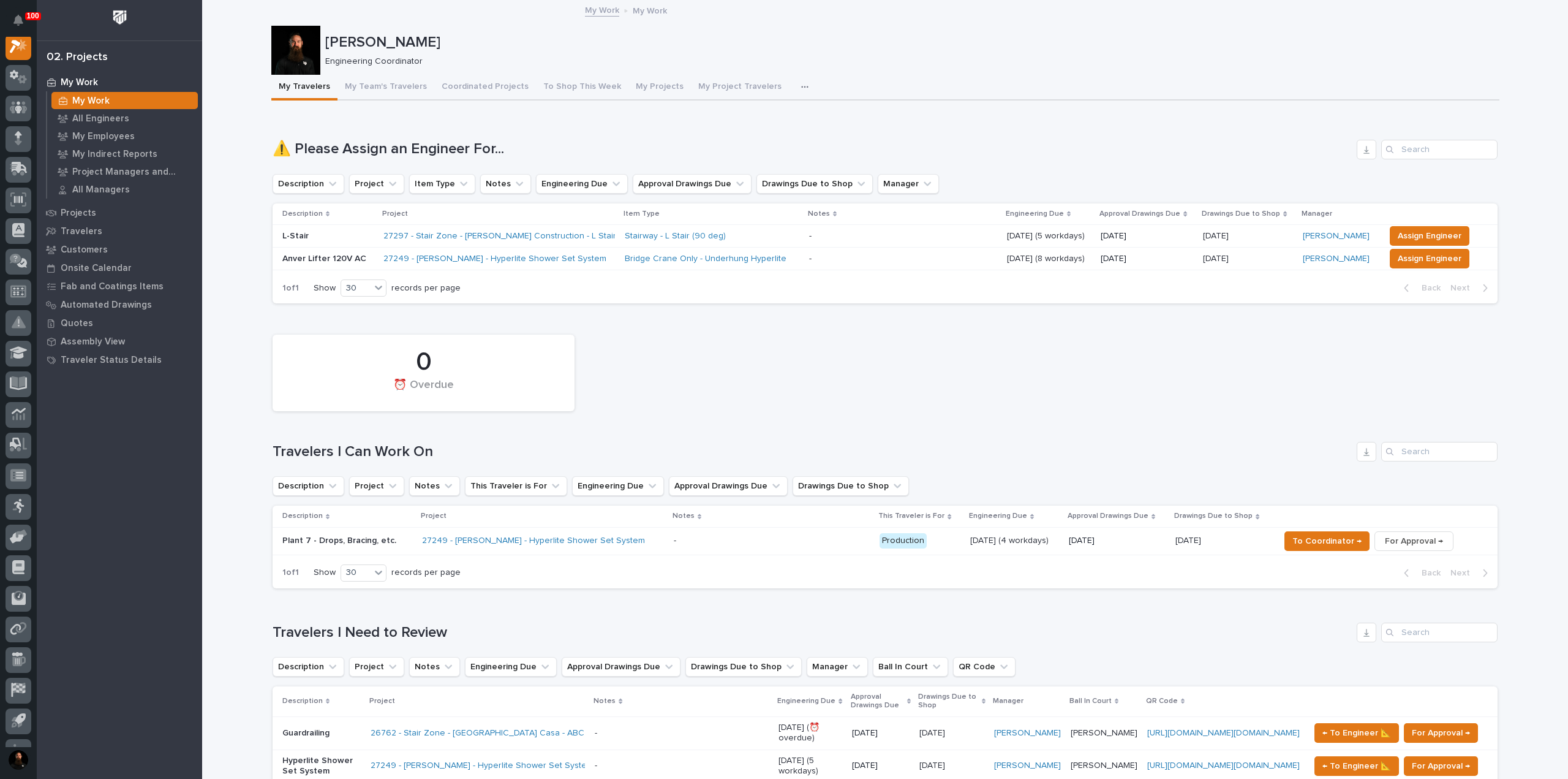
click at [422, 46] on p "[PERSON_NAME]" at bounding box center [910, 42] width 1170 height 18
click at [422, 28] on div "Wynne Hochstetler Engineering Coordinator" at bounding box center [886, 50] width 1228 height 49
click at [402, 449] on h1 "Travelers I Can Work On" at bounding box center [812, 451] width 1079 height 18
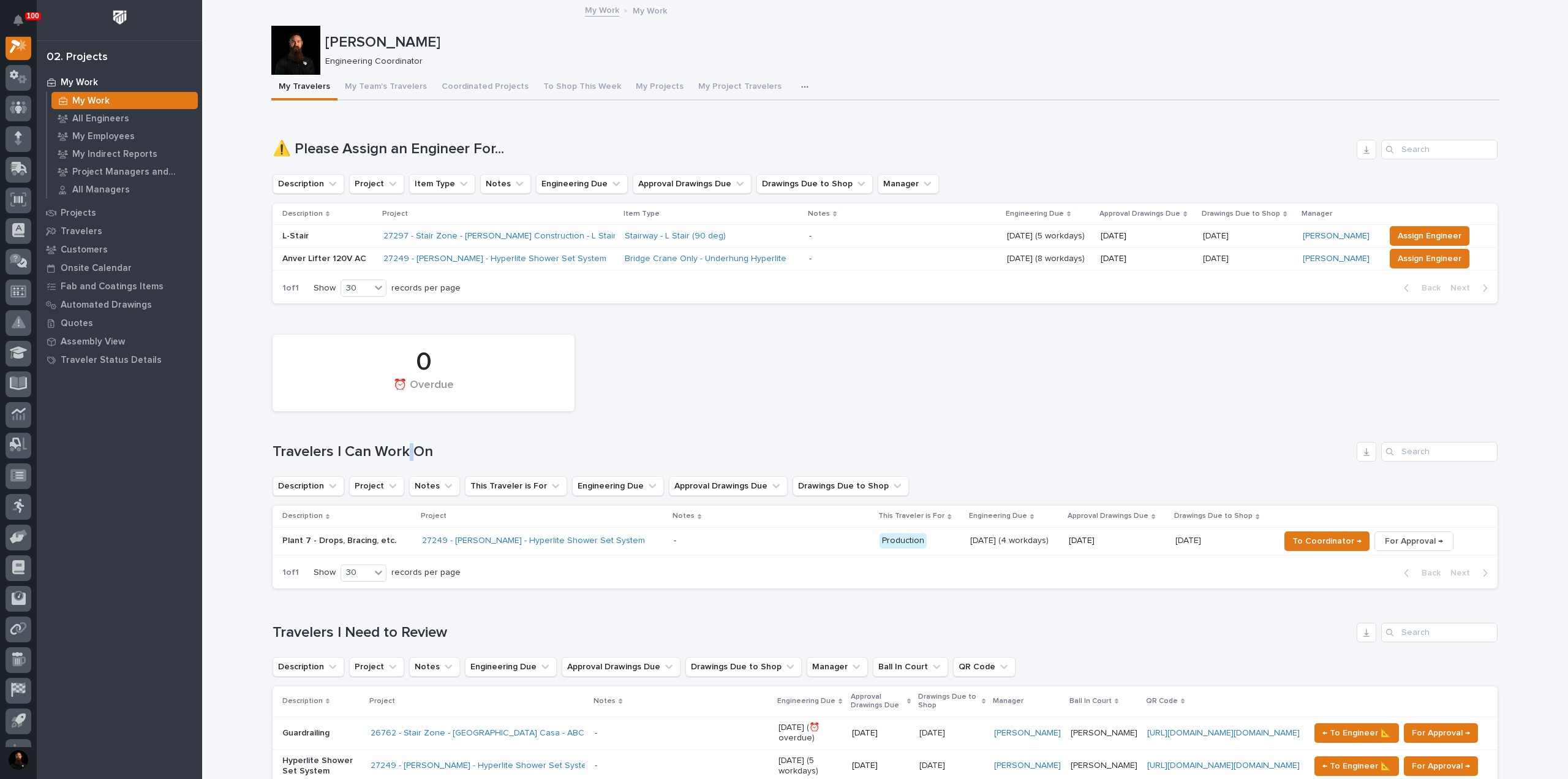
click at [402, 449] on h1 "Travelers I Can Work On" at bounding box center [812, 451] width 1079 height 18
click at [409, 446] on h1 "Travelers I Can Work On" at bounding box center [812, 451] width 1079 height 18
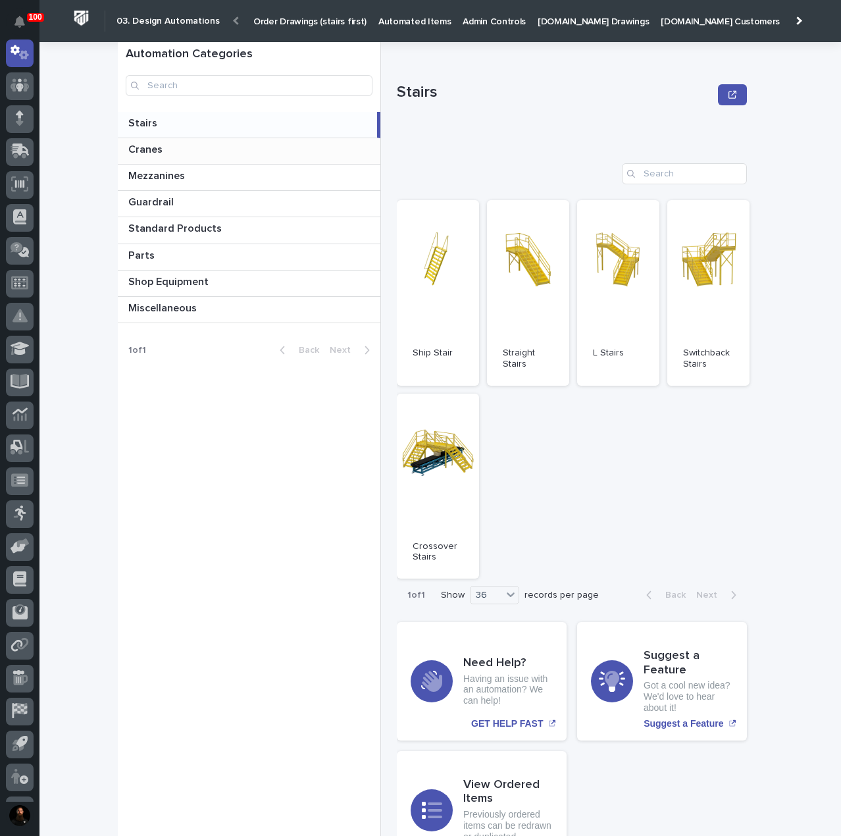
click at [185, 151] on p at bounding box center [251, 149] width 247 height 13
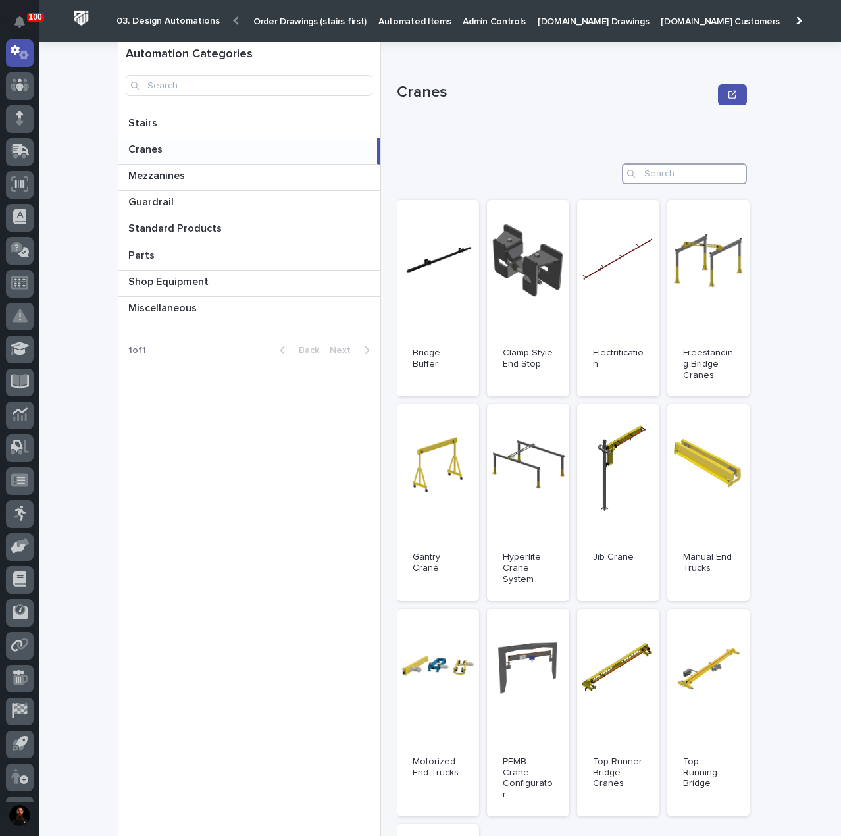
click at [652, 173] on input "Search" at bounding box center [684, 173] width 125 height 21
type input "p"
click at [702, 700] on link "Open" at bounding box center [708, 712] width 82 height 207
click at [794, 513] on div "Loading... Saving… Loading... Saving… Automation Categories Stairs Stairs Crane…" at bounding box center [440, 472] width 802 height 860
click at [631, 717] on link "Open" at bounding box center [618, 712] width 82 height 207
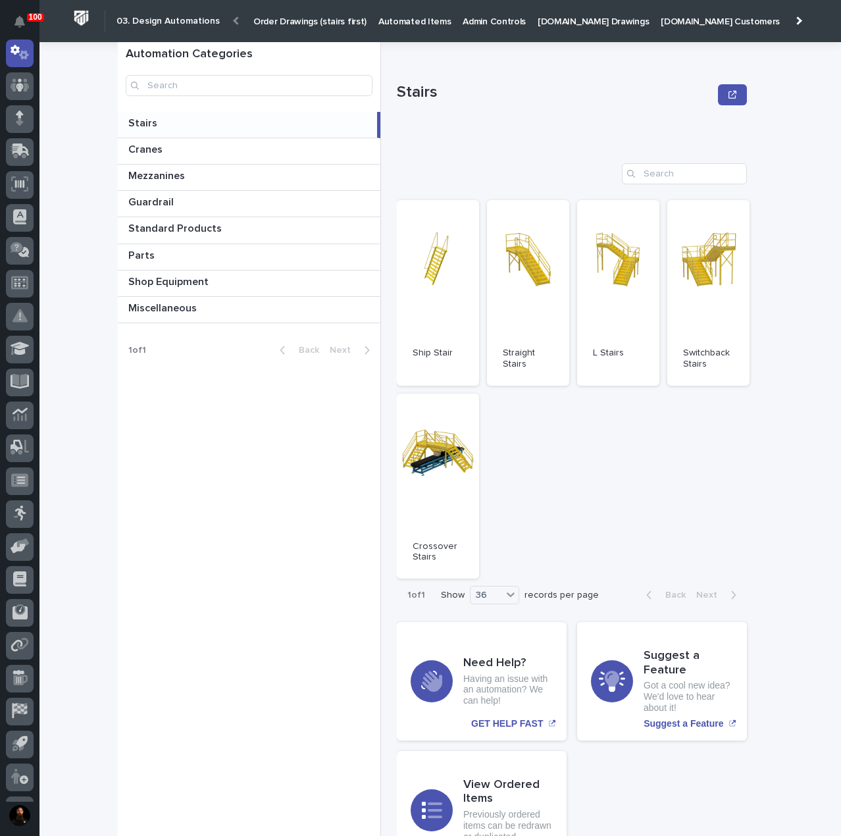
click at [400, 19] on p "Automated Items" at bounding box center [414, 14] width 72 height 28
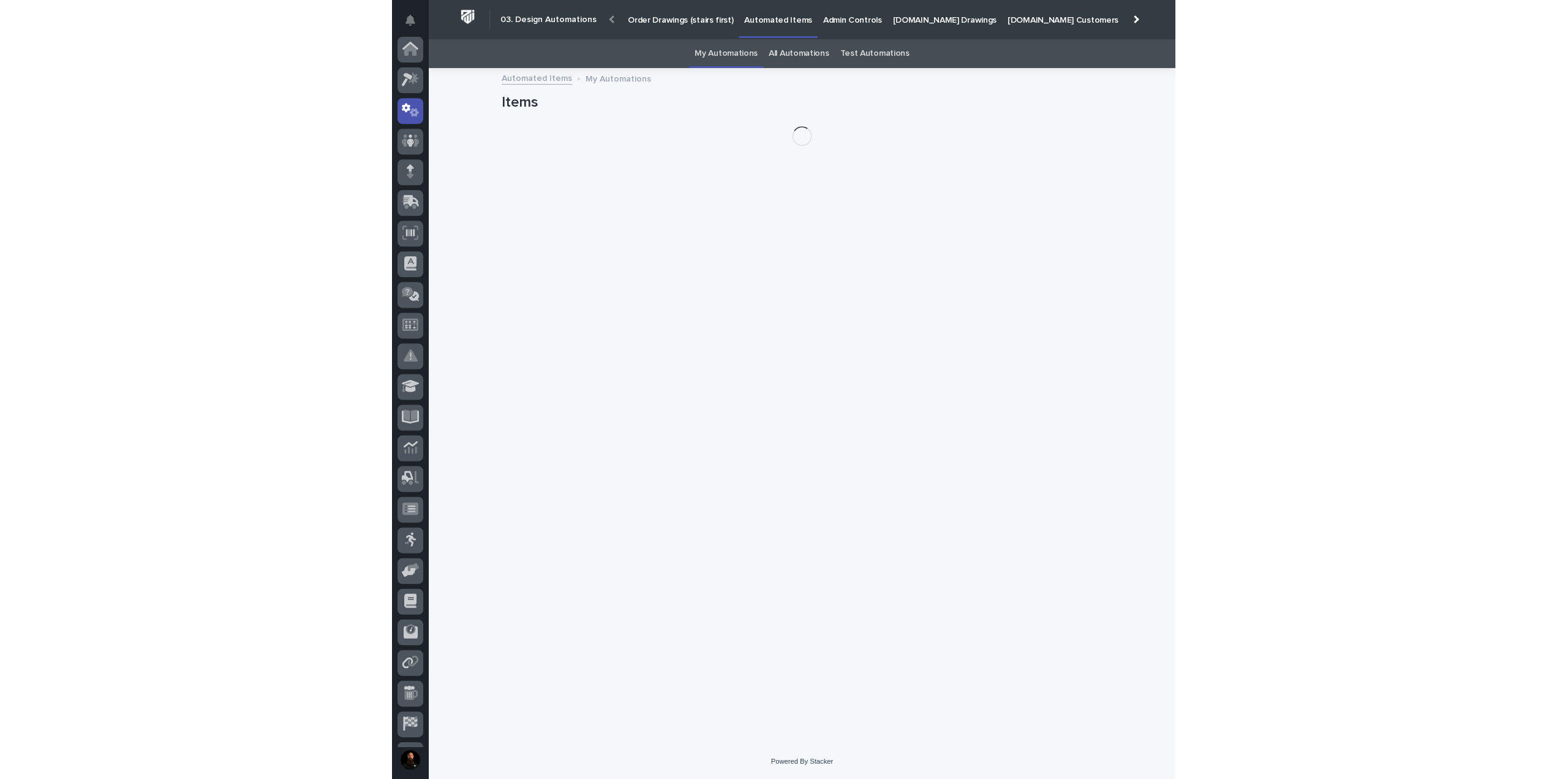
scroll to position [61, 0]
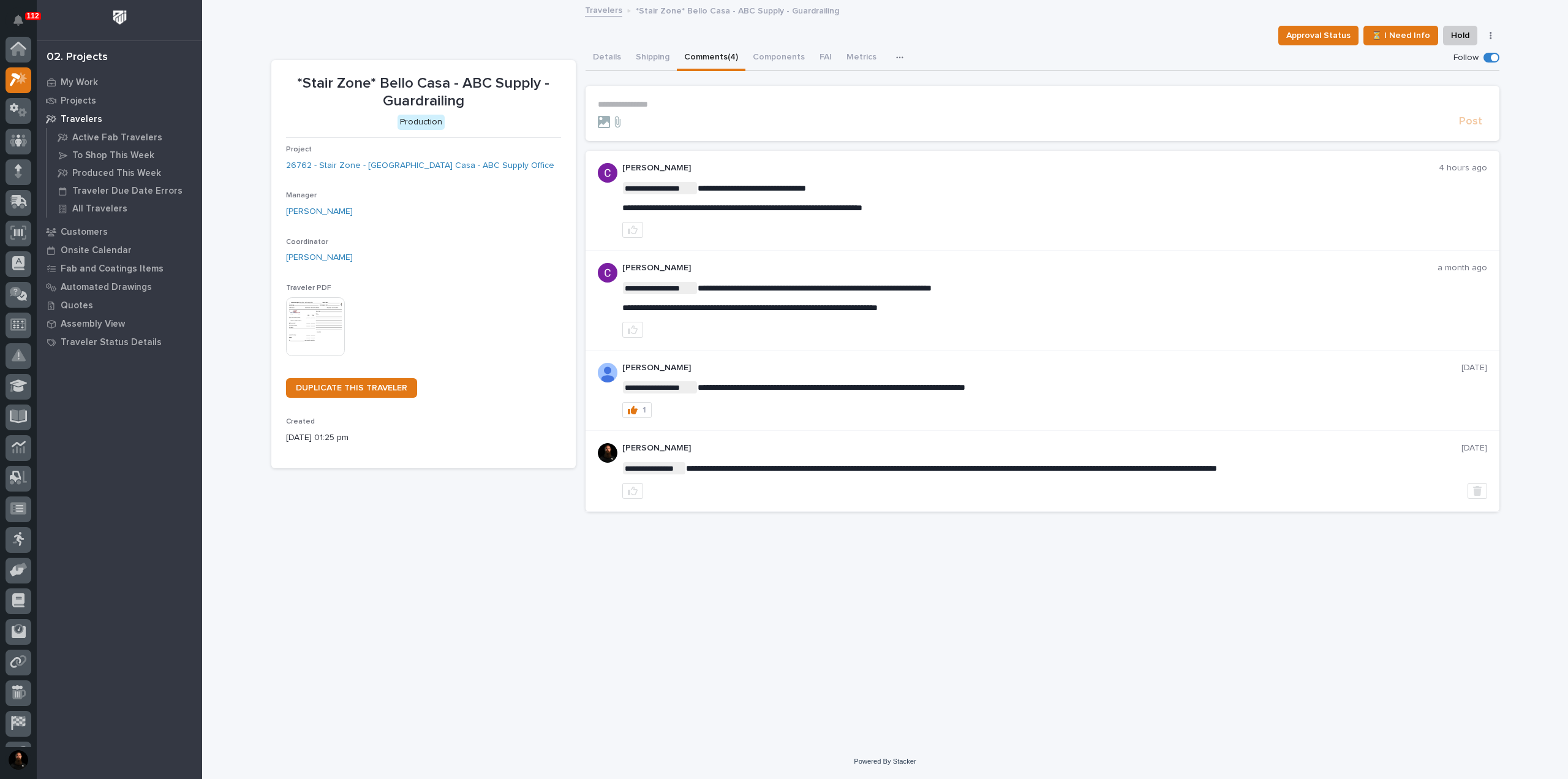
scroll to position [31, 0]
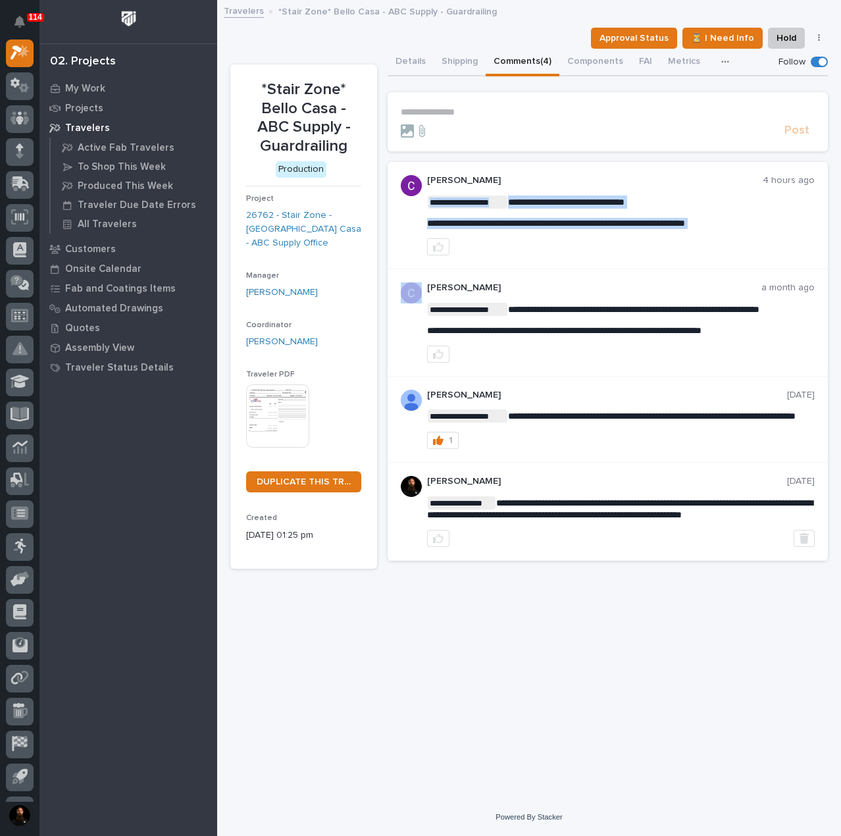
copy div "**********"
click at [712, 201] on p "**********" at bounding box center [621, 201] width 388 height 13
click at [482, 110] on p "**********" at bounding box center [608, 112] width 414 height 11
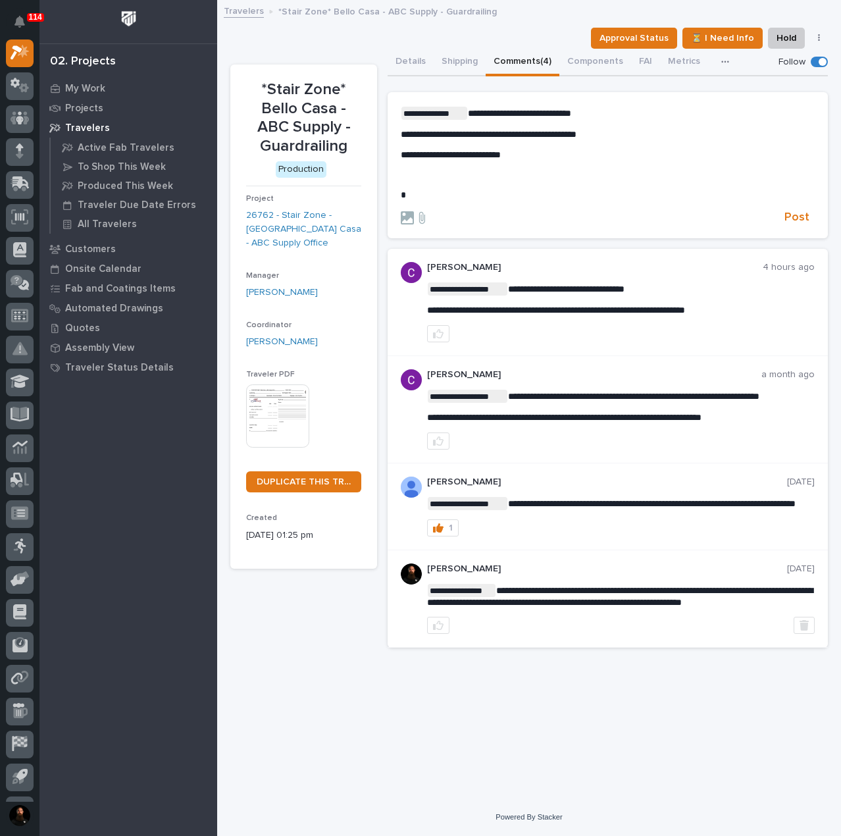
click at [579, 149] on p "**********" at bounding box center [608, 154] width 414 height 11
click at [539, 187] on div "**********" at bounding box center [608, 154] width 414 height 94
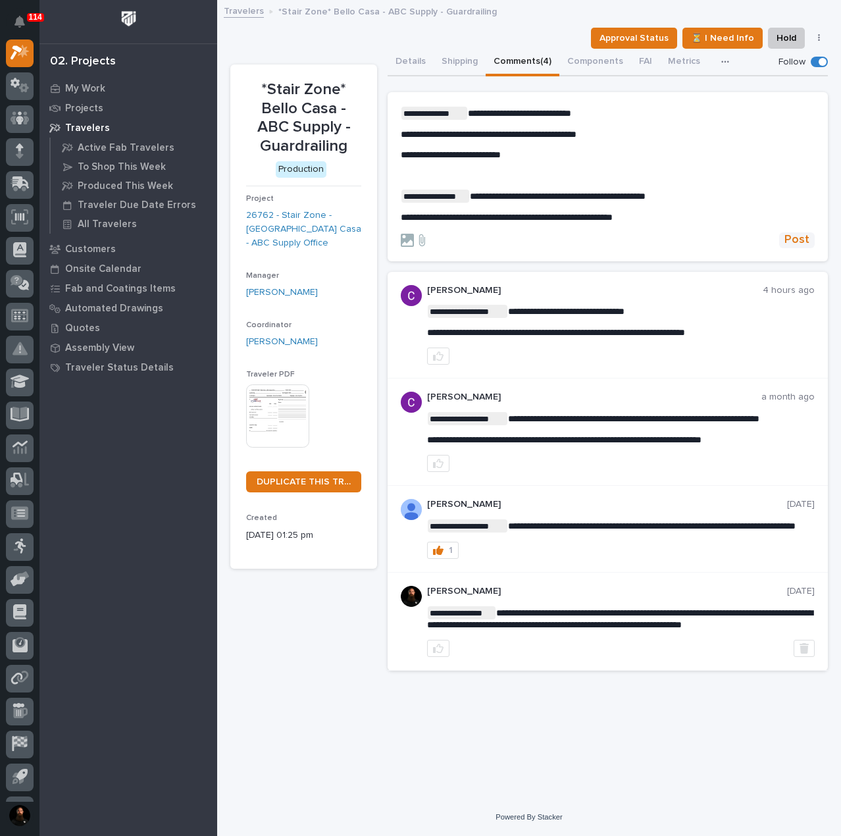
click at [794, 236] on span "Post" at bounding box center [797, 239] width 25 height 15
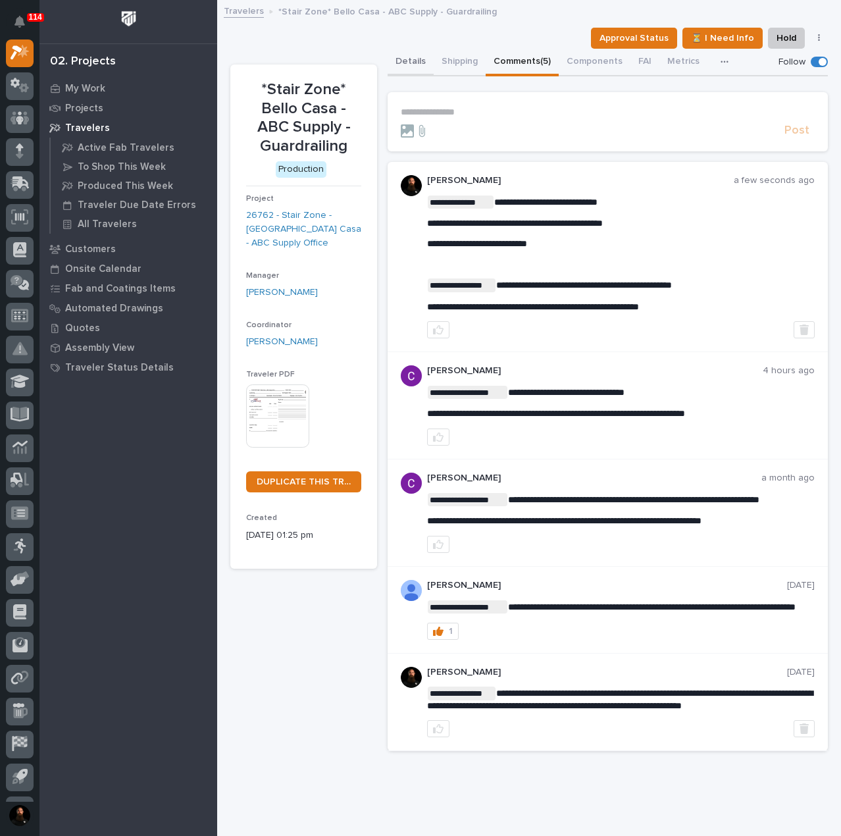
click at [416, 67] on button "Details" at bounding box center [411, 63] width 46 height 28
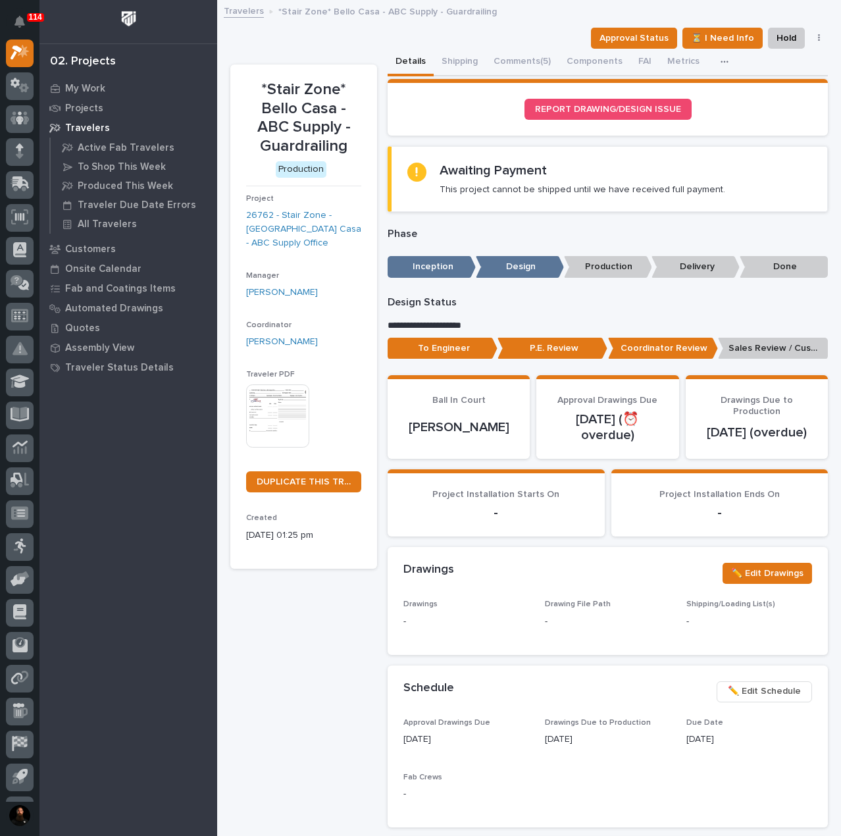
click at [756, 346] on p "Sales Review / Customer Approval" at bounding box center [773, 349] width 110 height 22
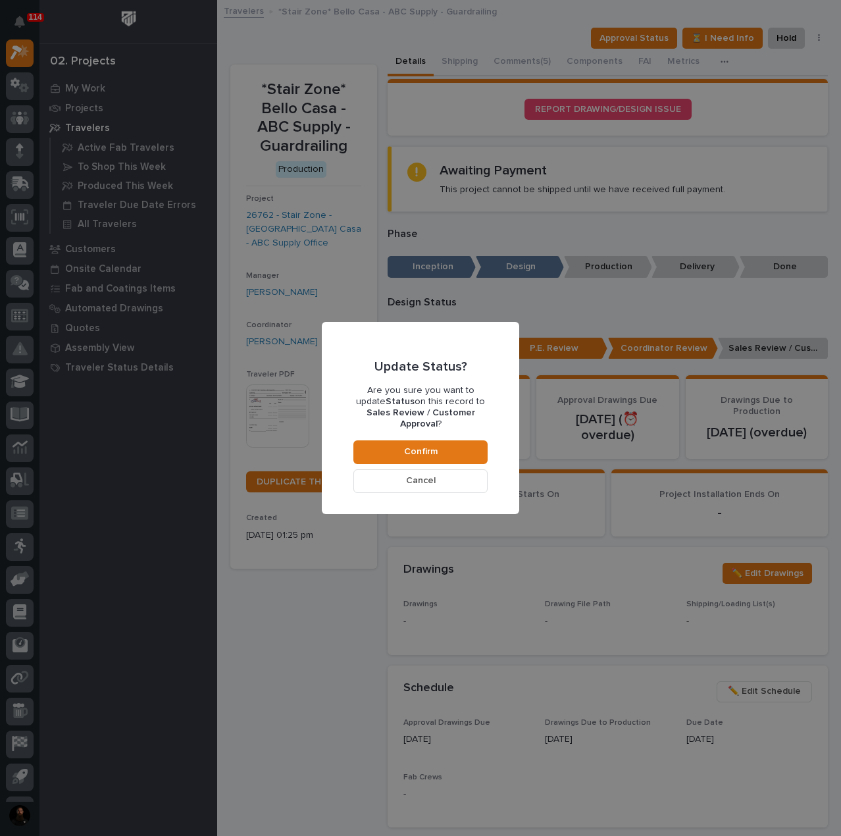
click at [468, 433] on div "Update Status? Are you sure you want to update Status on this record to Sales R…" at bounding box center [420, 417] width 134 height 149
click at [463, 452] on button "Confirm" at bounding box center [420, 452] width 134 height 24
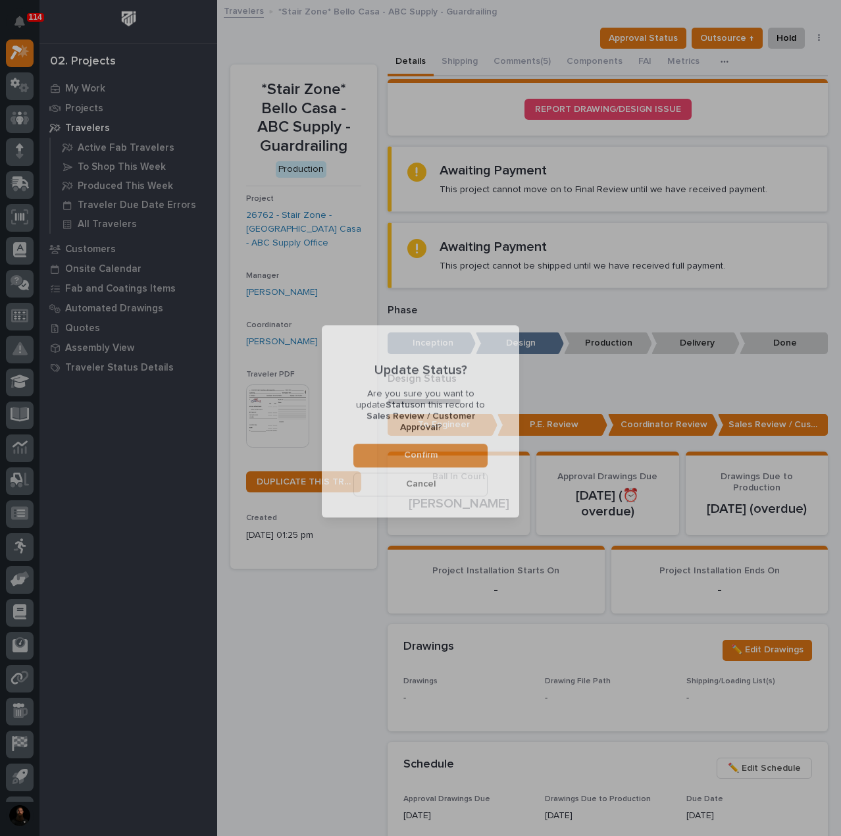
scroll to position [78, 0]
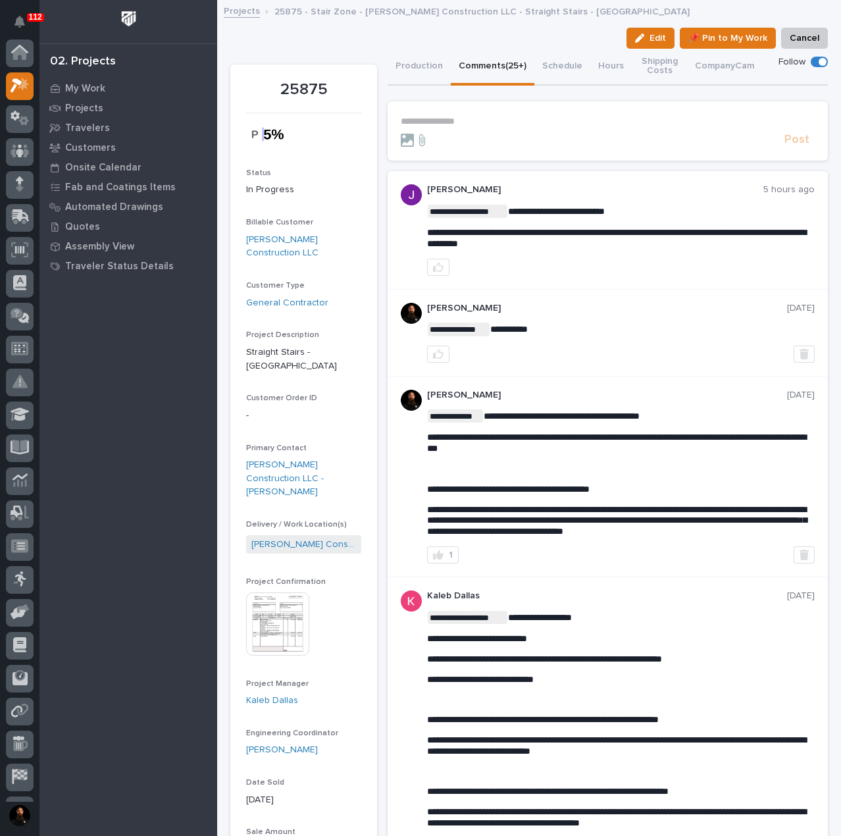
scroll to position [33, 0]
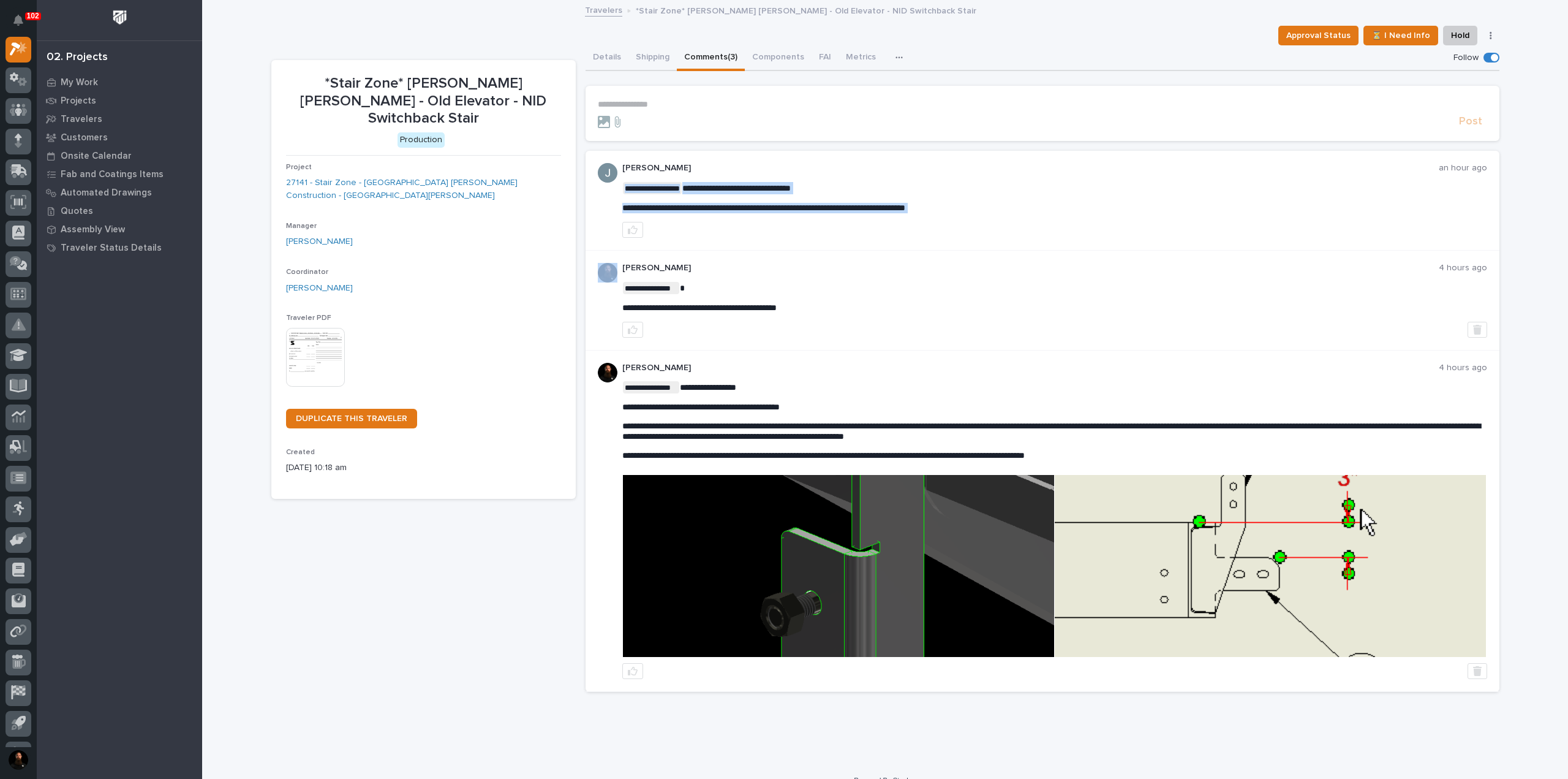
click at [693, 208] on span "**********" at bounding box center [764, 208] width 283 height 8
copy div "**********"
click at [705, 220] on div "**********" at bounding box center [1054, 200] width 864 height 74
click at [593, 59] on button "Details" at bounding box center [607, 59] width 43 height 26
